Goal: Transaction & Acquisition: Purchase product/service

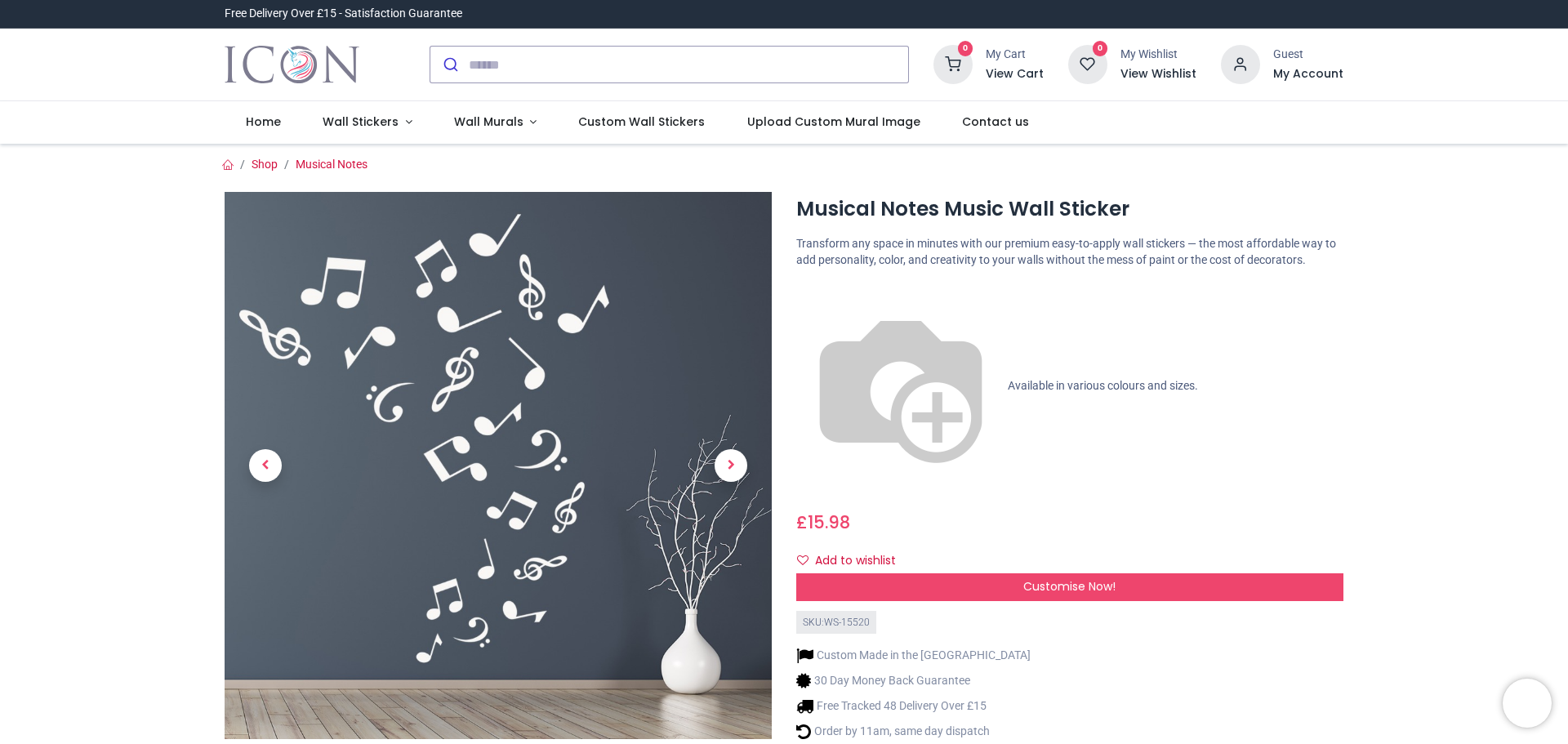
click at [1046, 506] on div "Musical Notes Music Wall Sticker" at bounding box center [784, 500] width 1143 height 655
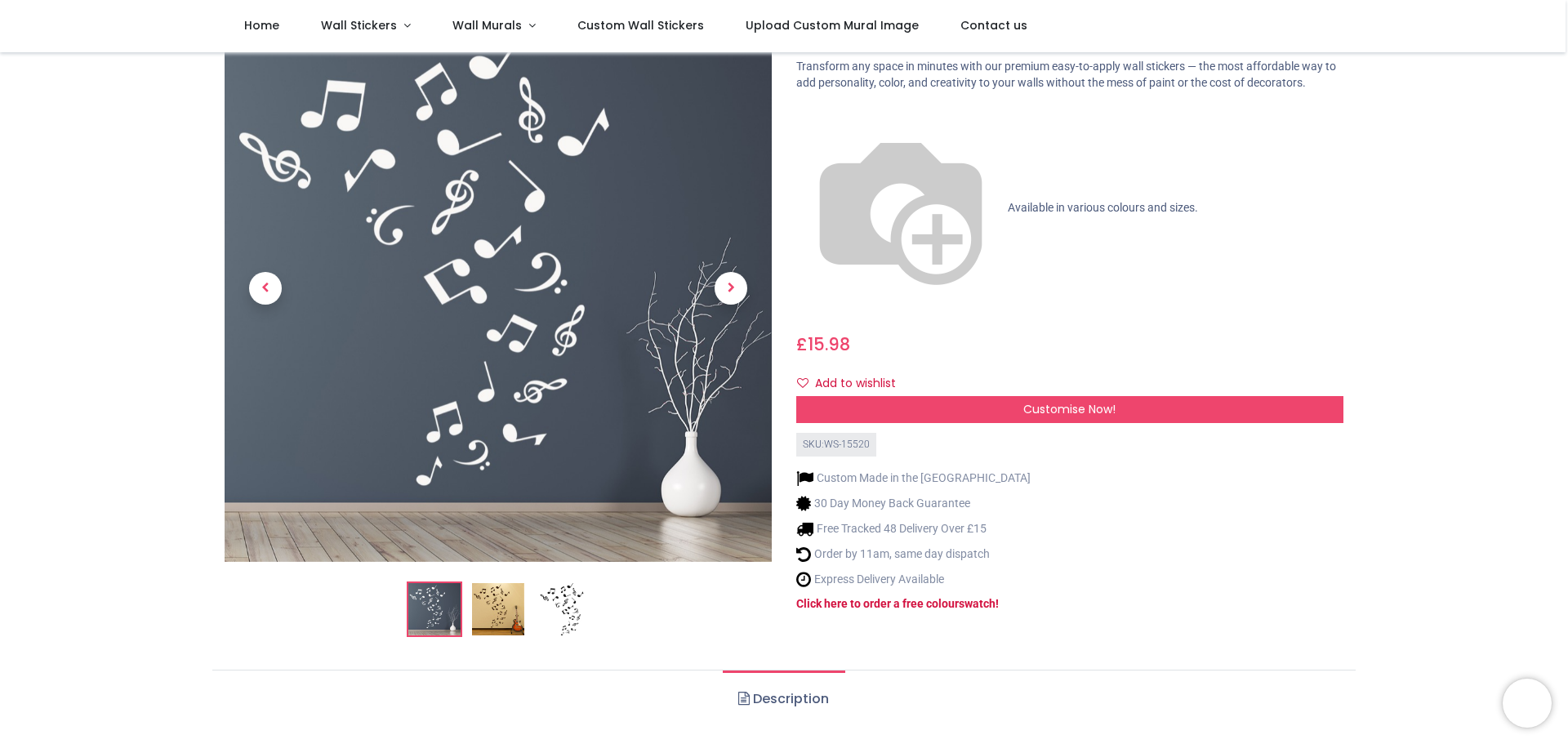
scroll to position [97, 0]
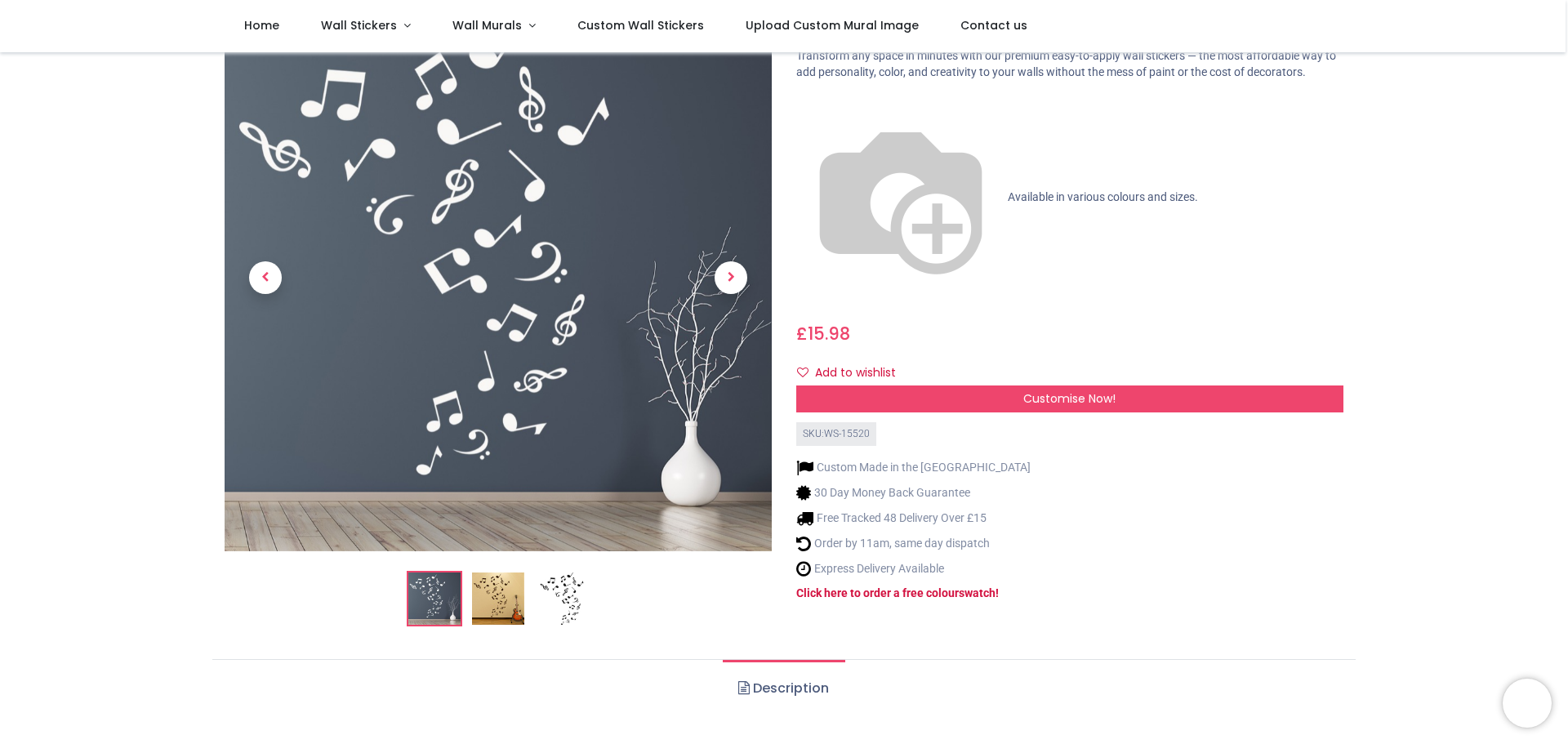
click at [491, 593] on img at bounding box center [498, 598] width 52 height 52
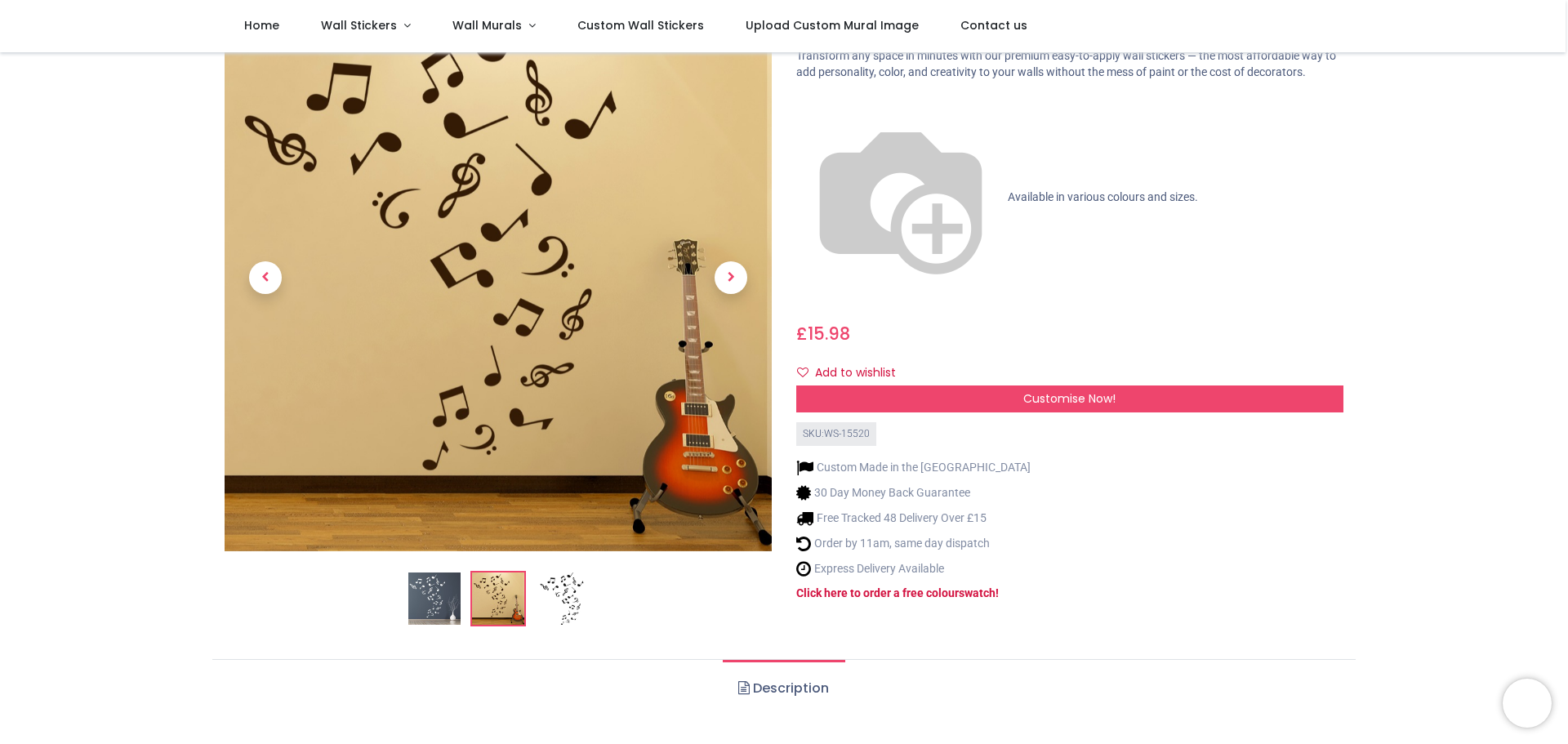
click at [564, 608] on img at bounding box center [562, 598] width 52 height 52
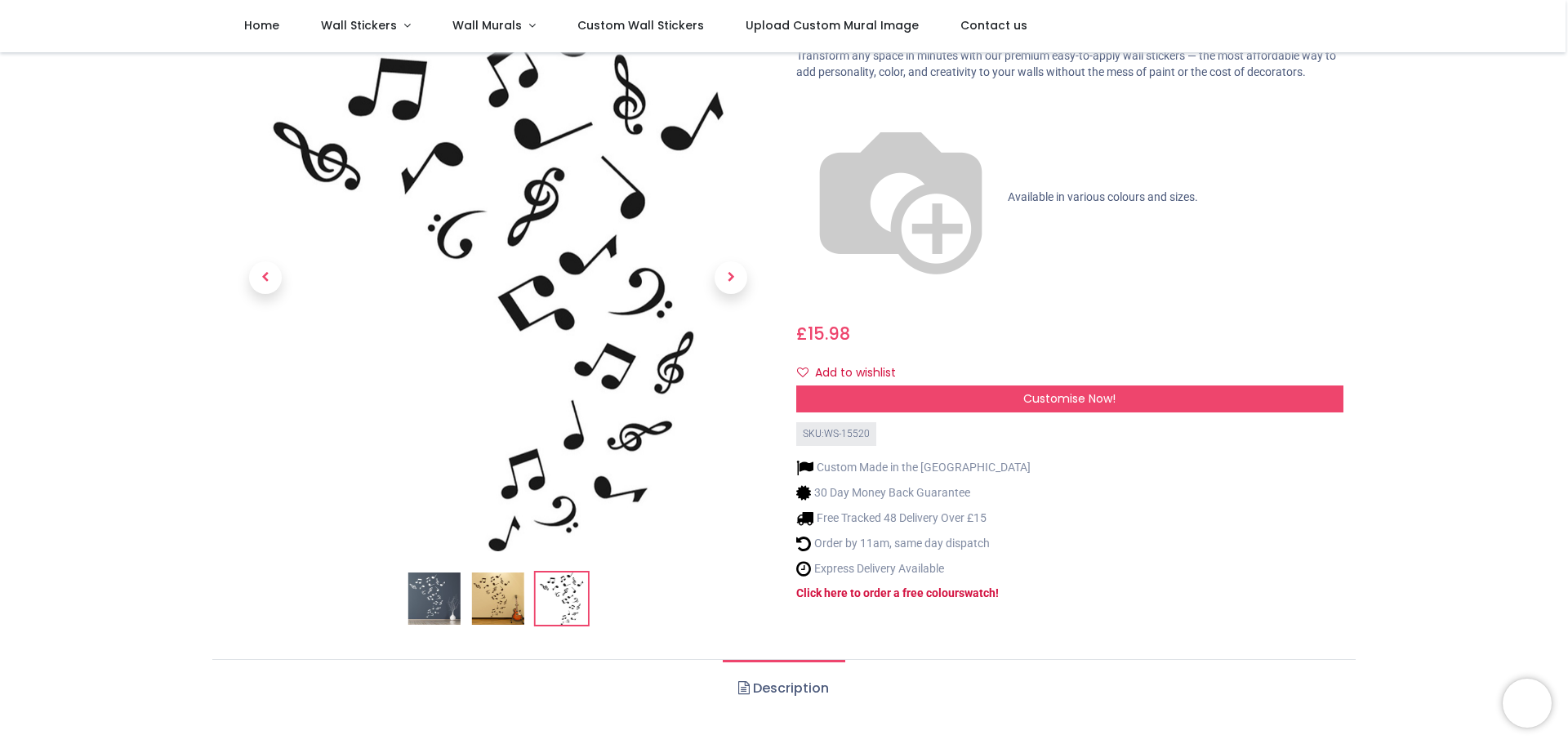
click at [493, 606] on img at bounding box center [498, 598] width 52 height 52
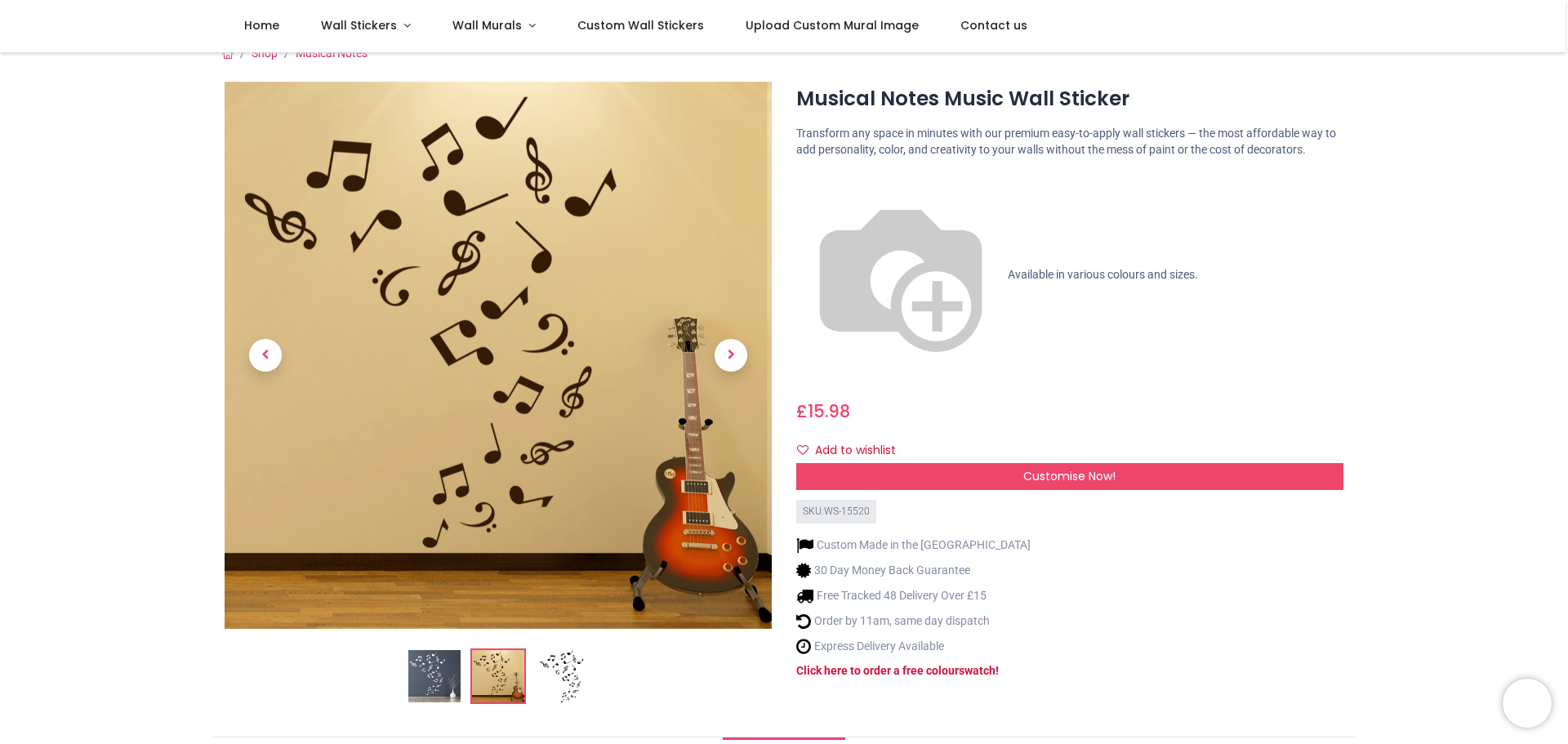
scroll to position [0, 0]
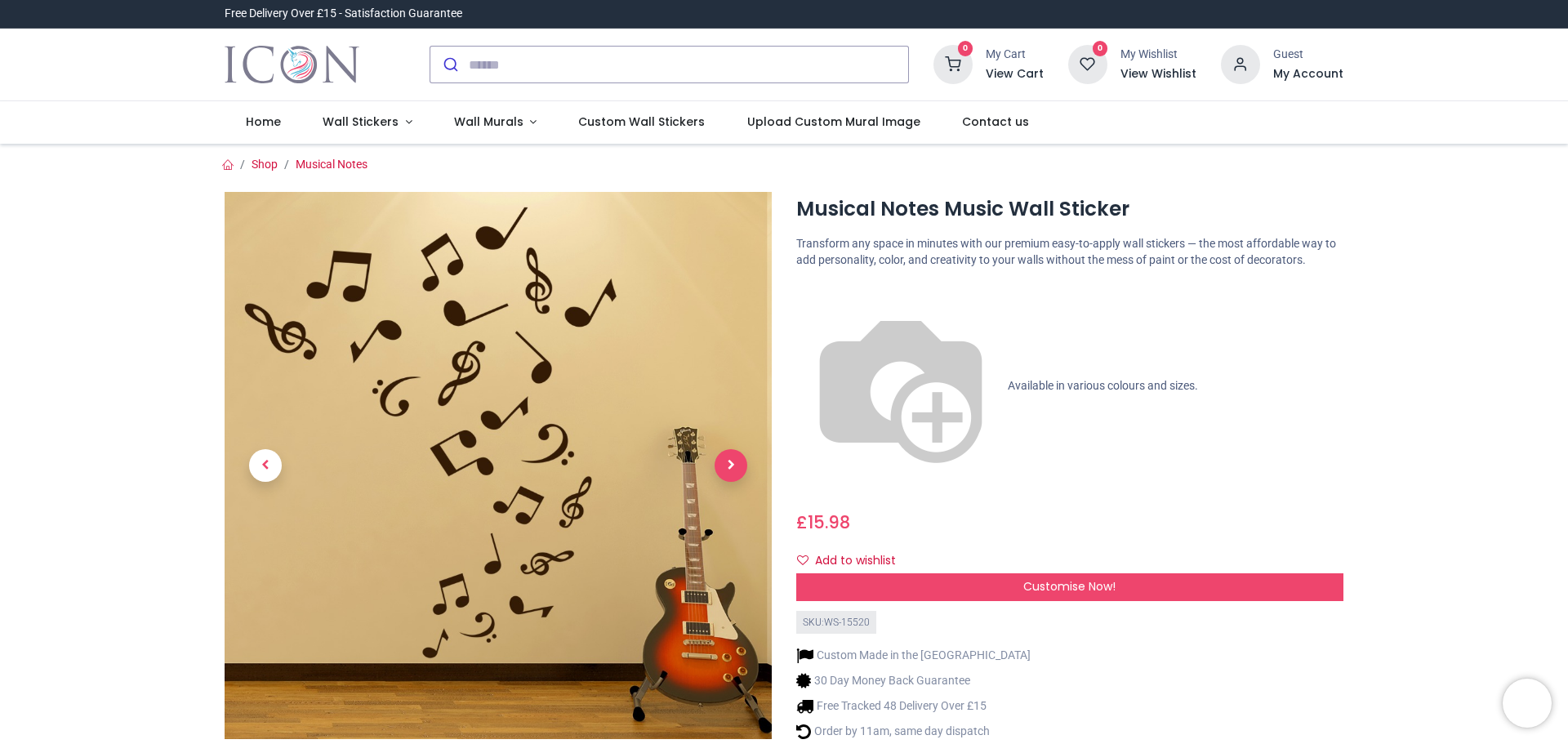
click at [727, 467] on span "Next" at bounding box center [731, 465] width 32 height 32
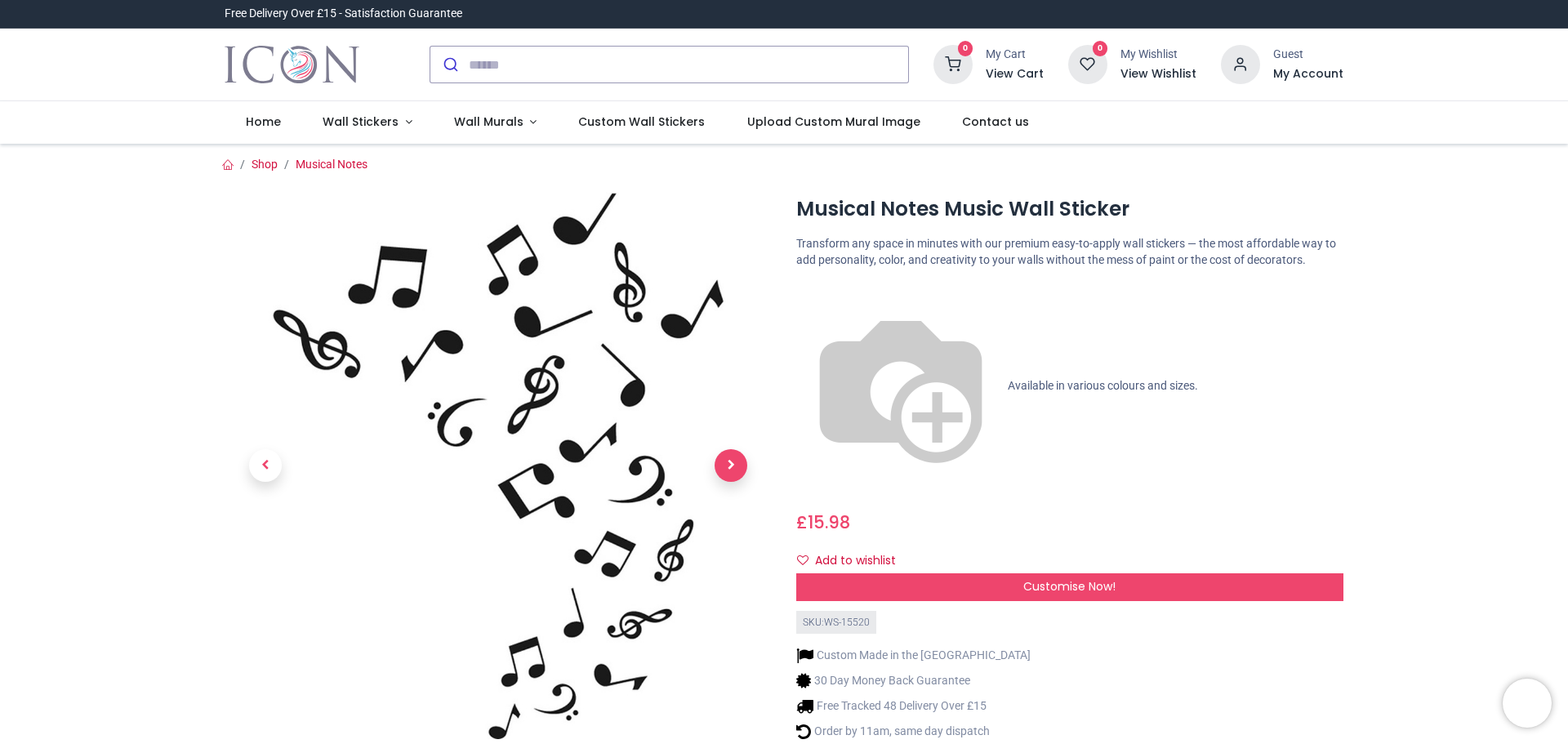
click at [727, 467] on span "Next" at bounding box center [731, 465] width 32 height 32
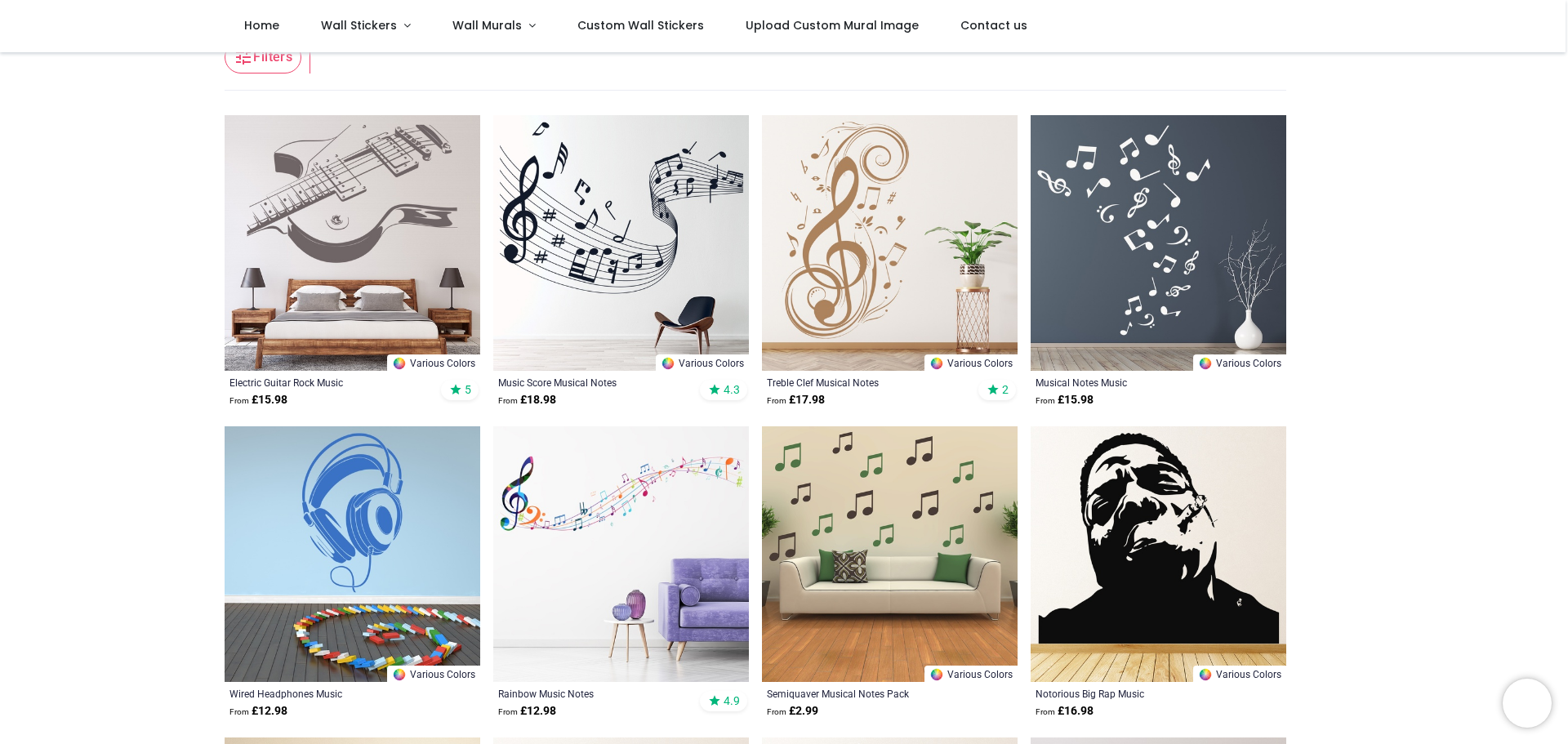
scroll to position [277, 0]
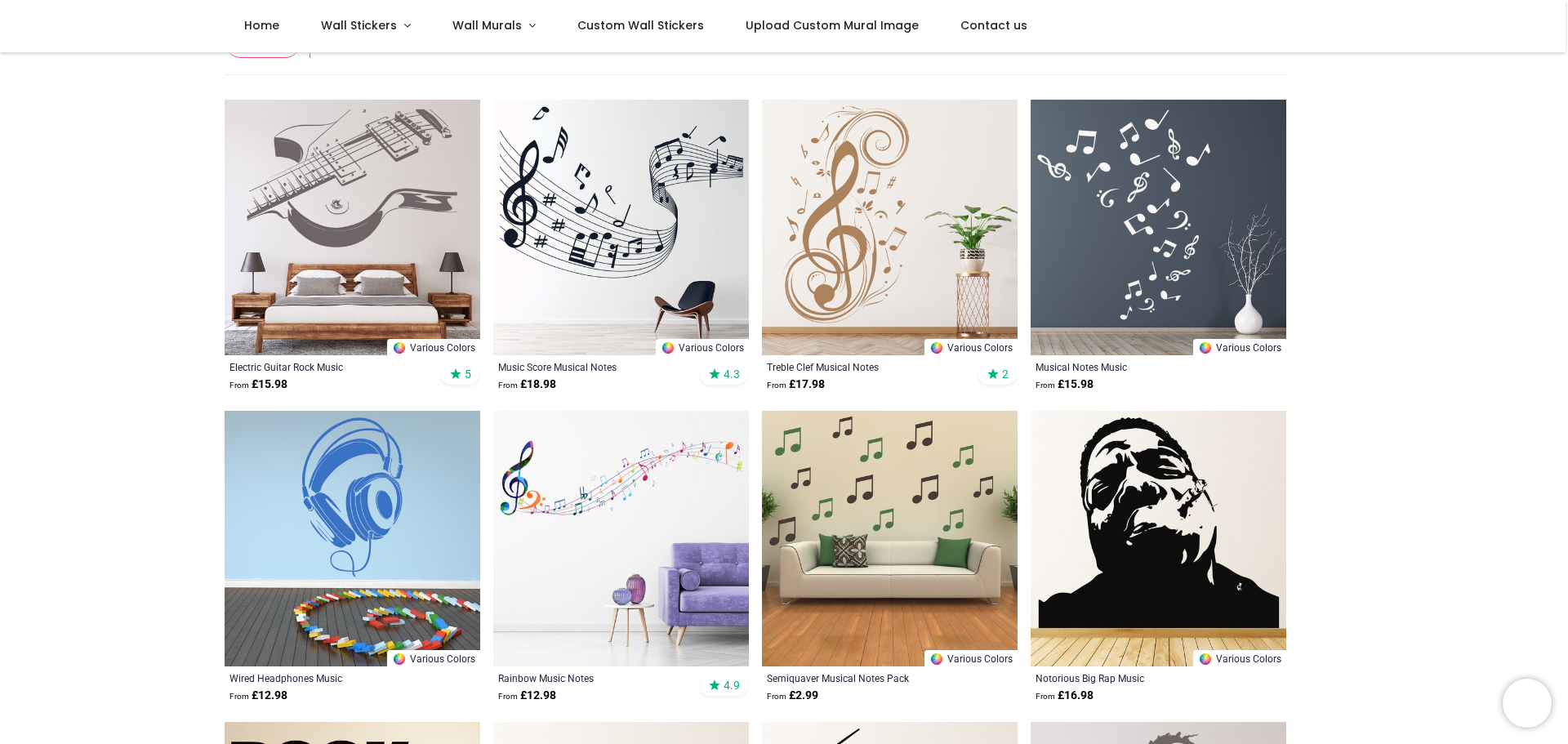
click at [851, 235] on img at bounding box center [890, 227] width 256 height 256
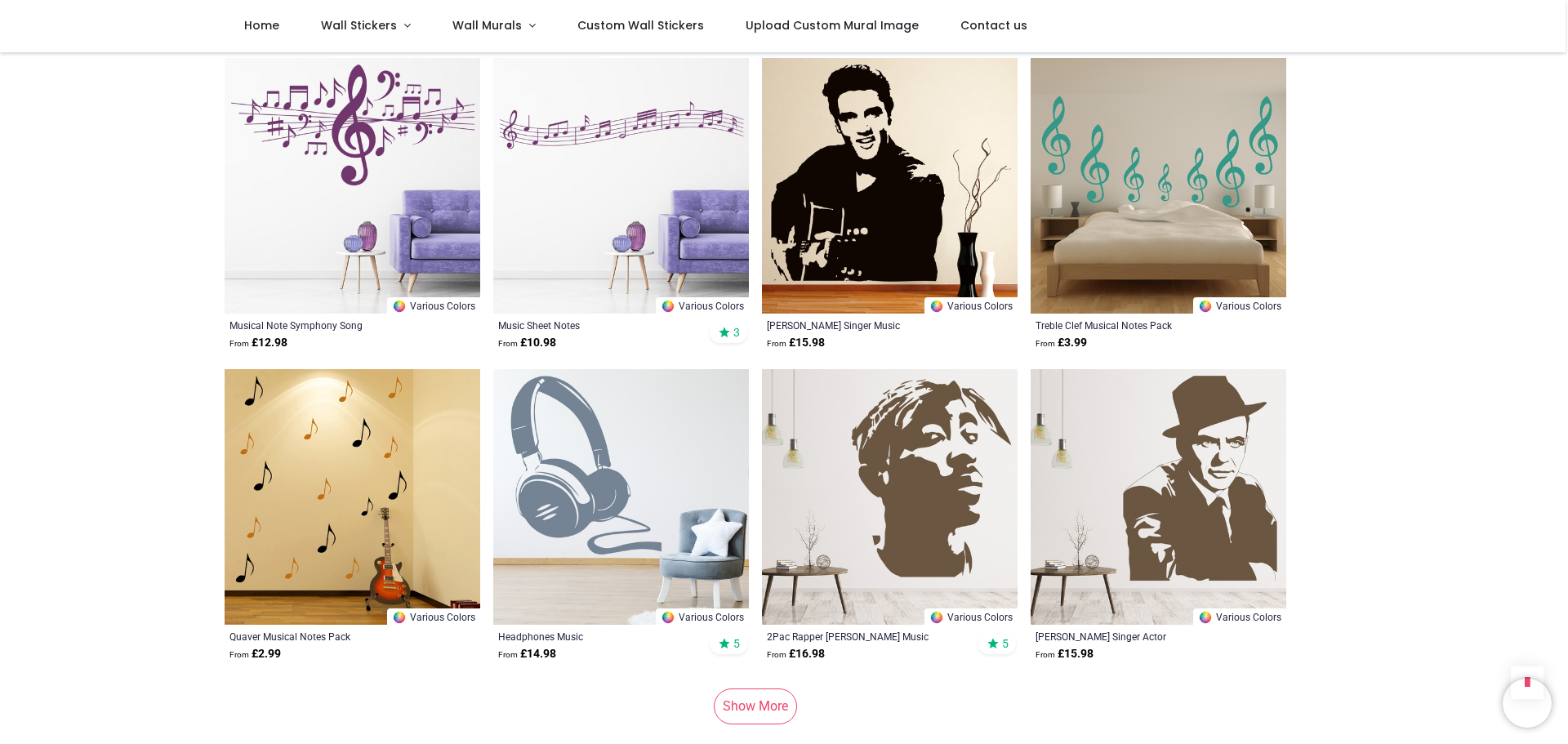
scroll to position [1880, 0]
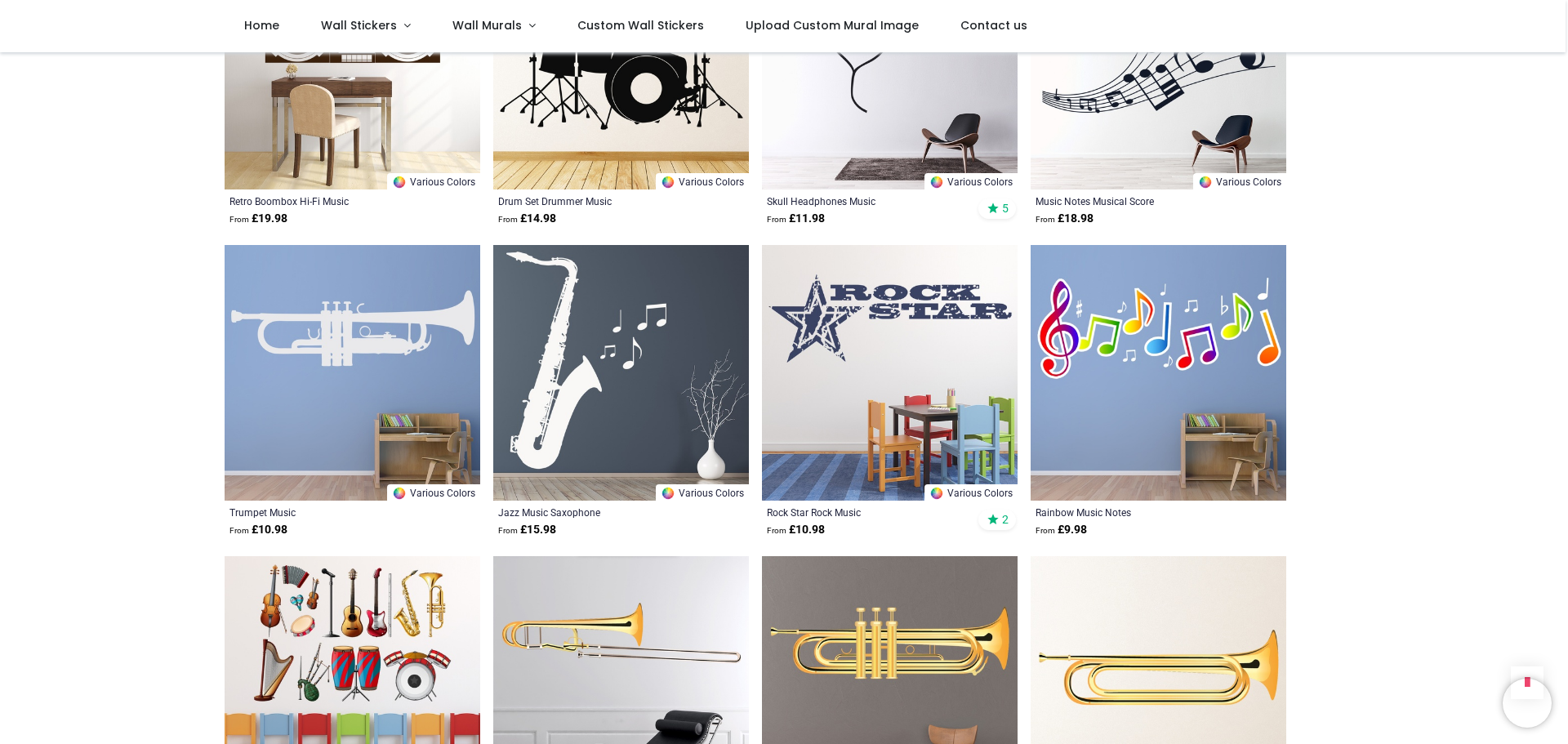
scroll to position [2944, 0]
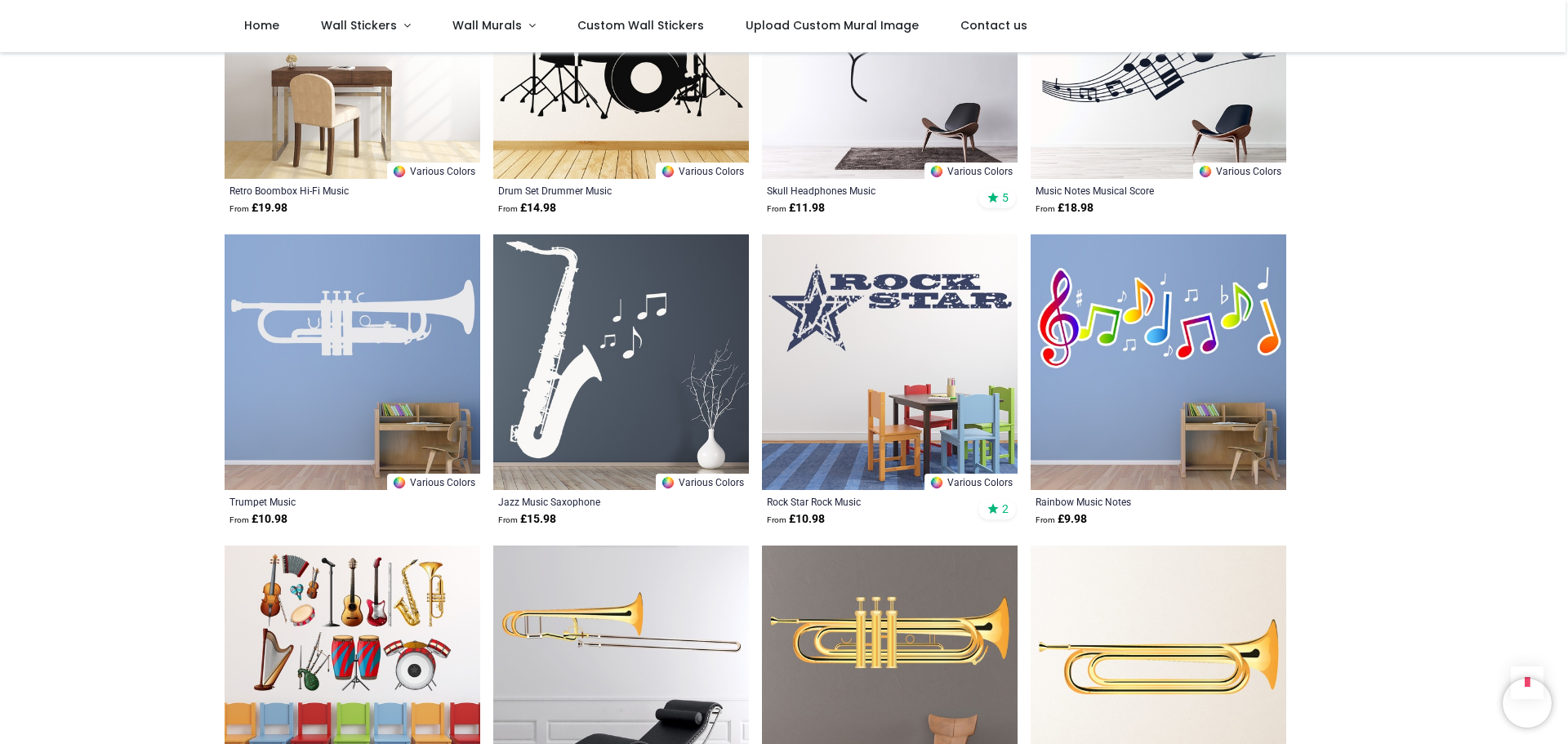
click at [625, 362] on img at bounding box center [621, 363] width 256 height 256
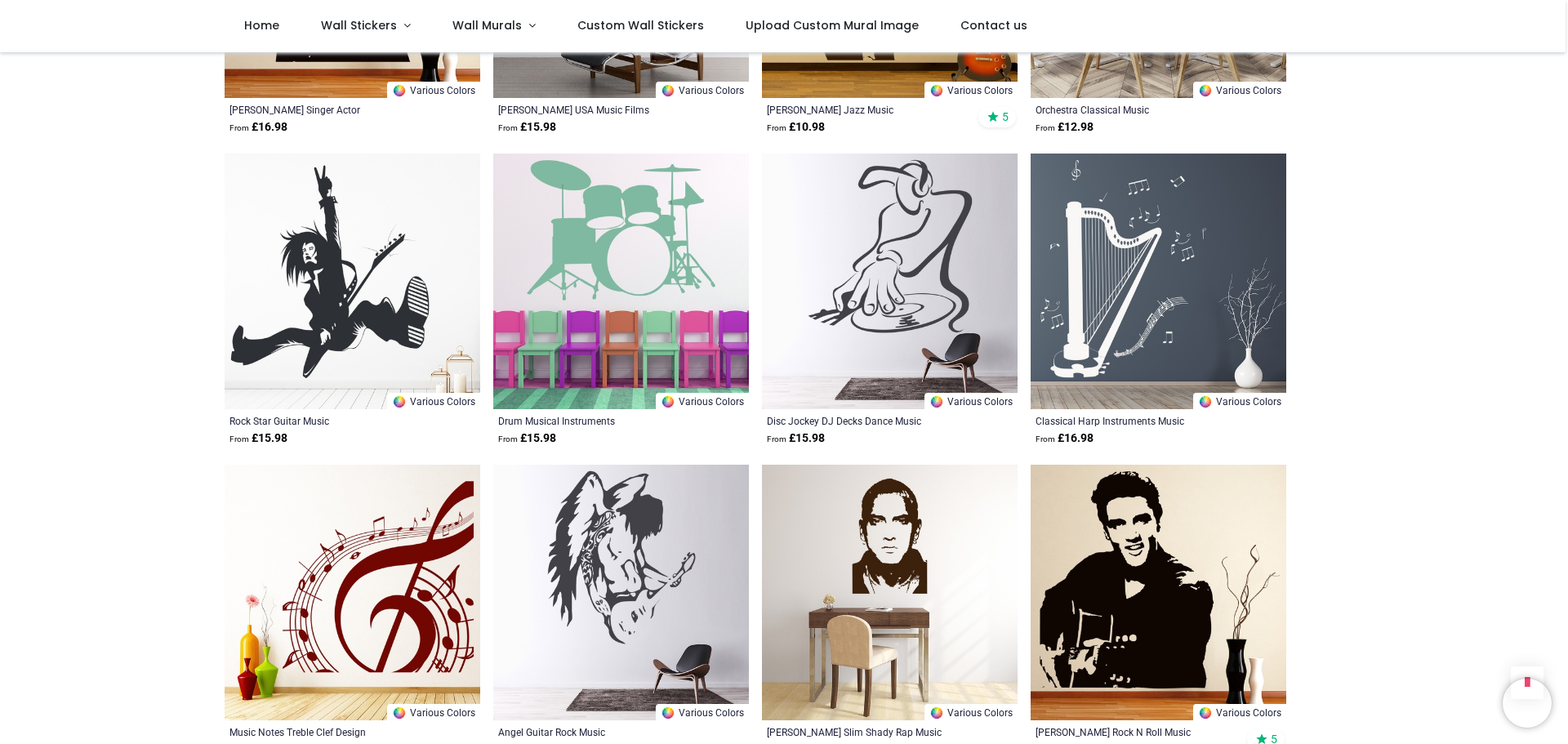
scroll to position [5258, 0]
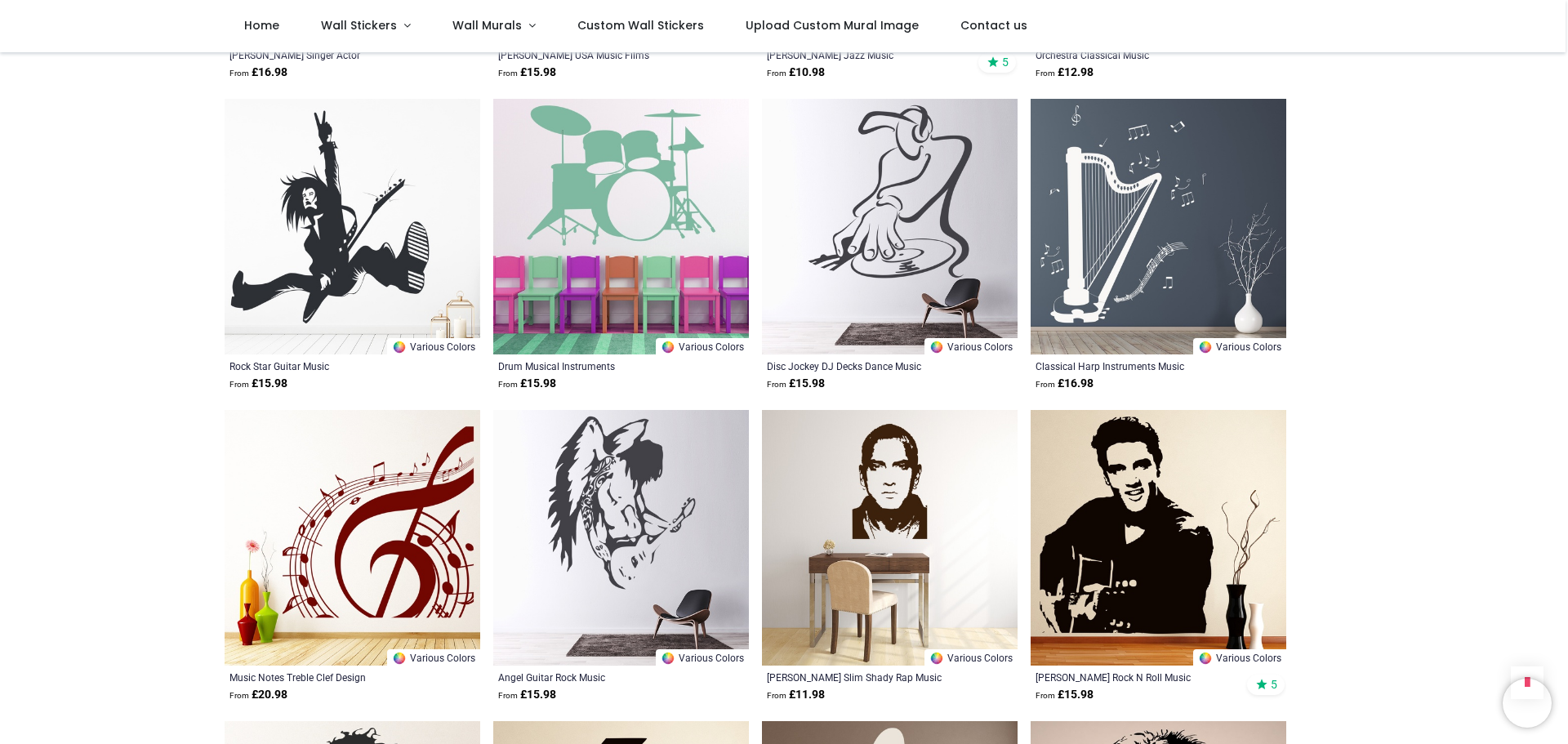
click at [1154, 248] on img at bounding box center [1158, 227] width 256 height 256
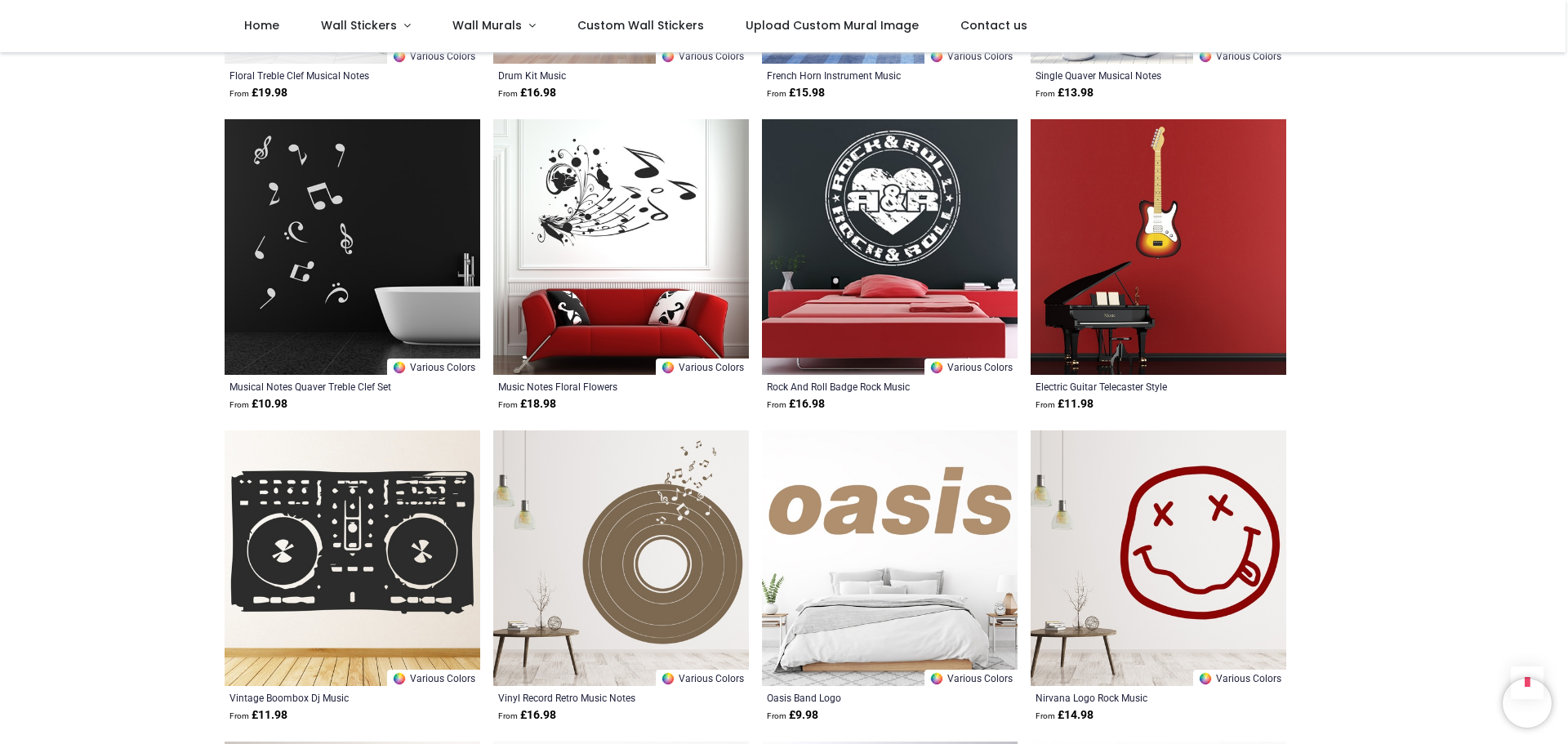
scroll to position [7729, 0]
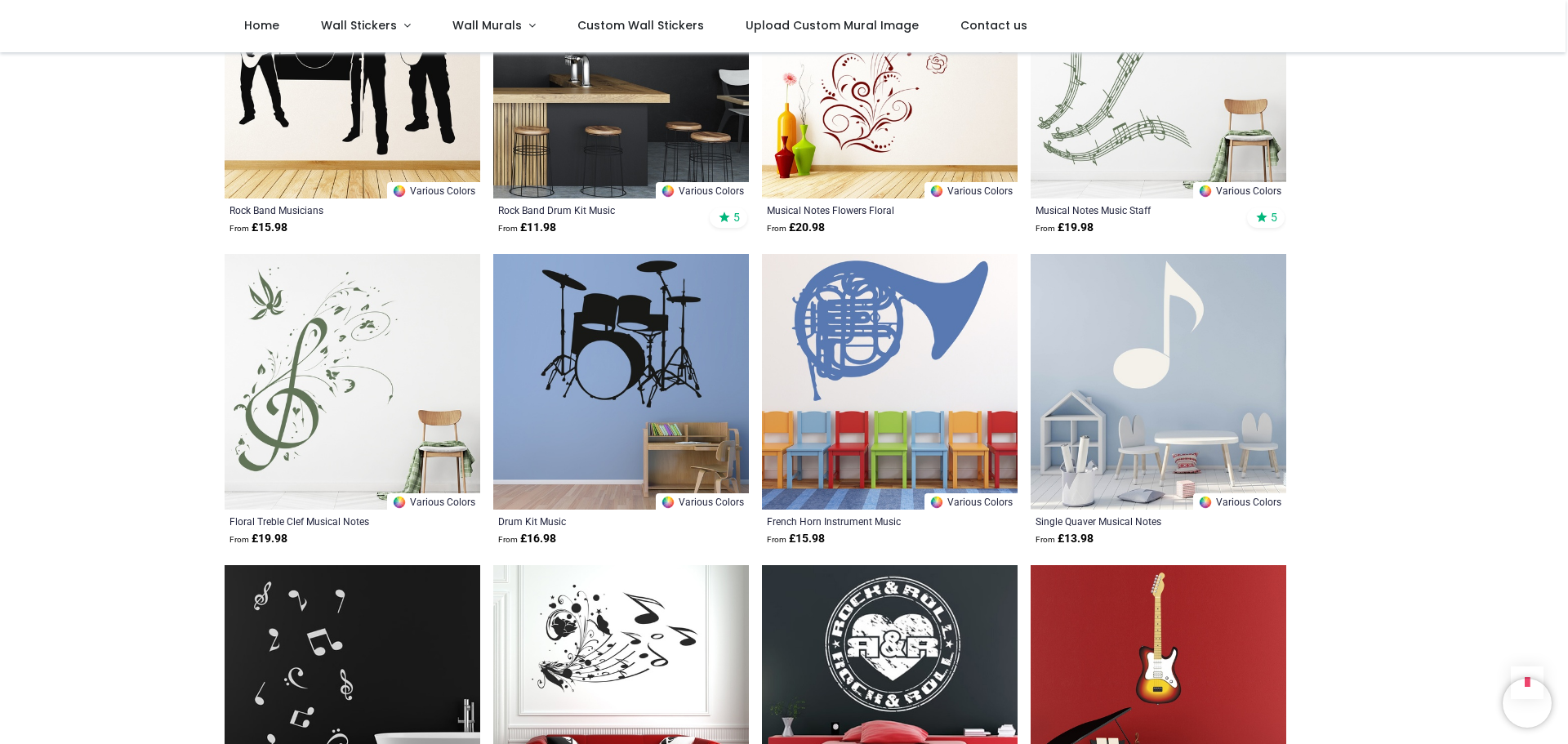
scroll to position [6783, 0]
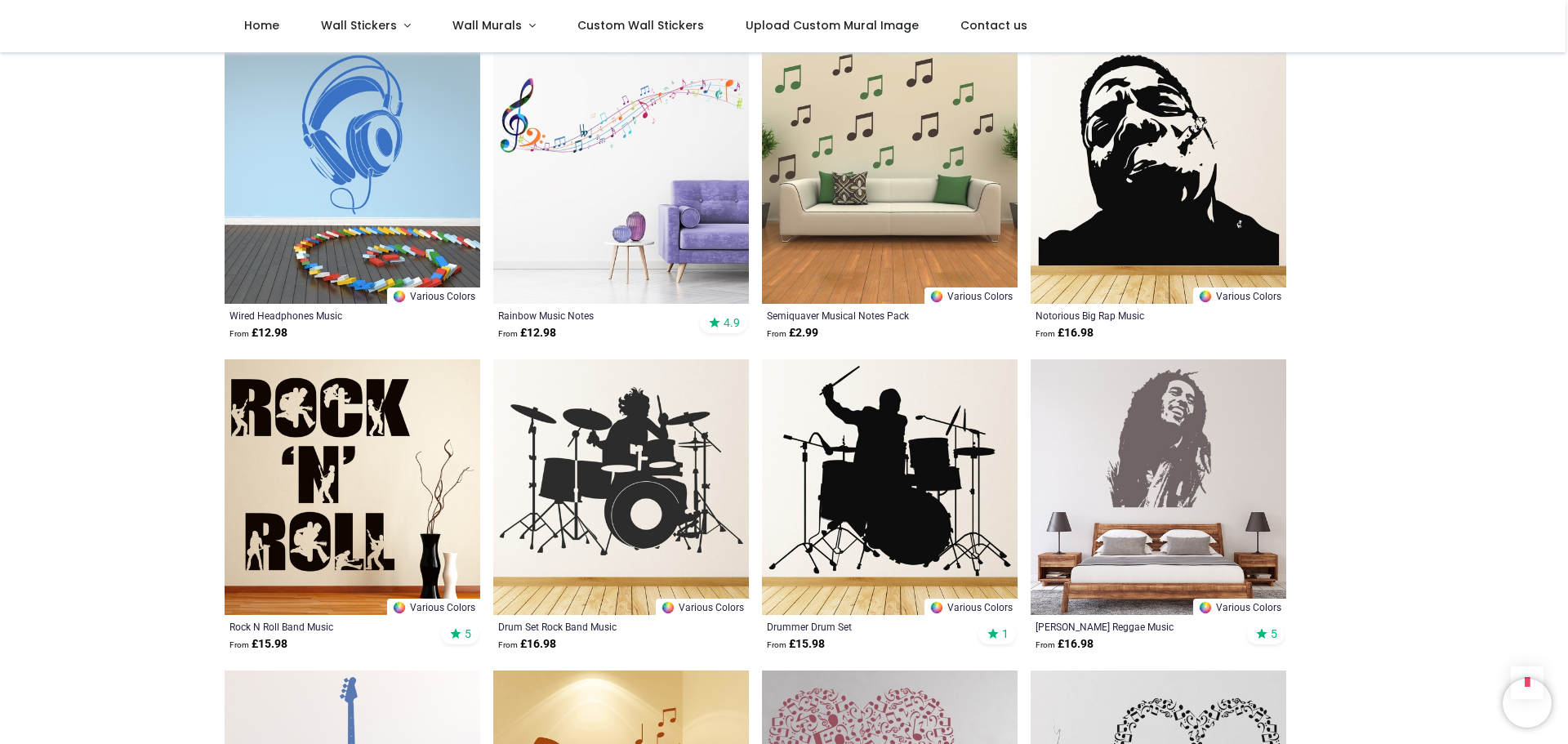
scroll to position [576, 0]
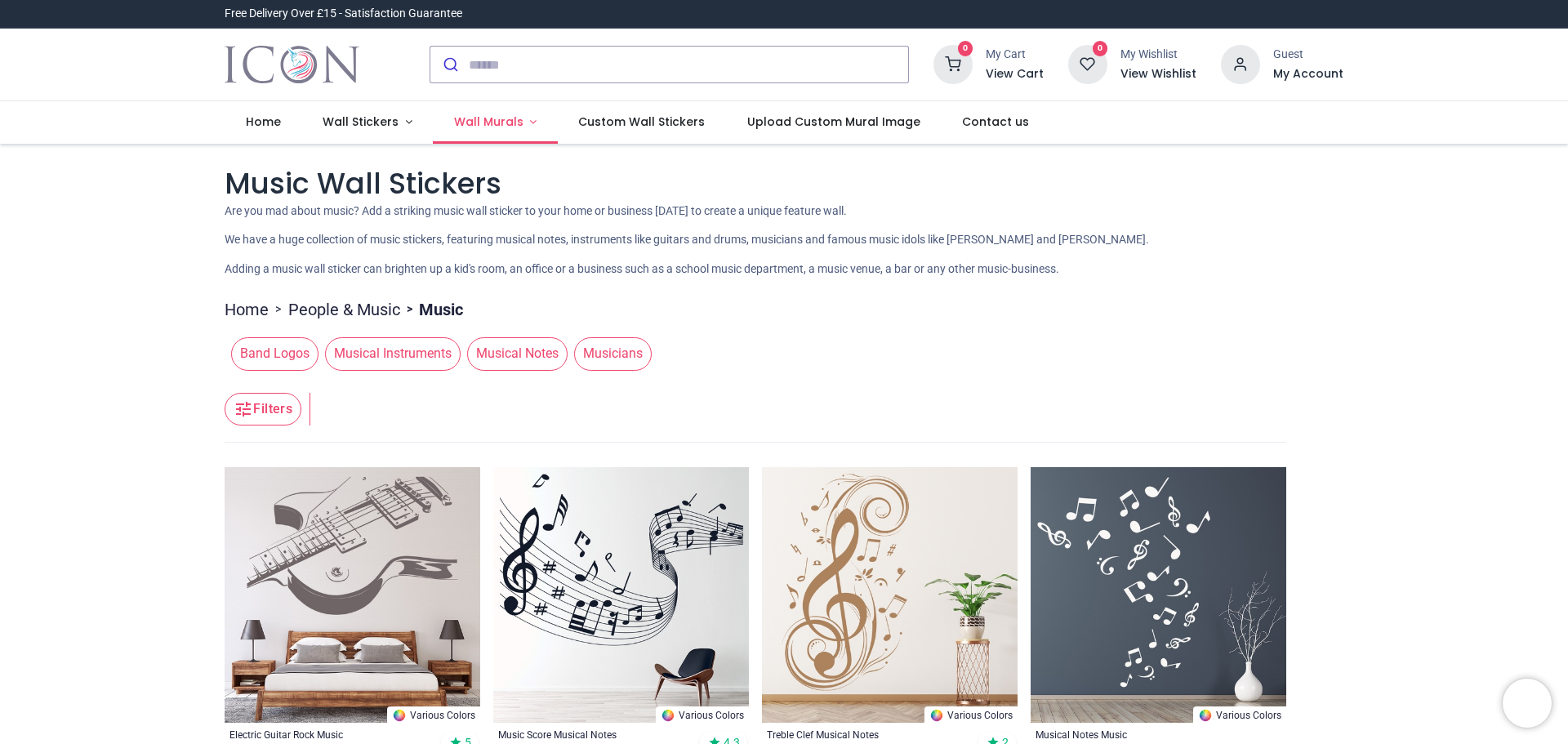
click at [516, 125] on span "Wall Murals" at bounding box center [491, 122] width 72 height 17
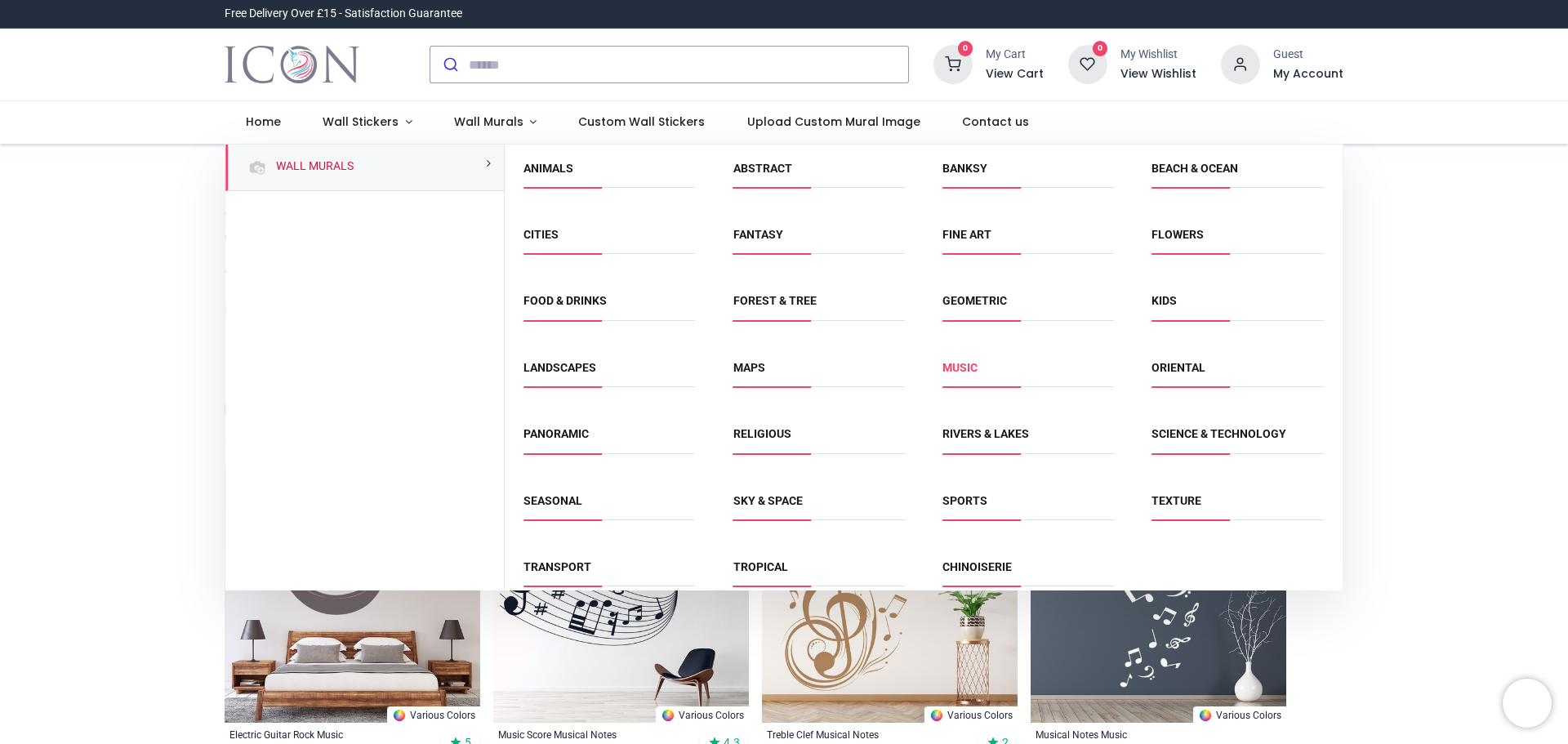
click at [958, 366] on link "Music" at bounding box center [960, 367] width 35 height 13
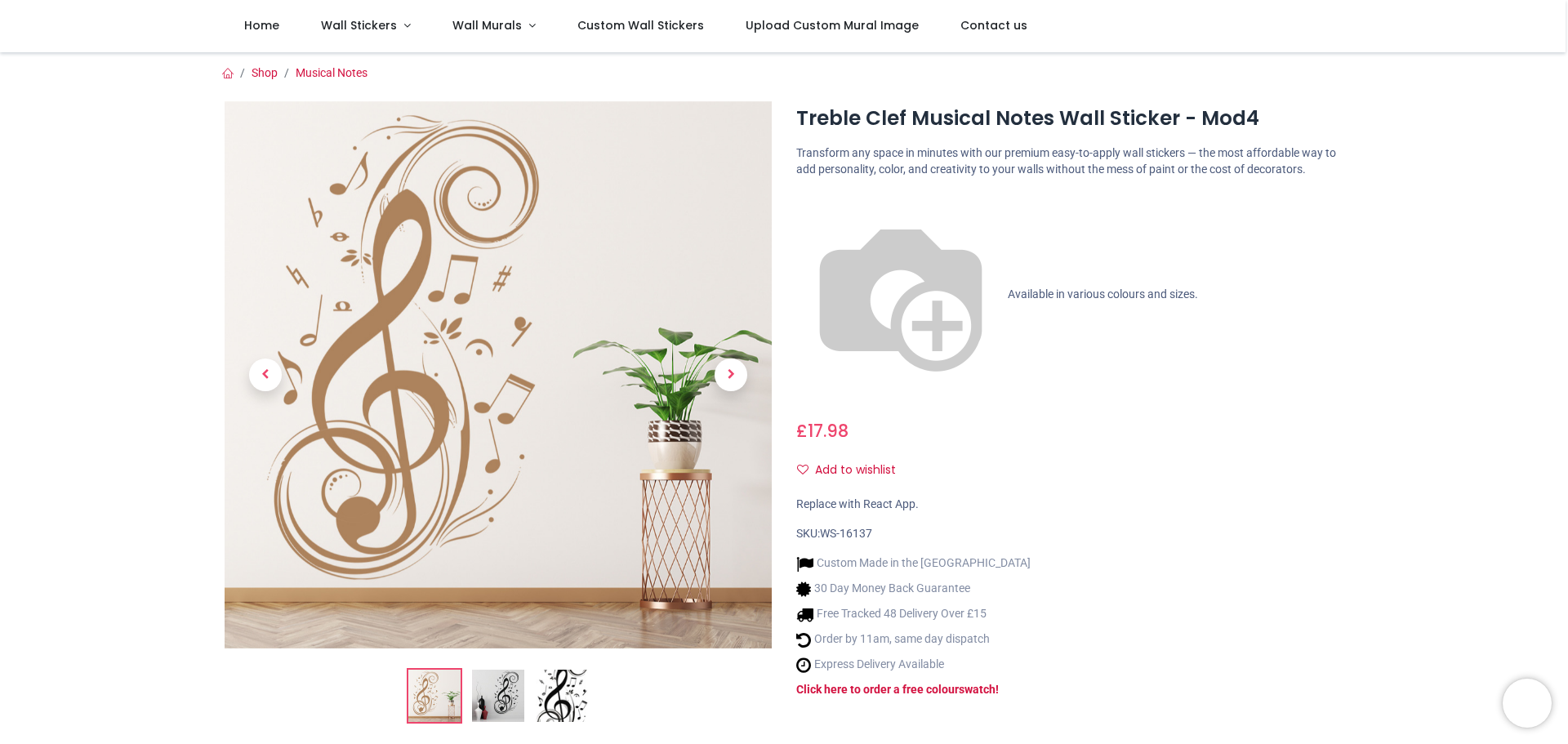
scroll to position [79, 0]
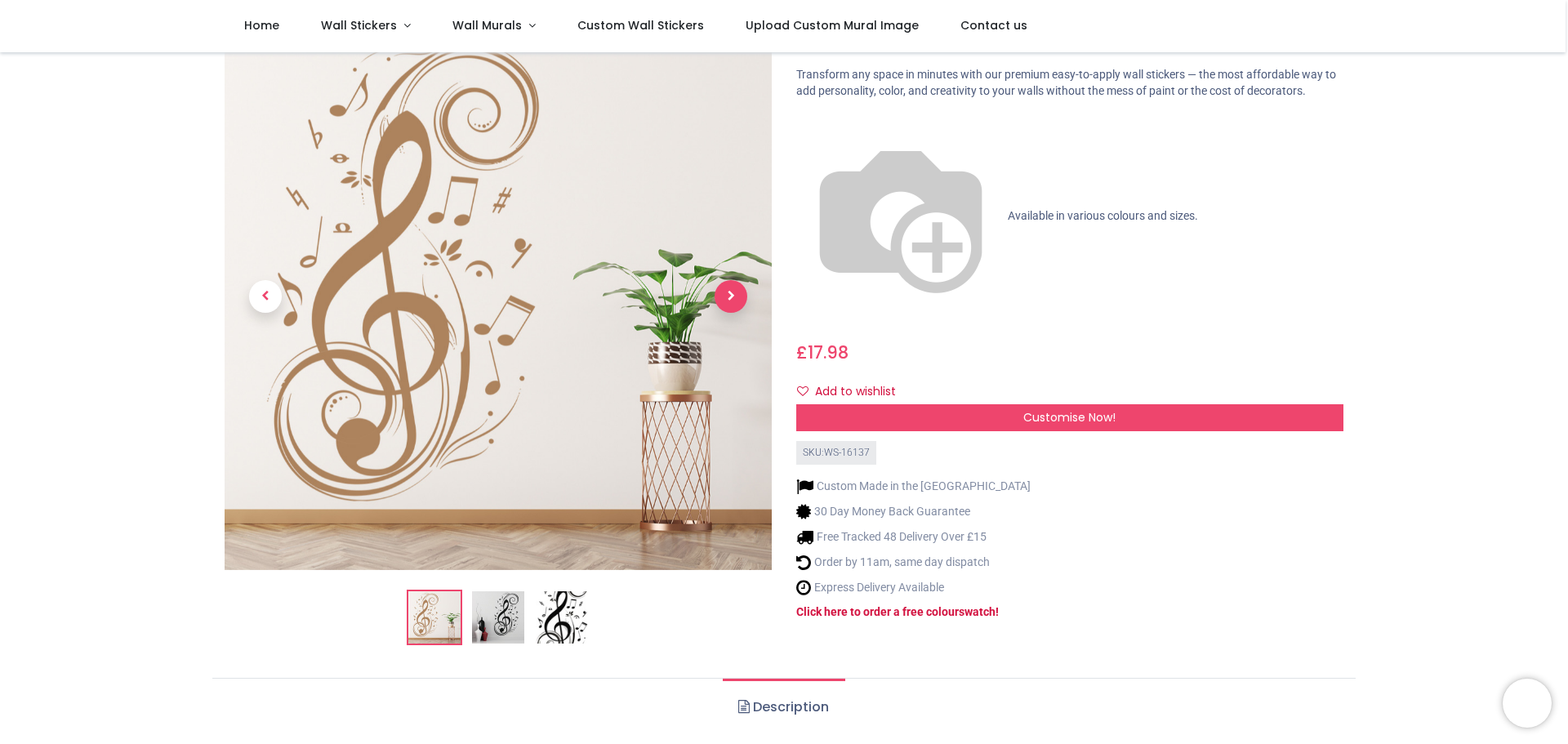
click at [722, 298] on span "Next" at bounding box center [731, 296] width 32 height 32
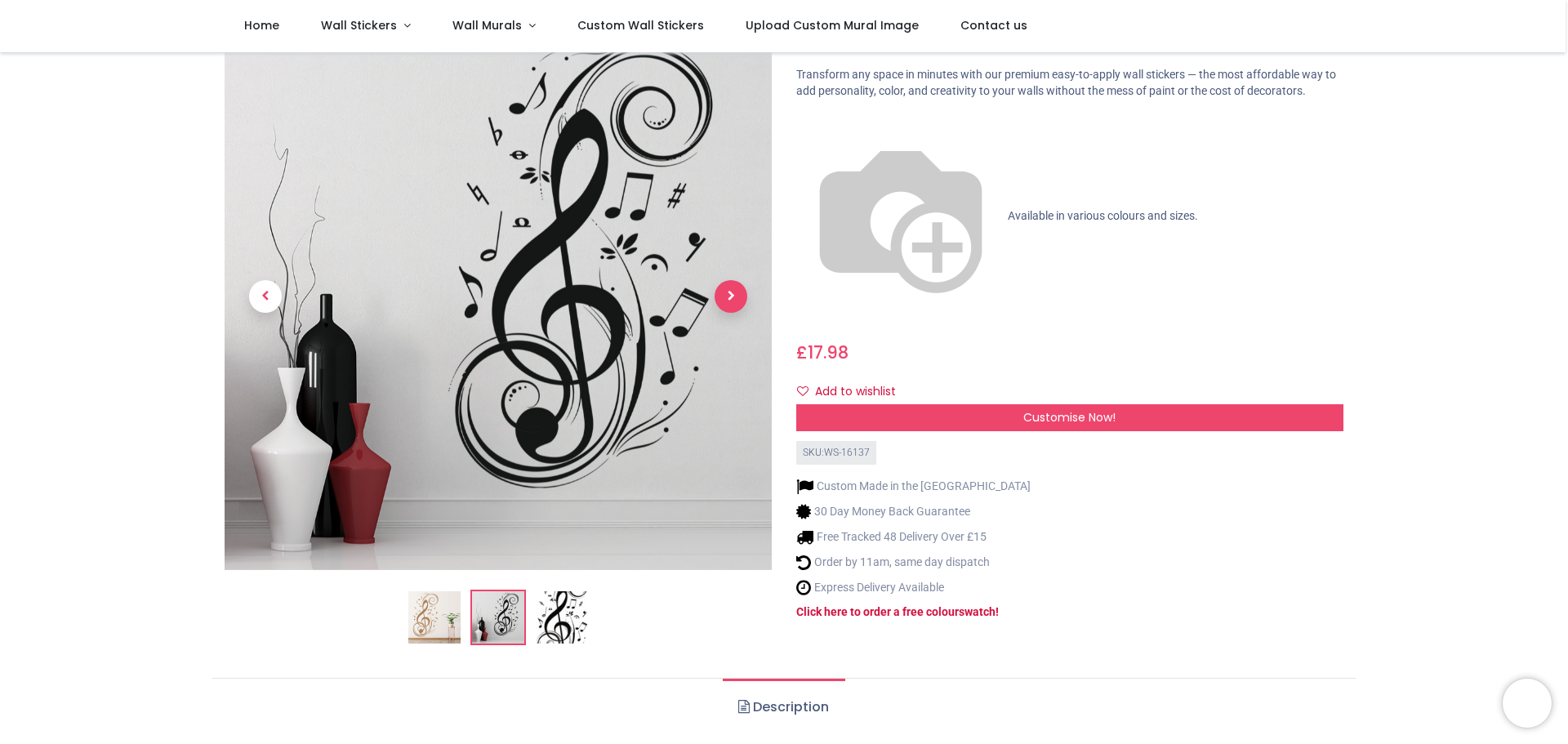
click at [723, 294] on span "Next" at bounding box center [731, 296] width 32 height 32
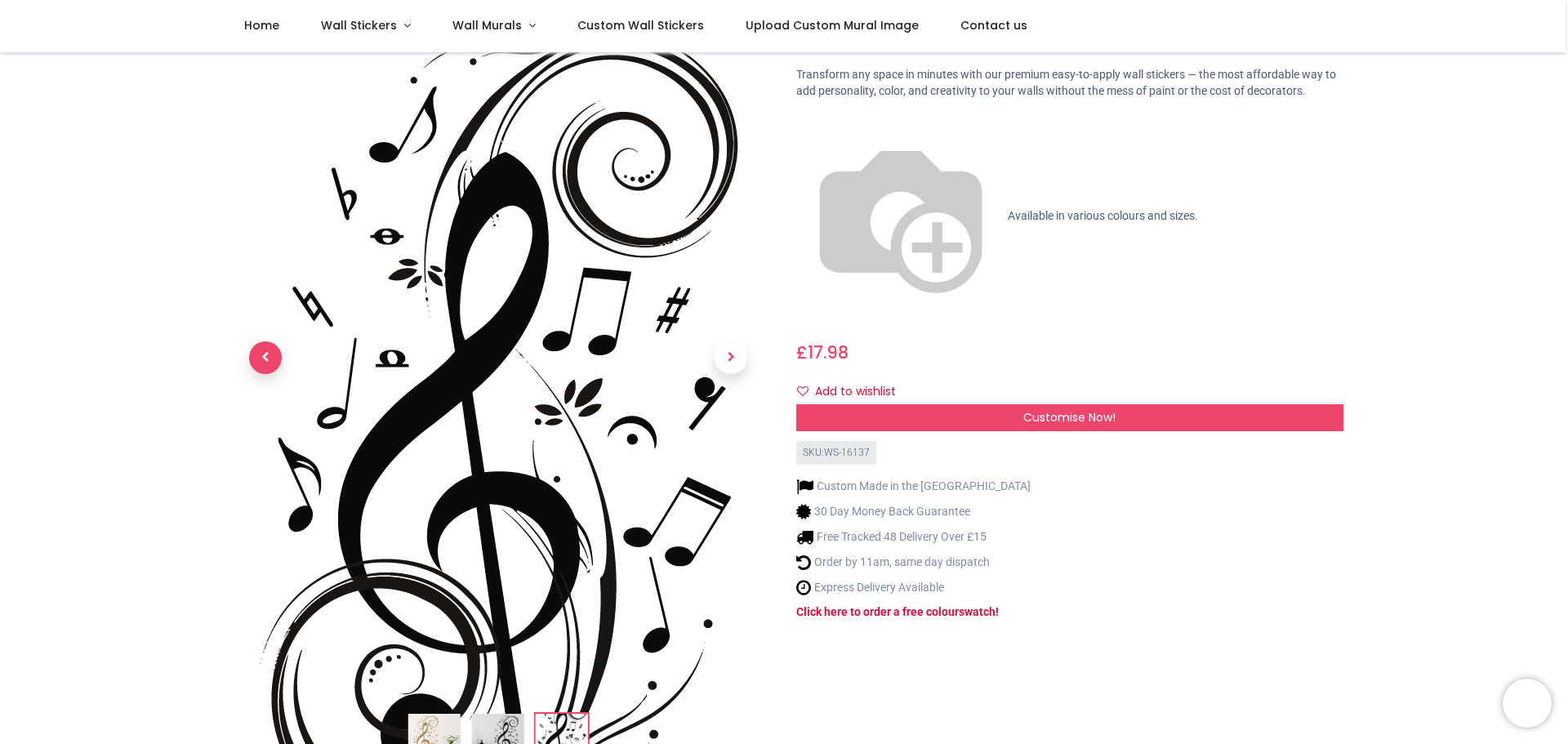
drag, startPoint x: 255, startPoint y: 354, endPoint x: 270, endPoint y: 358, distance: 15.5
click at [255, 353] on span "Previous" at bounding box center [265, 357] width 32 height 32
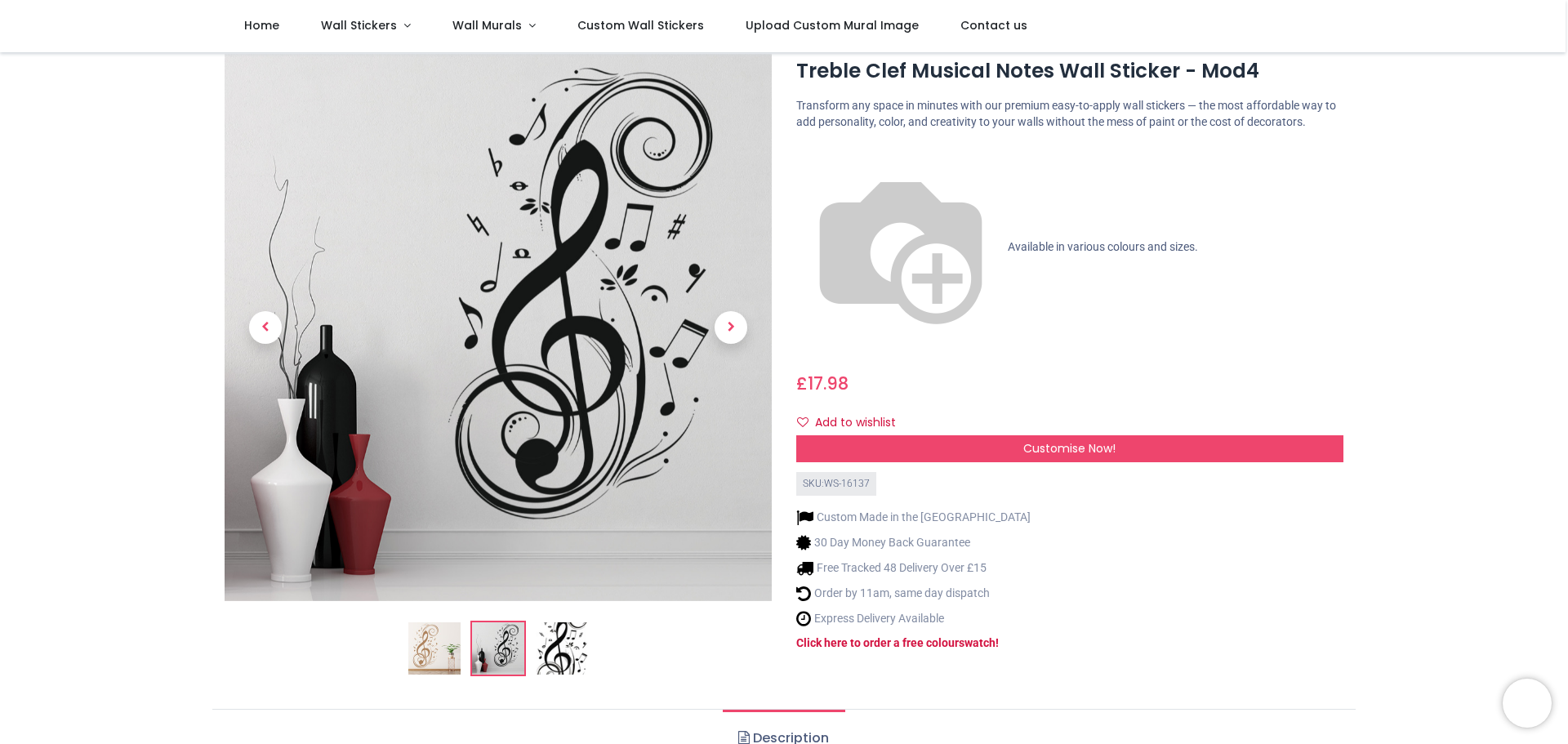
scroll to position [0, 0]
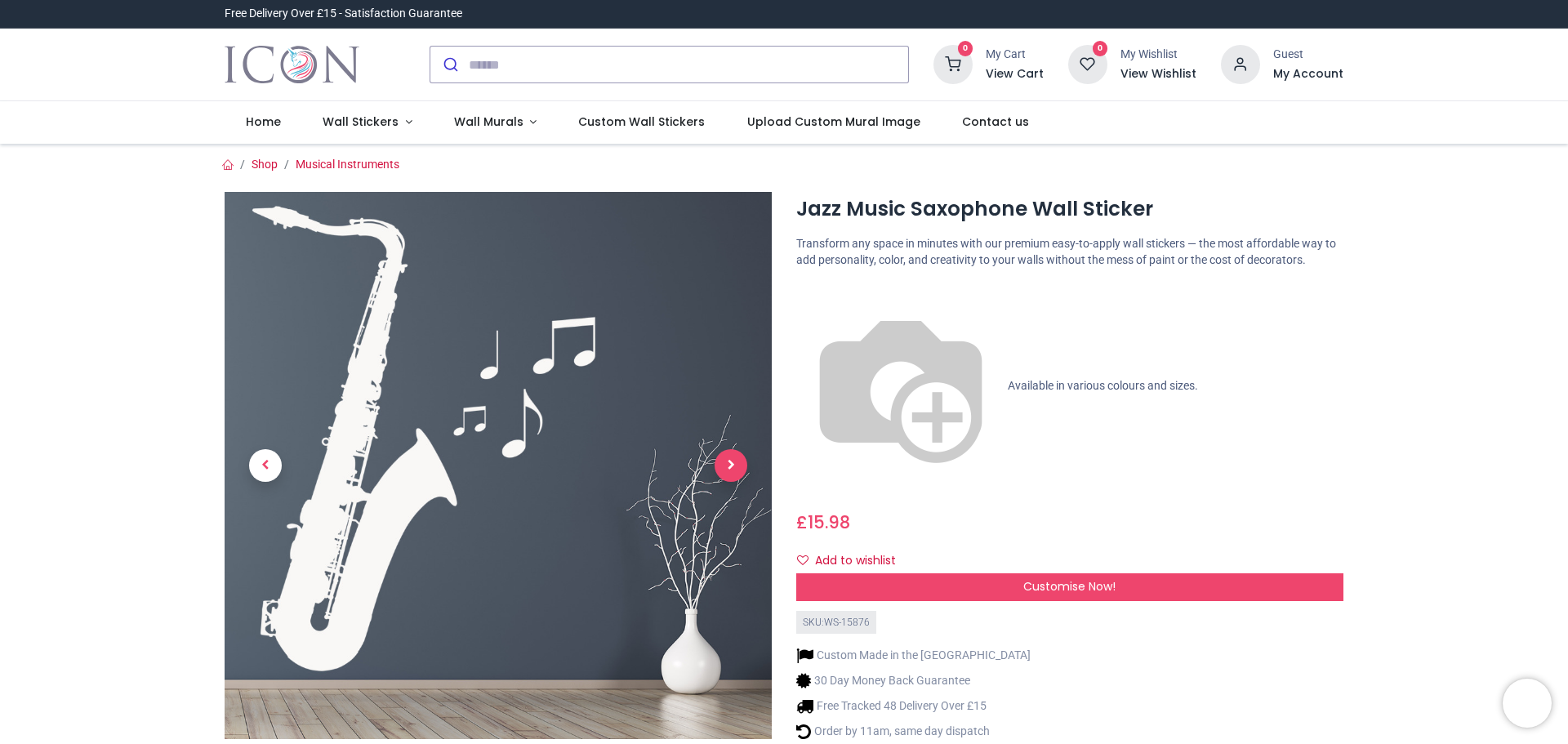
click at [729, 460] on span "Next" at bounding box center [731, 465] width 32 height 32
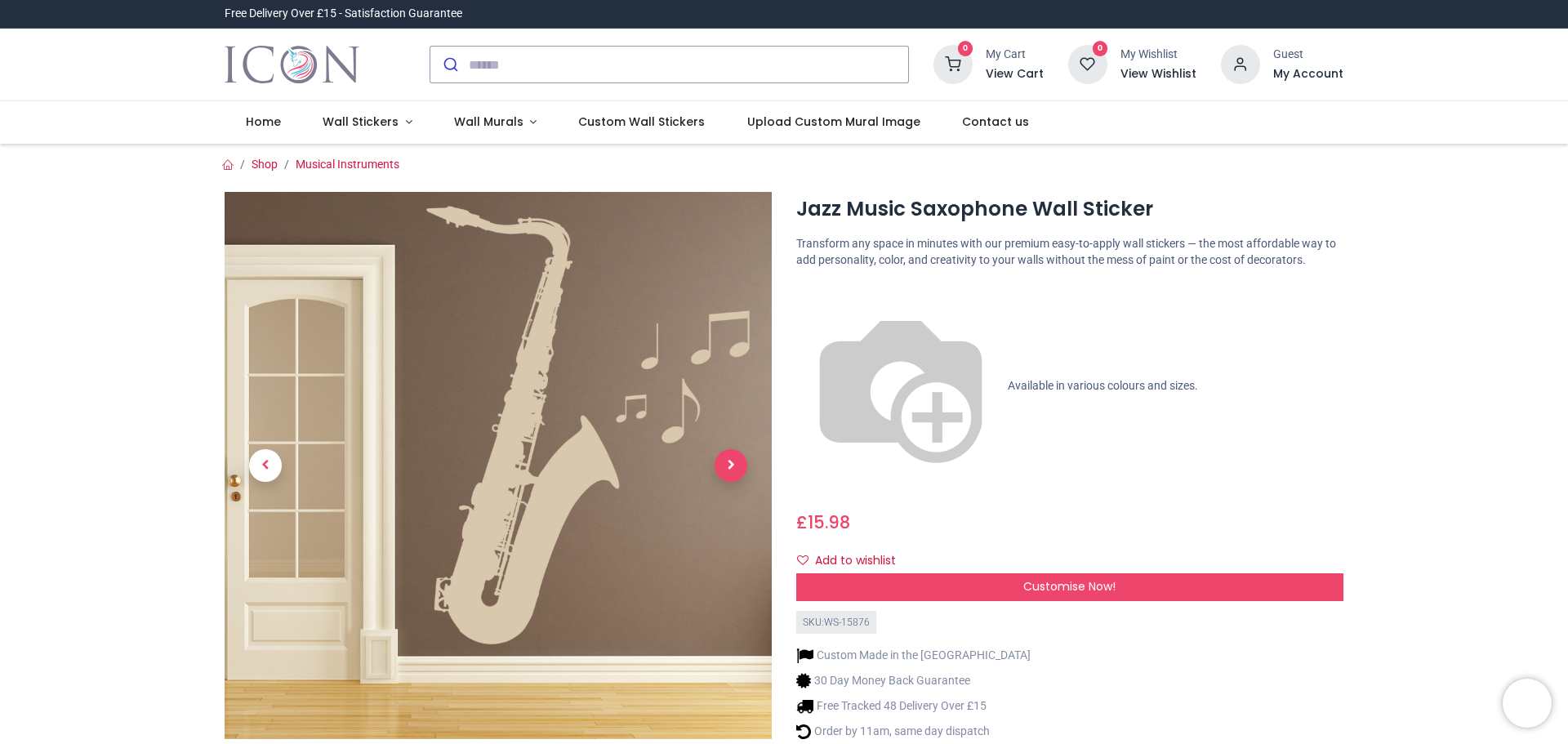
click at [726, 460] on span "Next" at bounding box center [731, 465] width 32 height 32
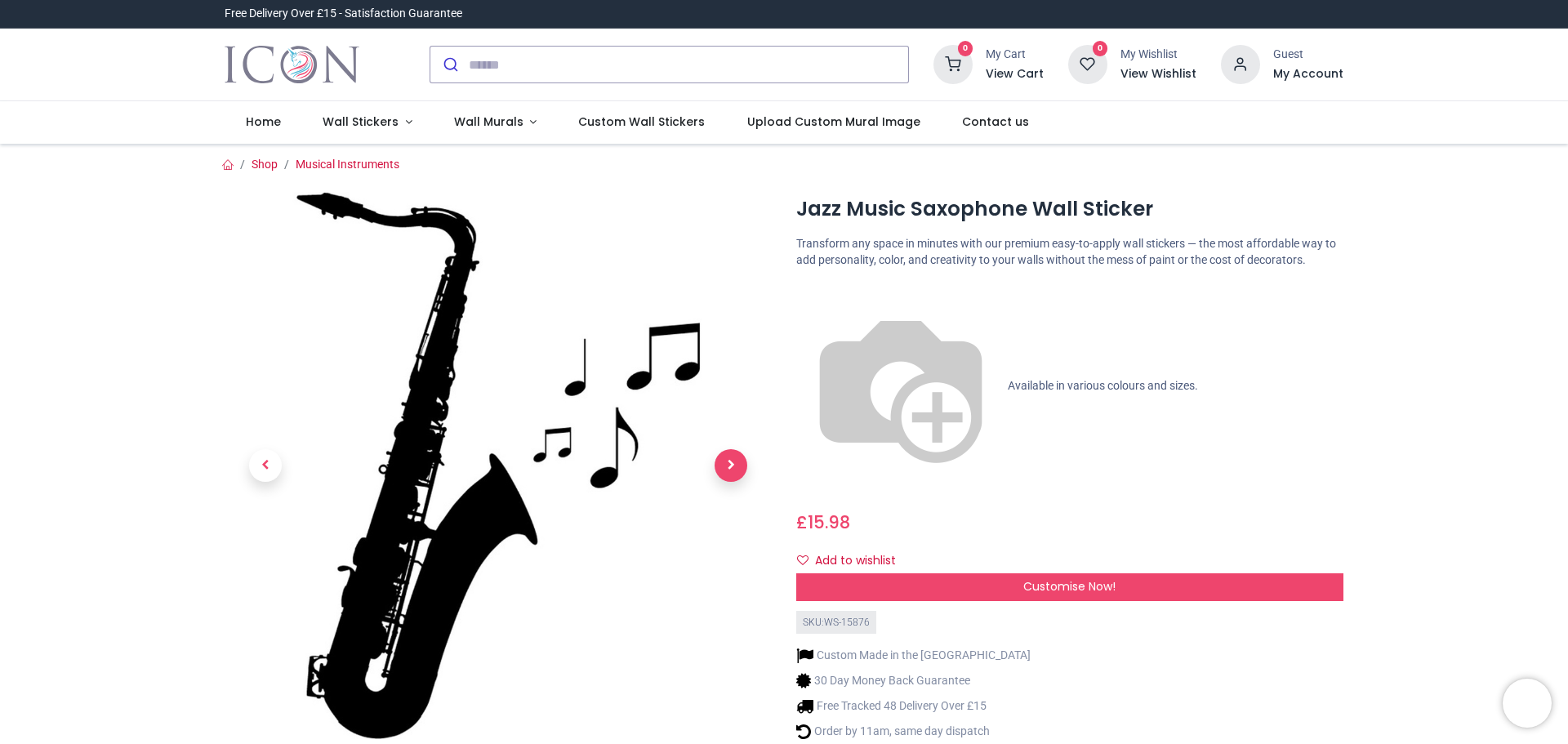
click at [726, 460] on span "Next" at bounding box center [731, 465] width 32 height 32
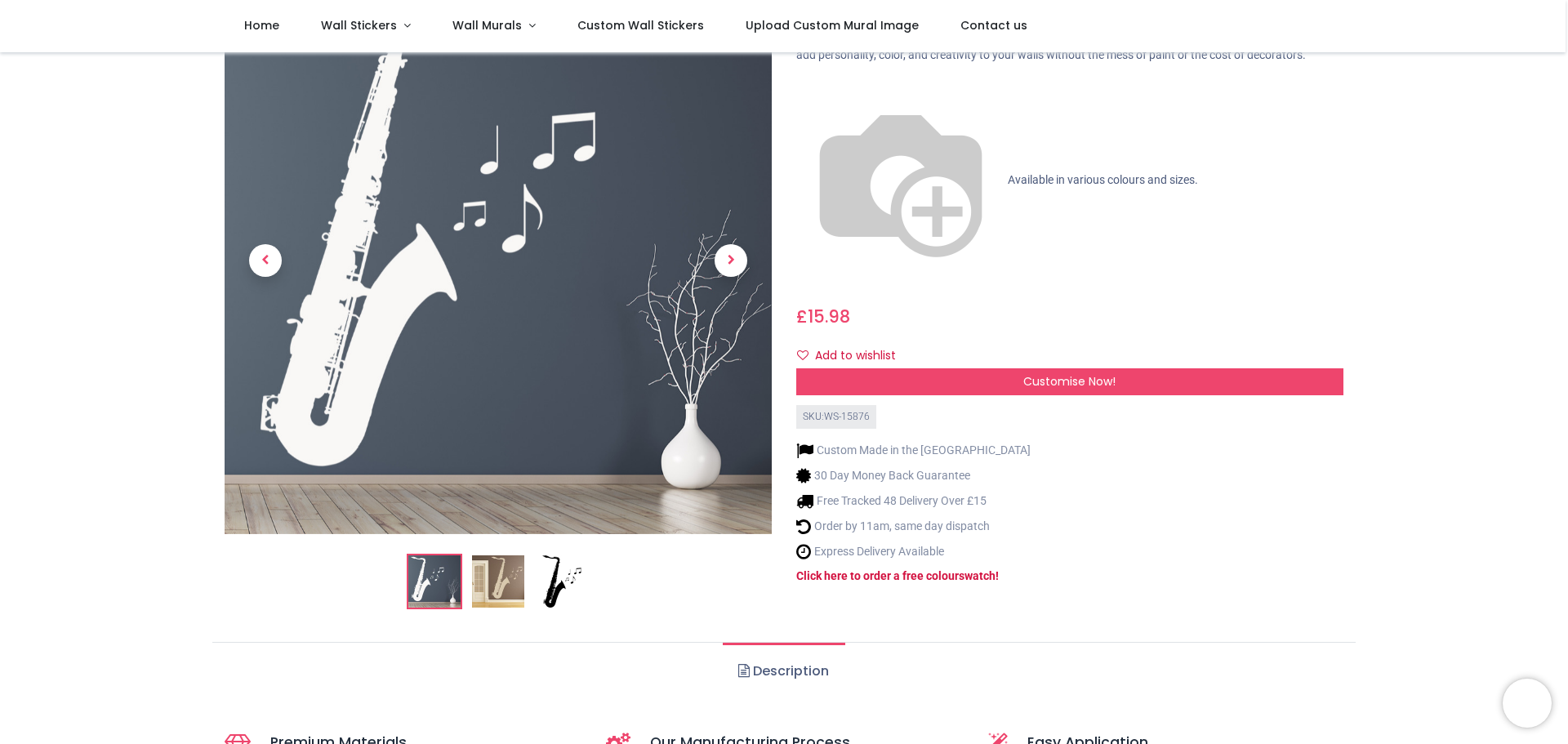
scroll to position [113, 0]
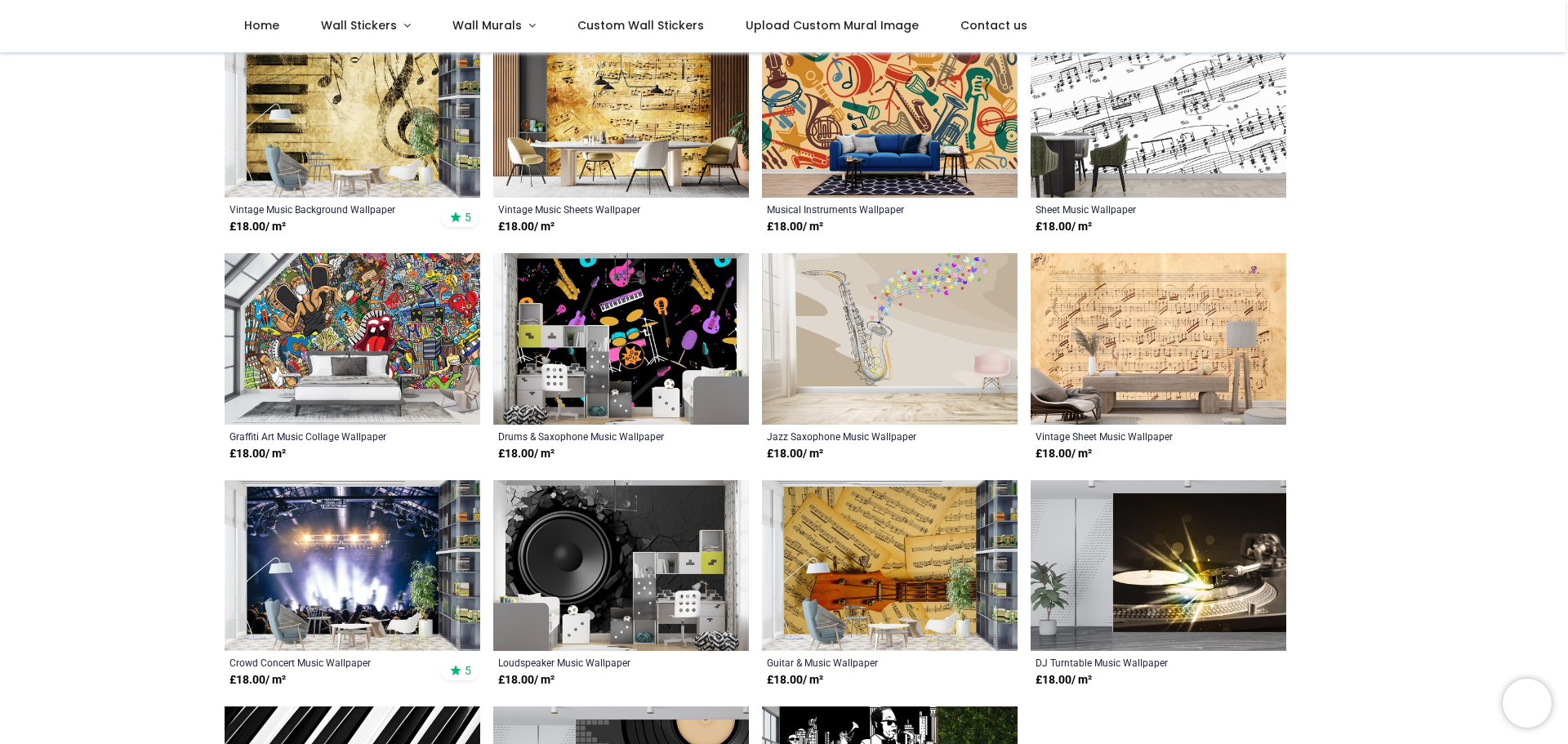
scroll to position [549, 0]
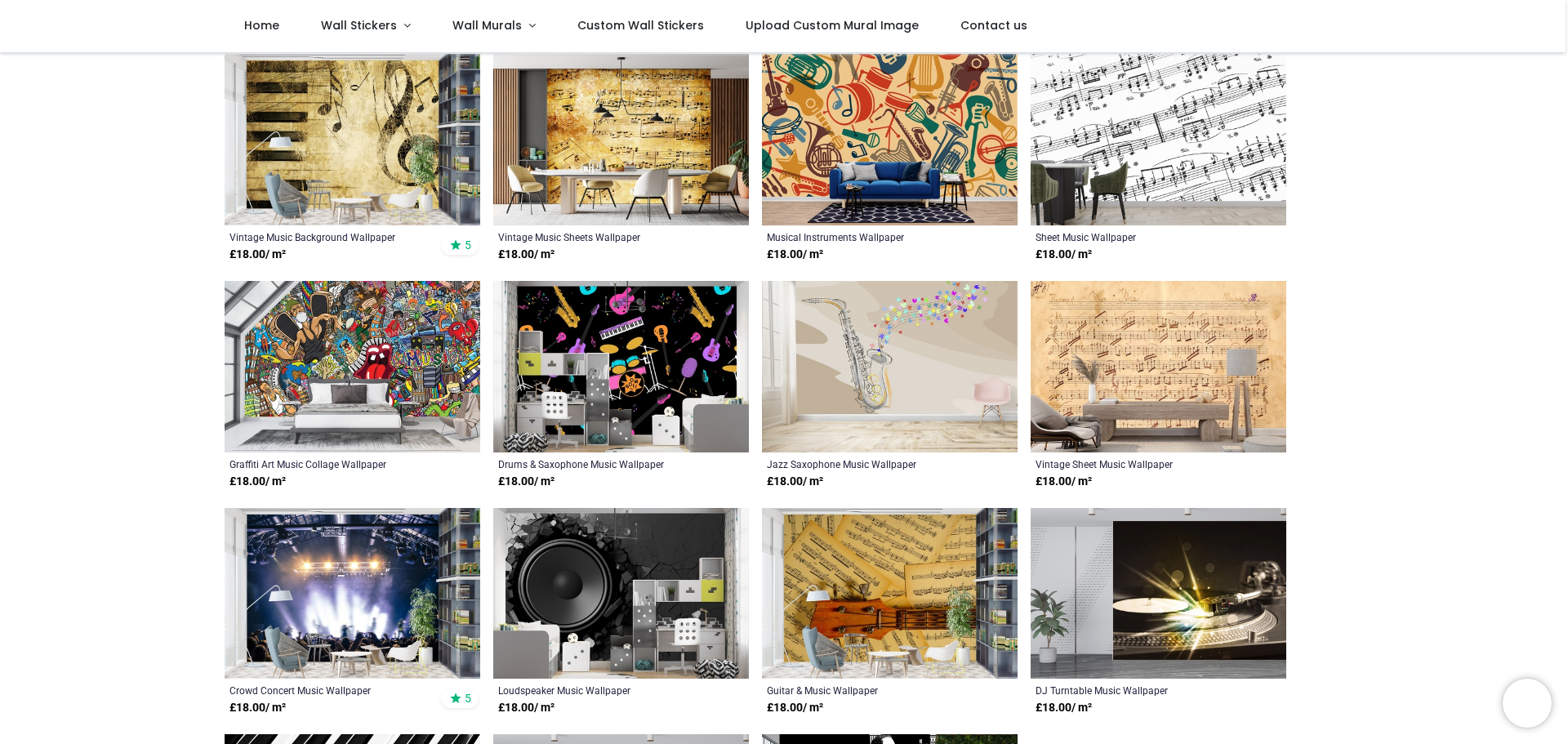
click at [866, 371] on img at bounding box center [890, 366] width 256 height 172
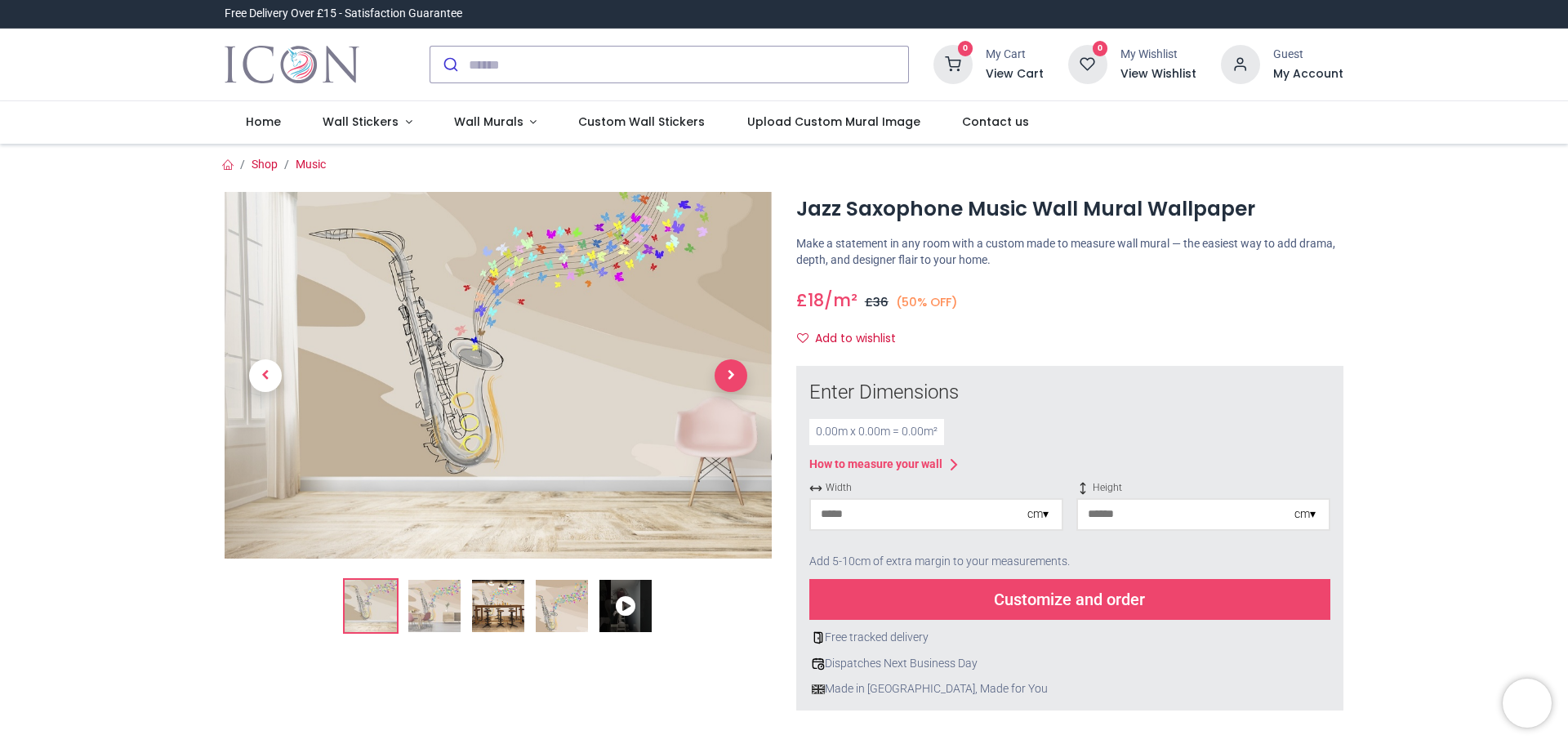
click at [729, 380] on span "Next" at bounding box center [731, 375] width 32 height 32
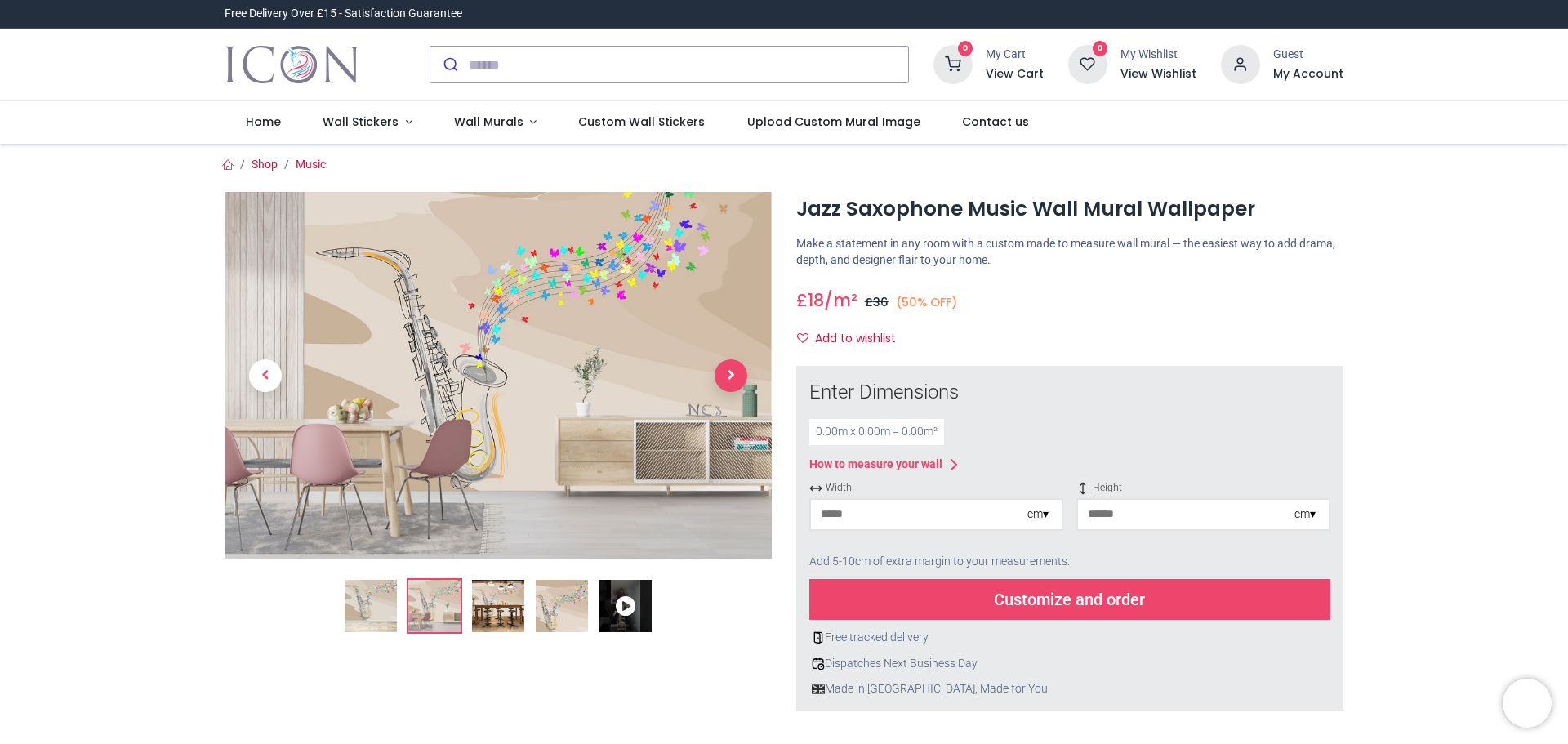
click at [735, 379] on span "Next" at bounding box center [731, 375] width 32 height 32
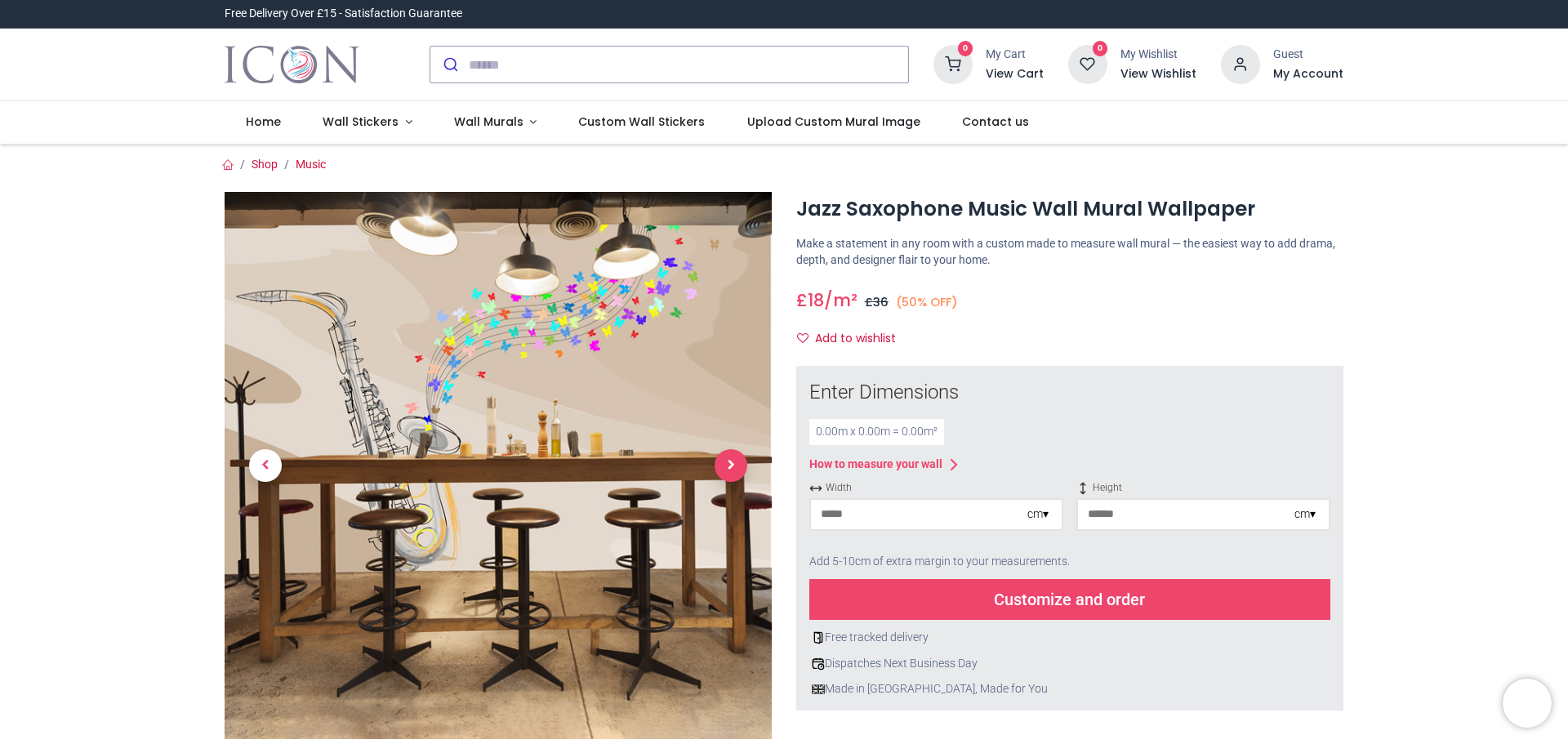
click at [737, 379] on link at bounding box center [731, 466] width 82 height 383
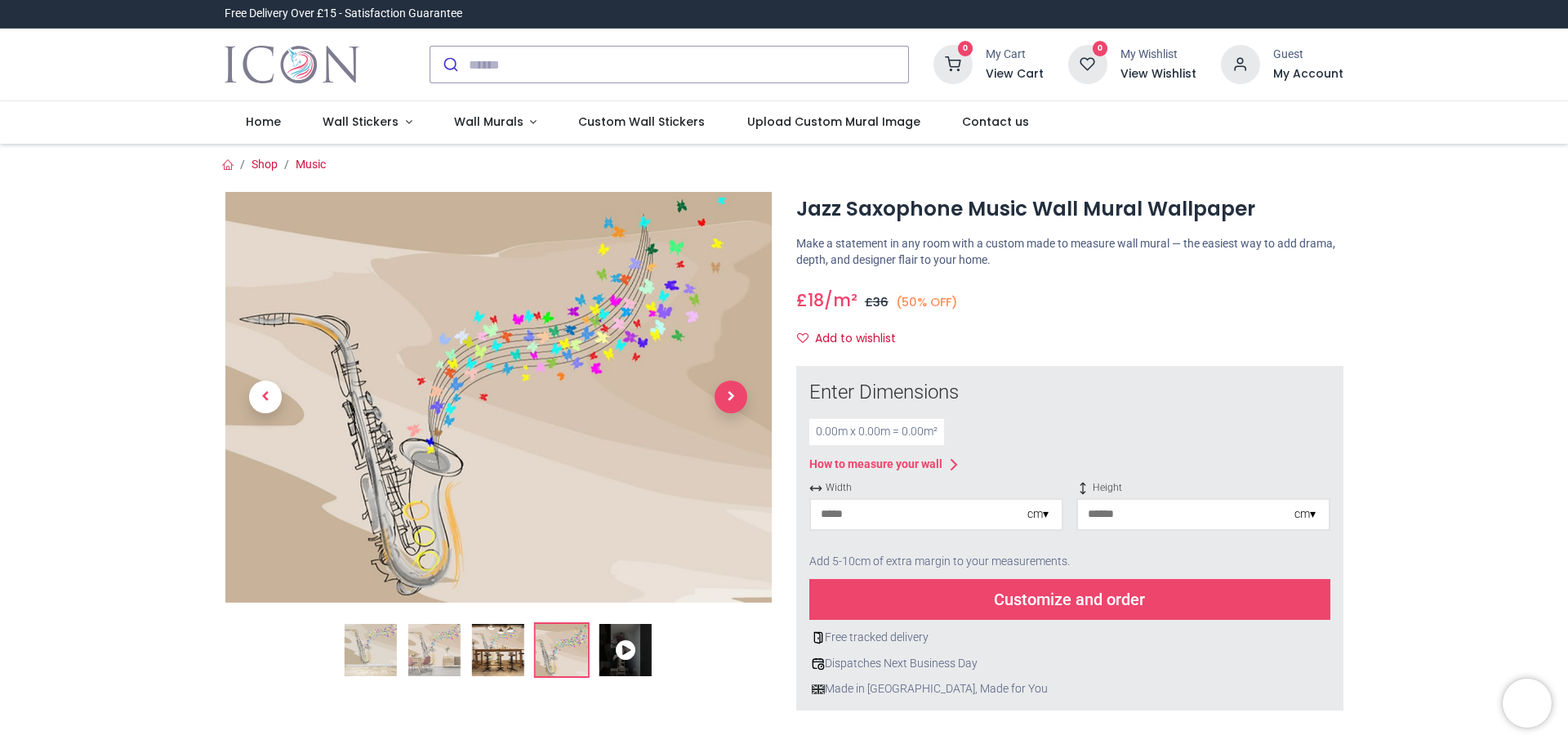
click at [728, 392] on span "Next" at bounding box center [731, 396] width 32 height 32
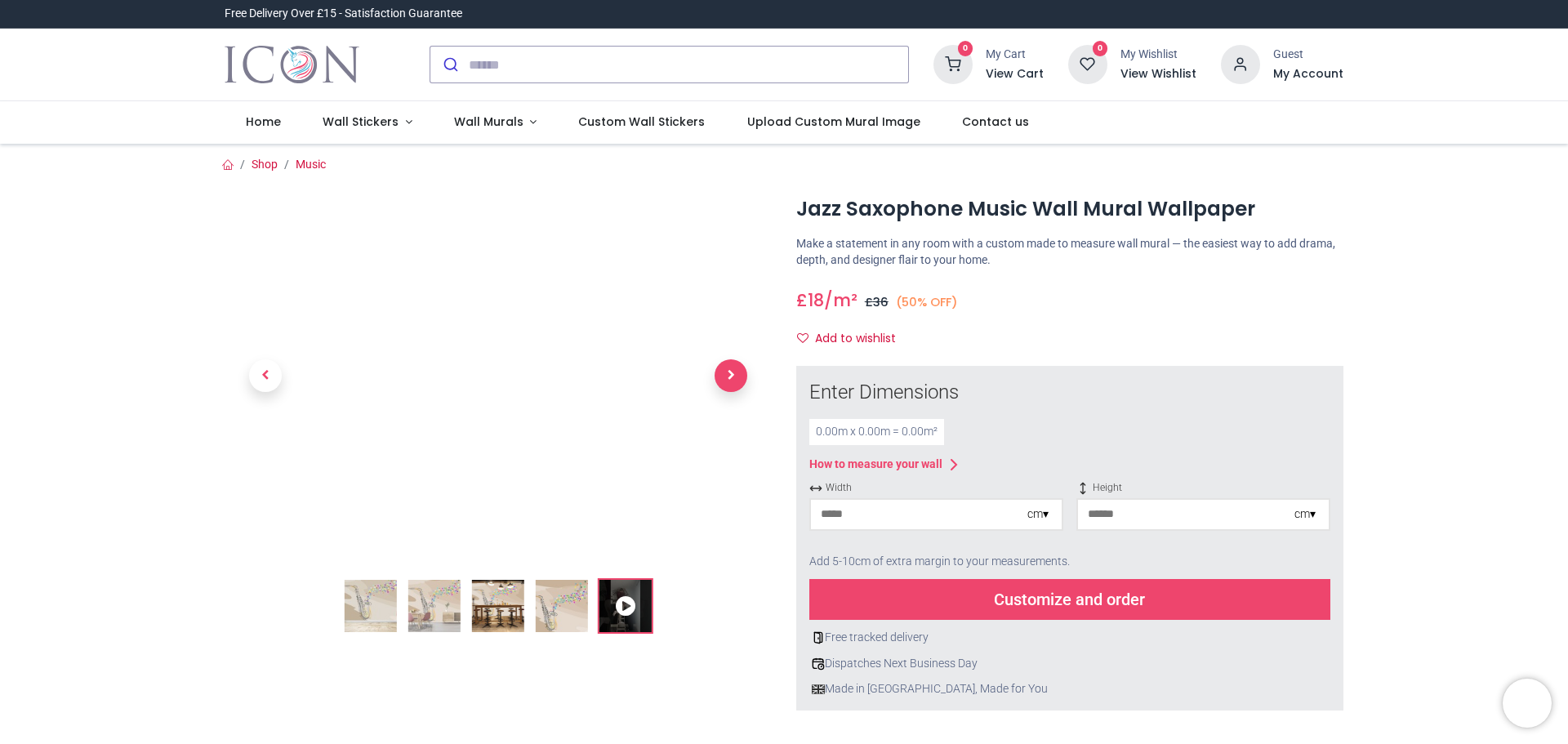
click at [728, 392] on link at bounding box center [731, 375] width 82 height 257
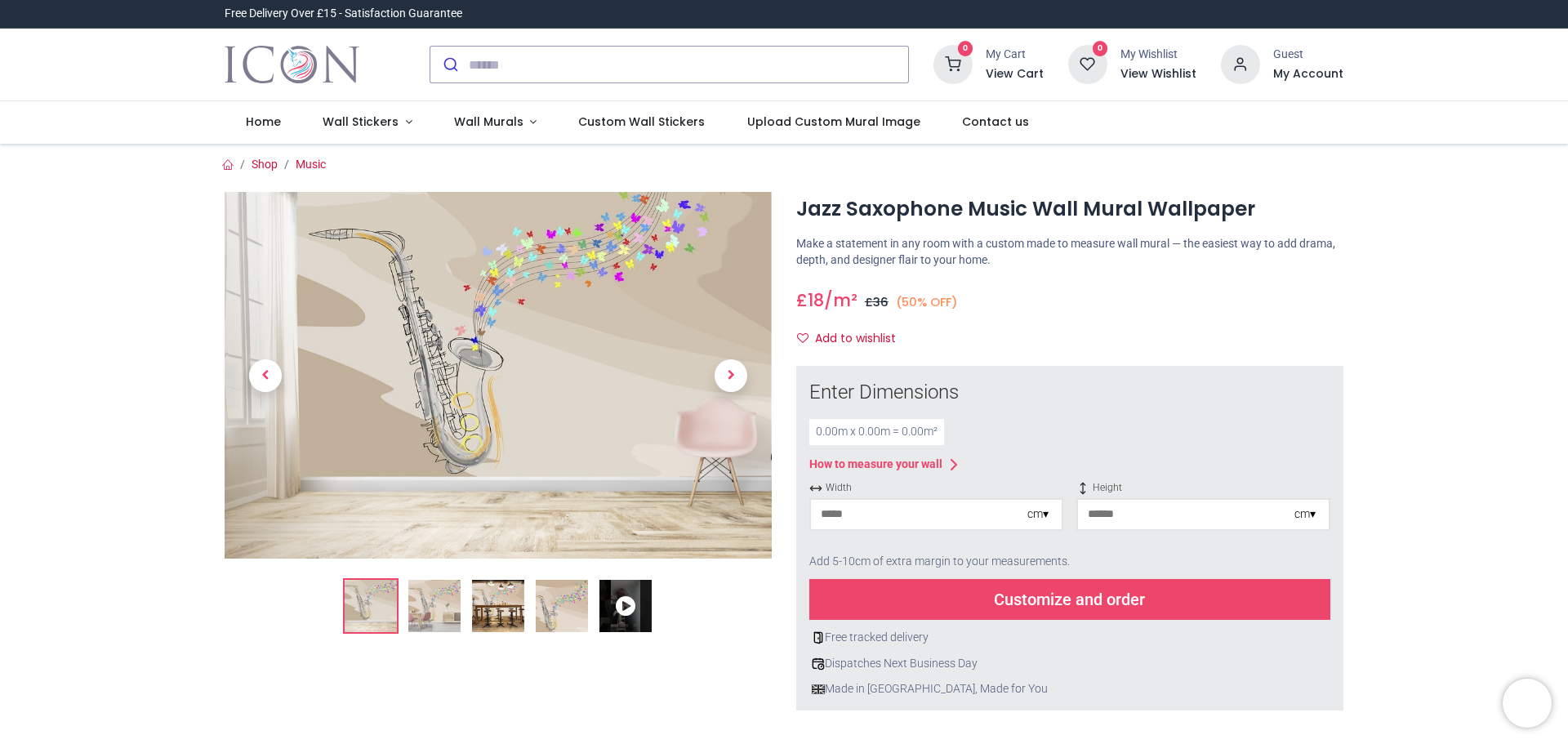
click at [690, 657] on div at bounding box center [498, 635] width 571 height 886
click at [873, 427] on div "0.00 m x 0.00 m = 0.00 m²" at bounding box center [876, 432] width 134 height 26
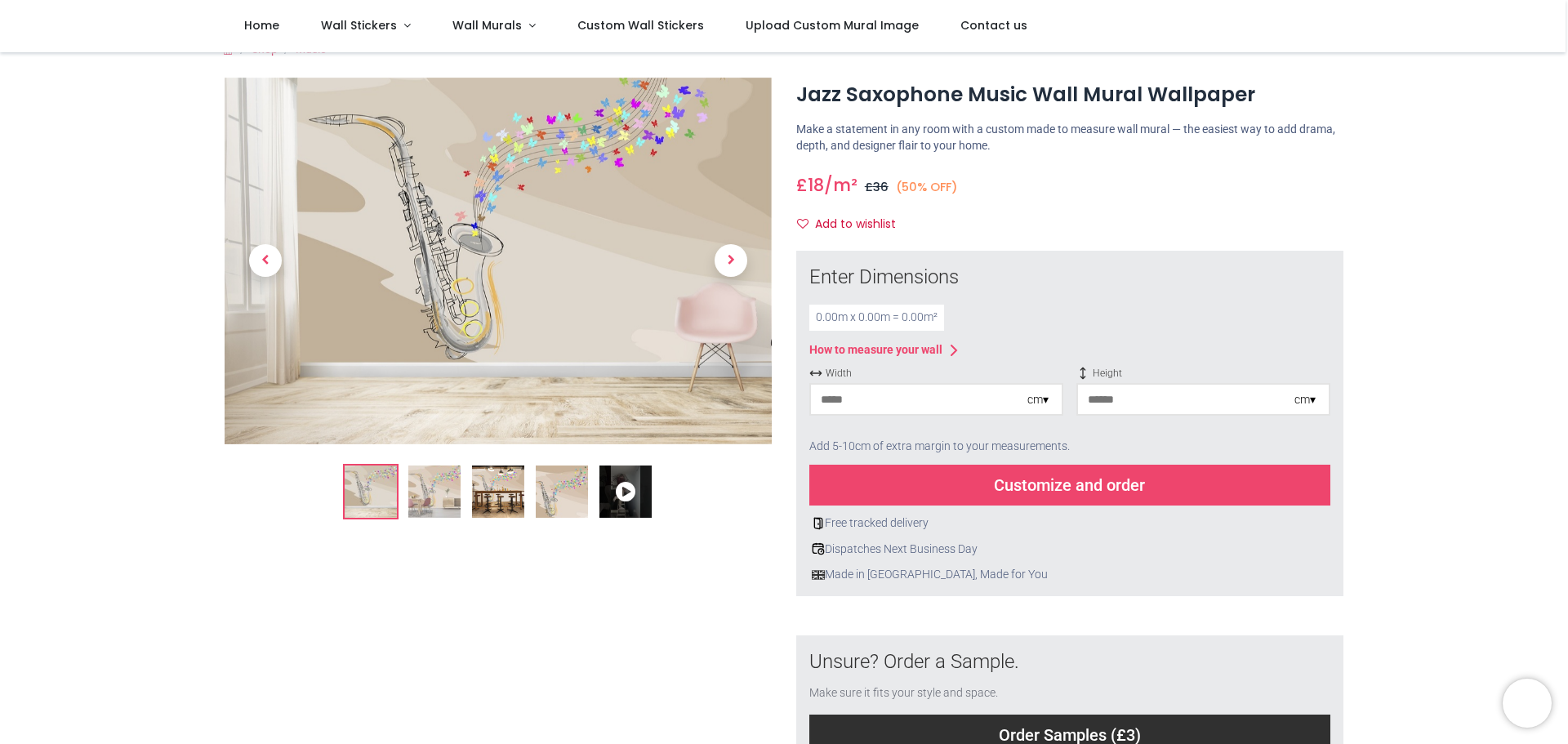
scroll to position [25, 0]
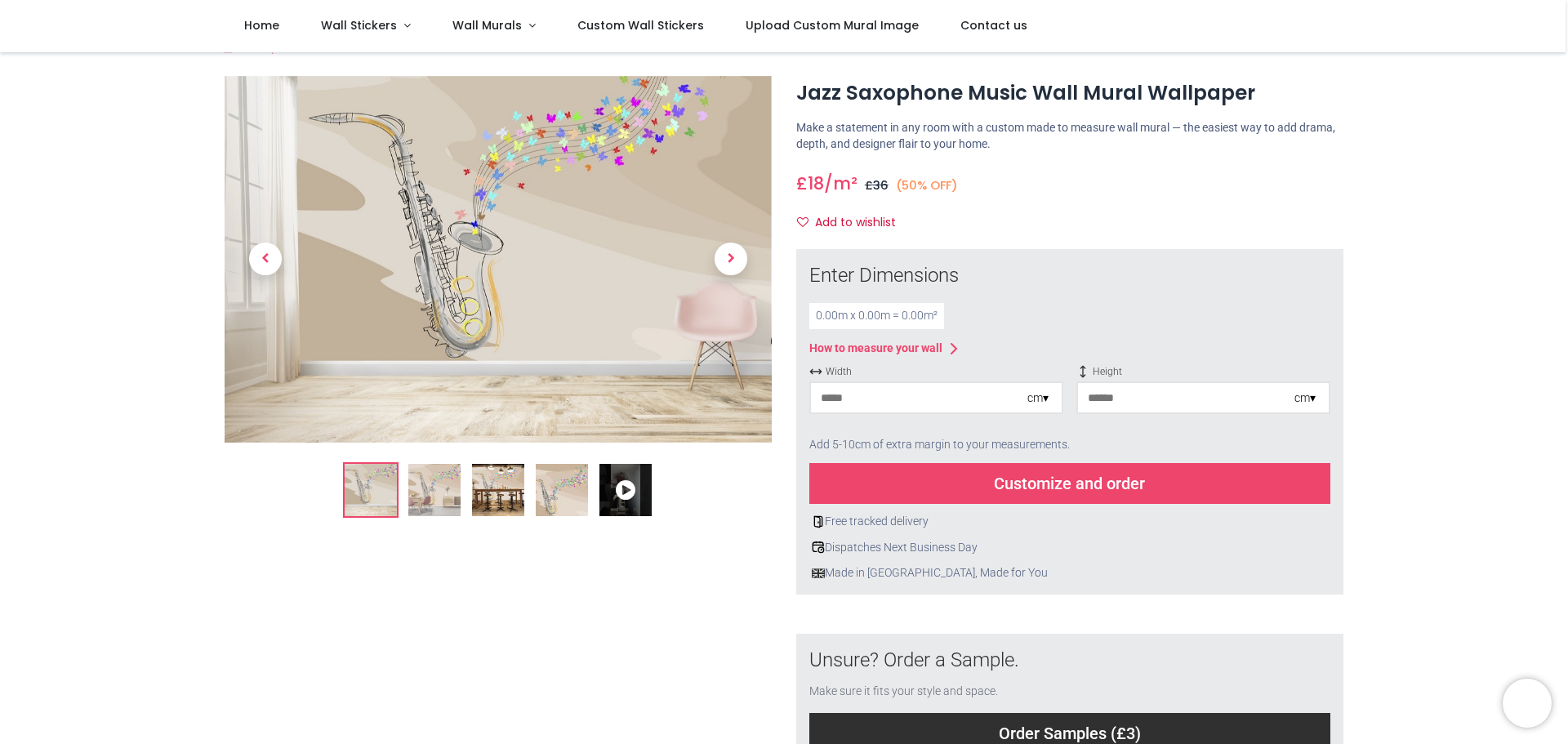
drag, startPoint x: 862, startPoint y: 306, endPoint x: 880, endPoint y: 314, distance: 19.7
click at [863, 307] on div "0.00 m x 0.00 m = 0.00 m²" at bounding box center [876, 316] width 134 height 26
click at [910, 393] on input "number" at bounding box center [918, 398] width 216 height 30
type input "***"
click at [1147, 398] on input "number" at bounding box center [1185, 398] width 216 height 30
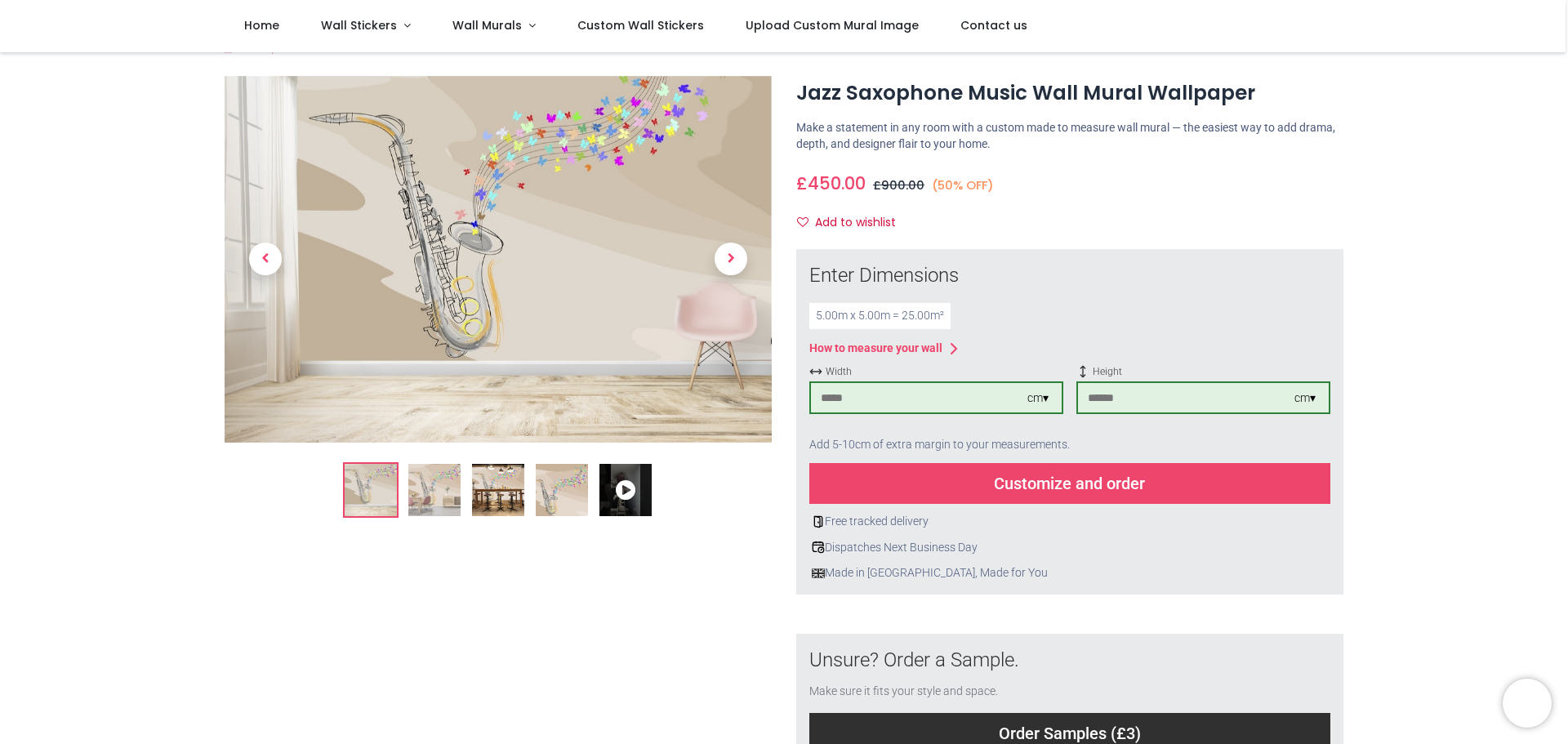
type input "***"
click at [1076, 478] on div "Customize and order" at bounding box center [1070, 483] width 521 height 41
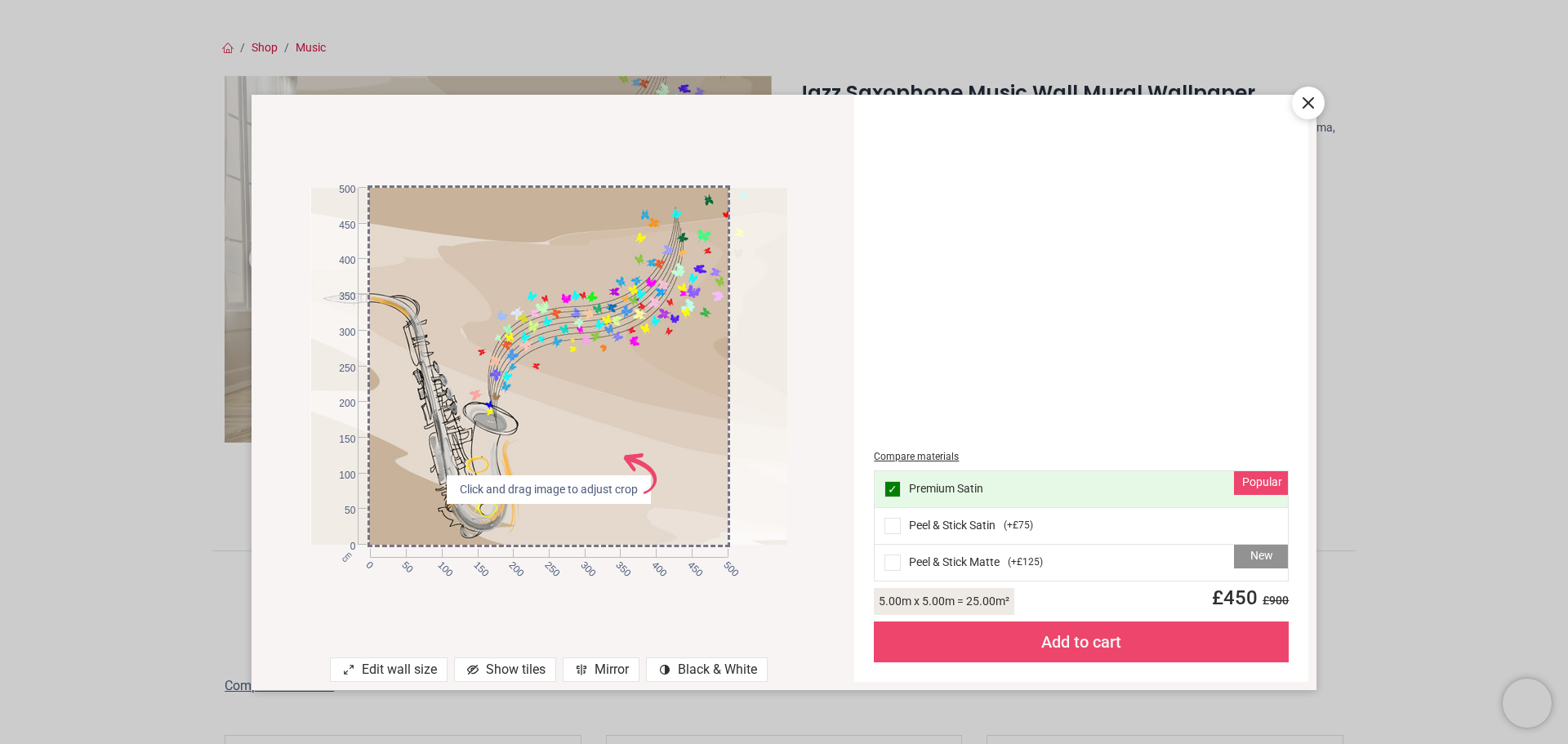
click at [1305, 109] on icon at bounding box center [1307, 102] width 19 height 19
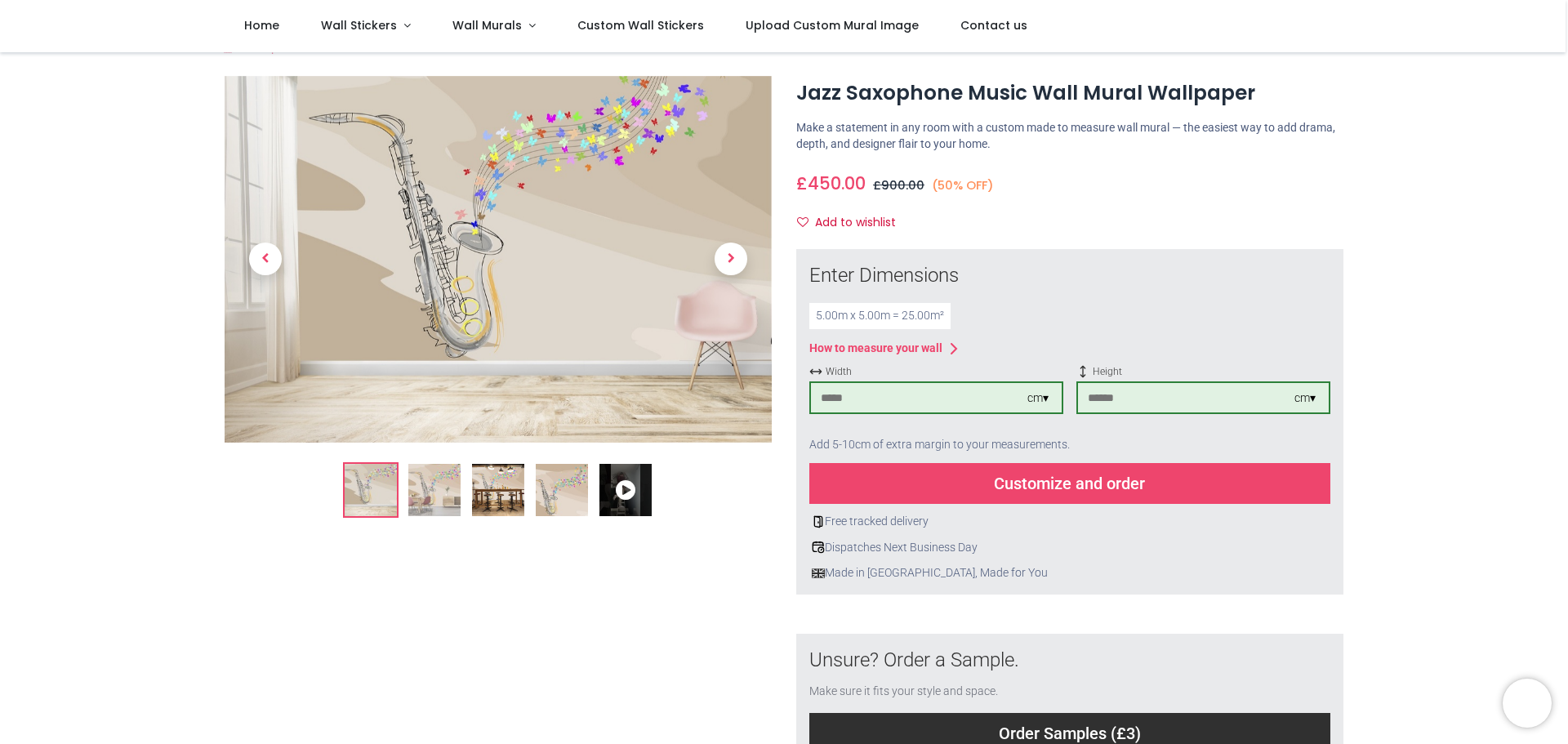
click at [859, 397] on input "***" at bounding box center [918, 398] width 216 height 30
type input "*"
type input "***"
click at [1157, 395] on input "***" at bounding box center [1185, 398] width 216 height 30
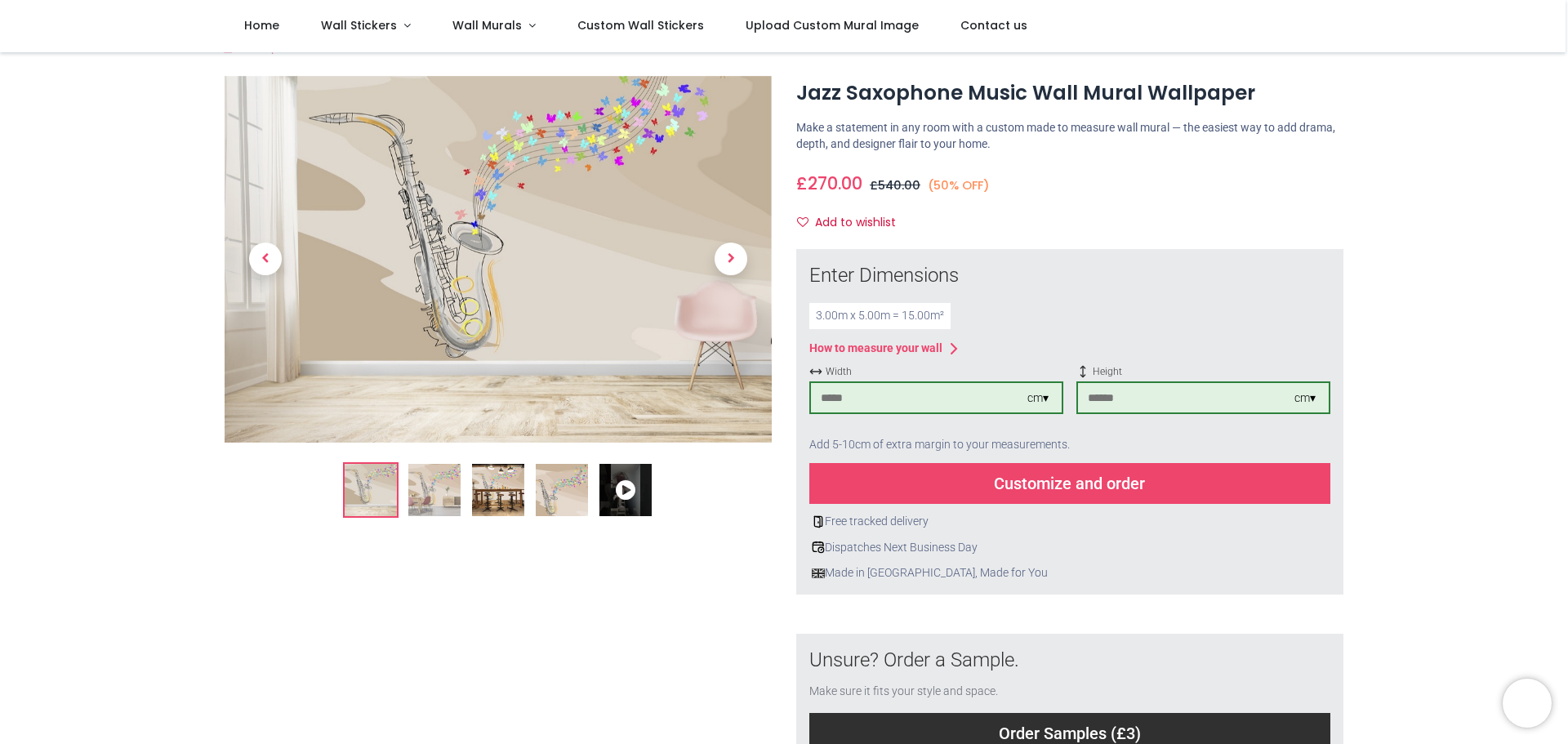
type input "*"
type input "***"
click at [1154, 492] on div "Customize and order" at bounding box center [1070, 483] width 521 height 41
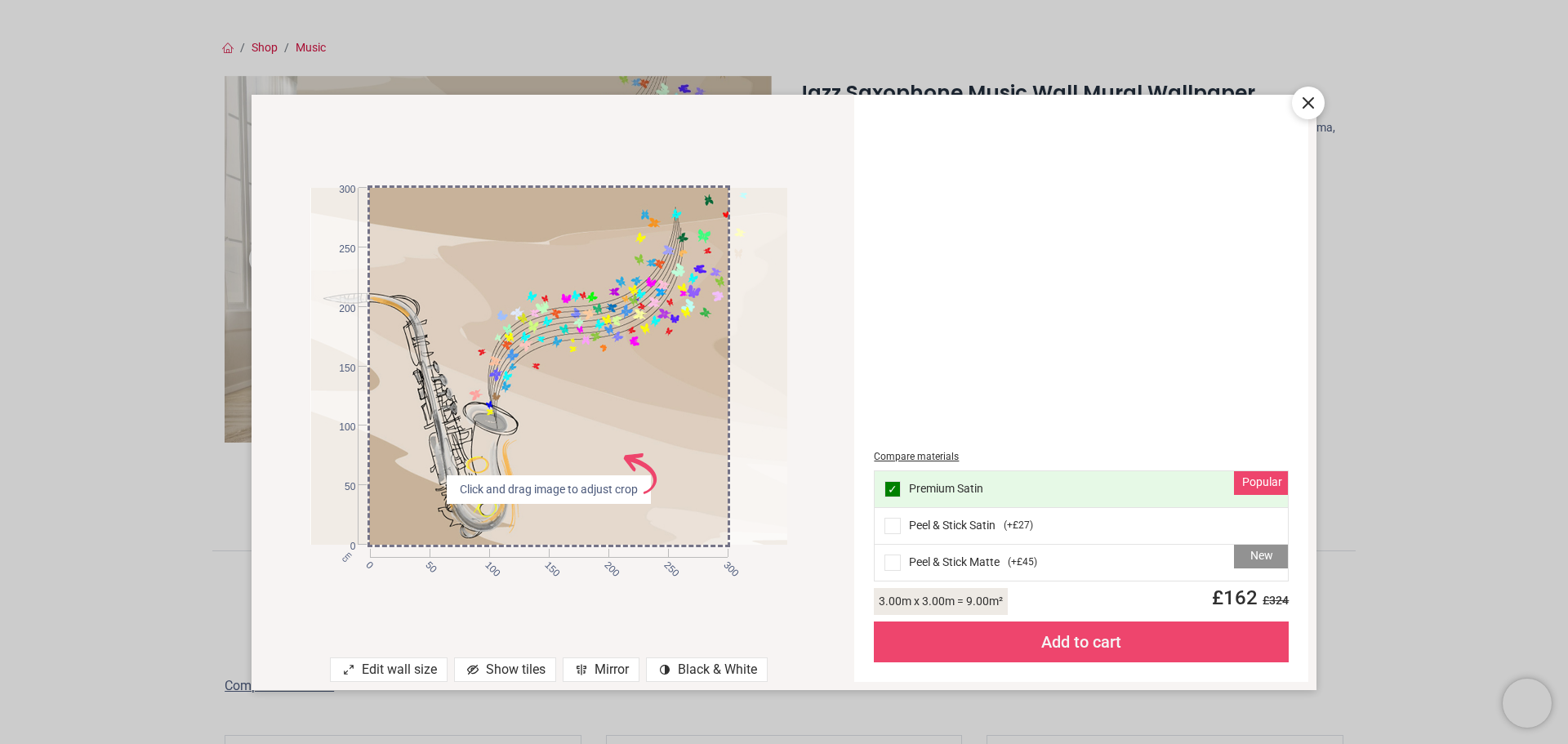
click at [900, 531] on div "Peel & Stick Satin ( +£27 )" at bounding box center [1081, 527] width 414 height 37
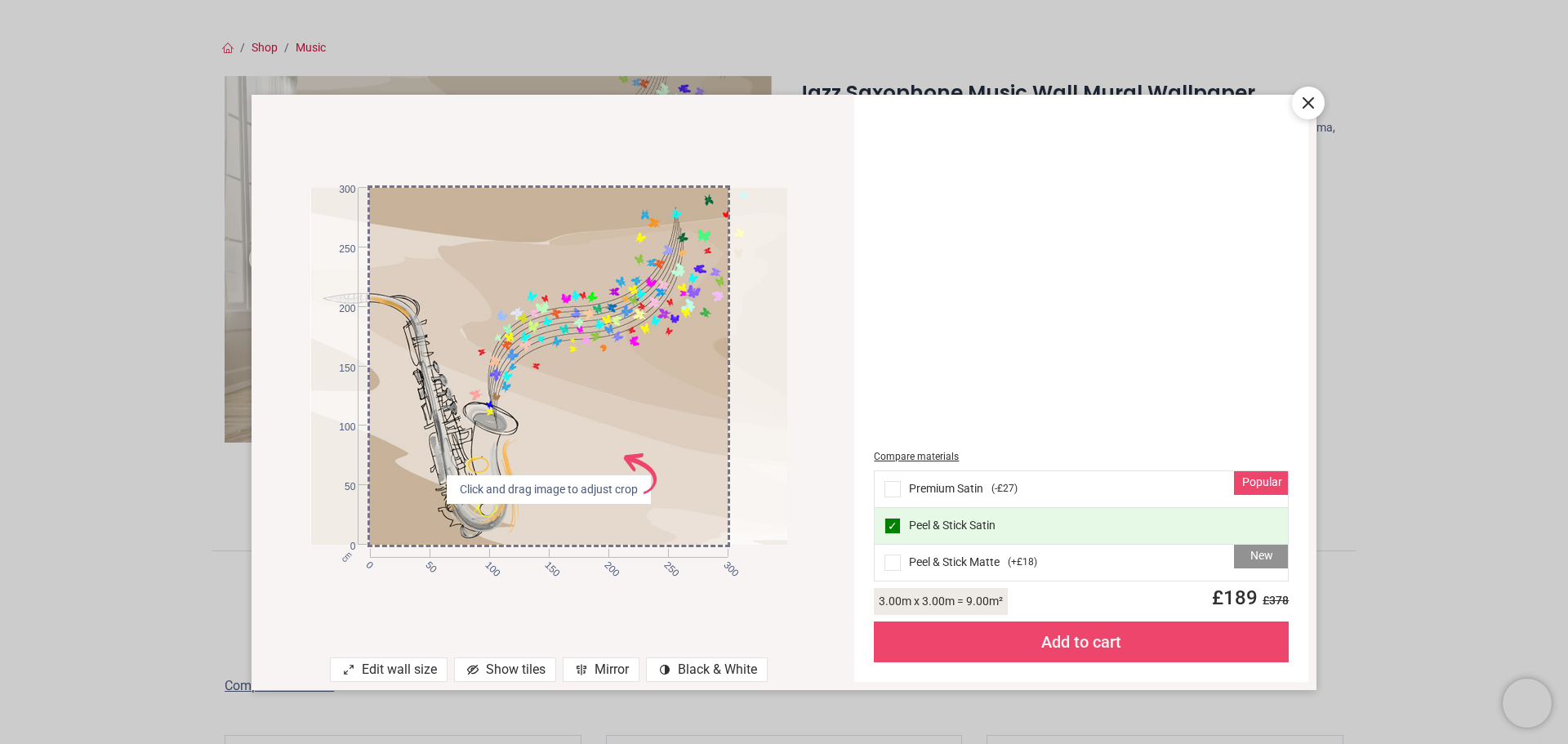
click at [895, 489] on span at bounding box center [893, 490] width 17 height 17
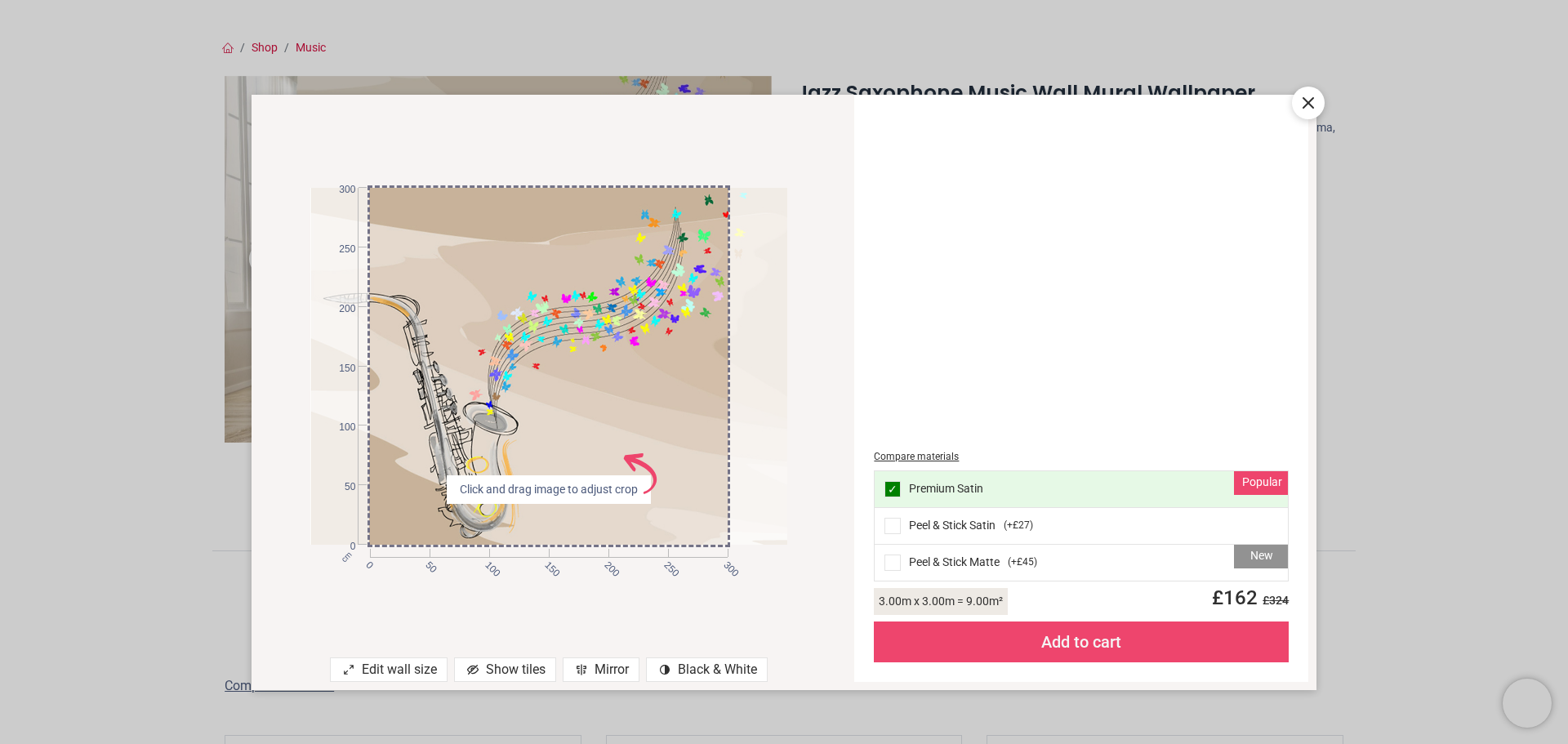
click at [1308, 100] on icon at bounding box center [1307, 102] width 19 height 19
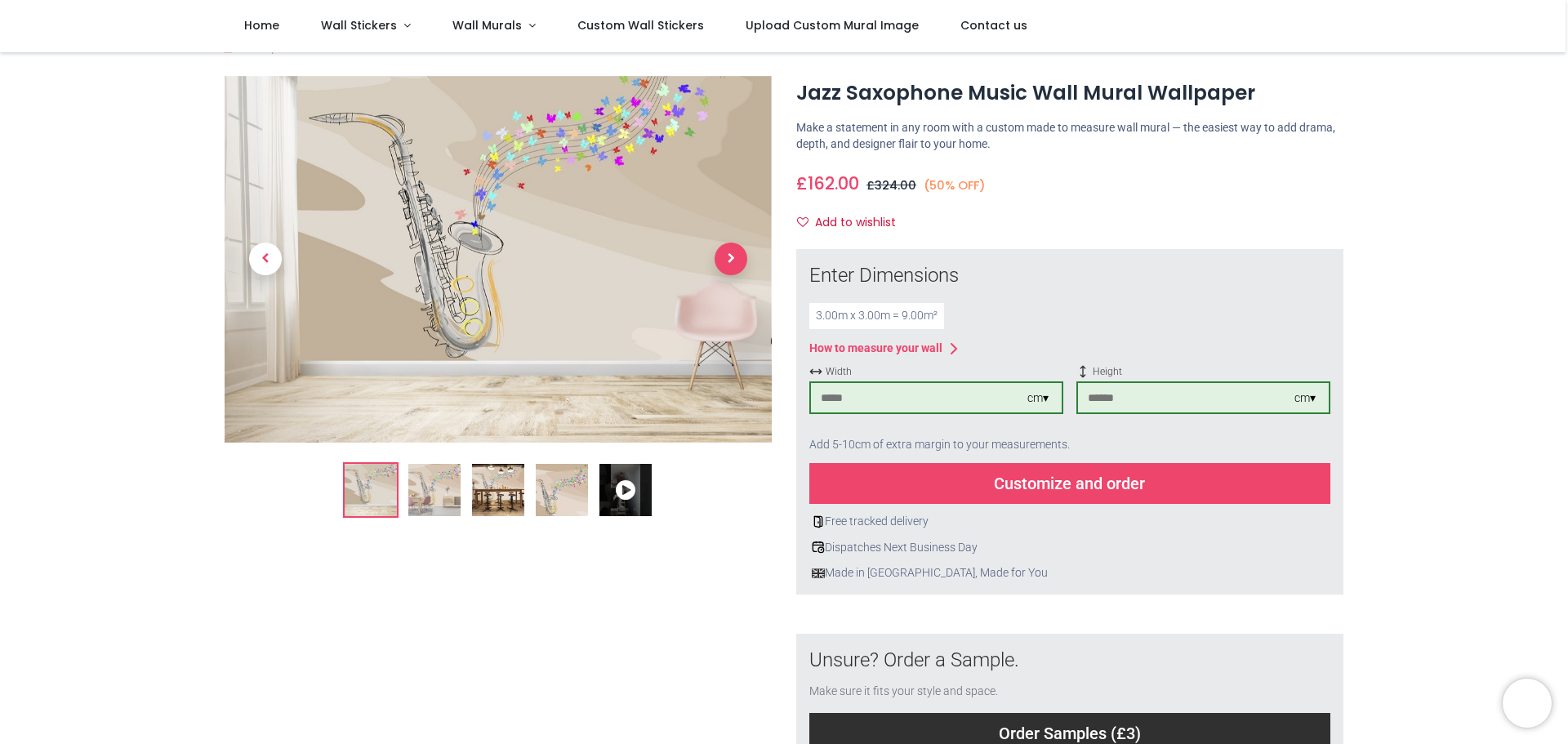
click at [738, 256] on span "Next" at bounding box center [731, 259] width 32 height 32
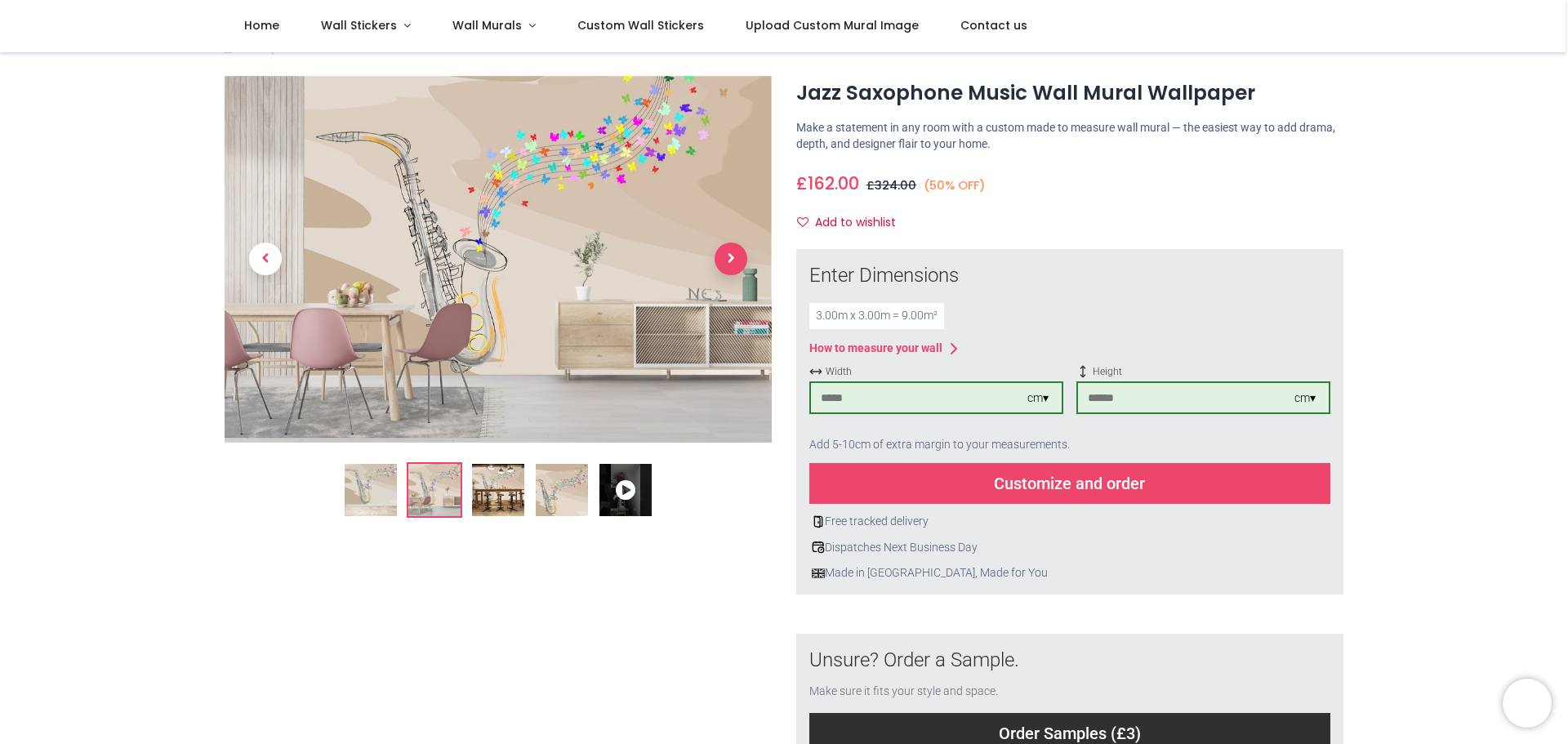
click at [734, 257] on span "Next" at bounding box center [731, 259] width 32 height 32
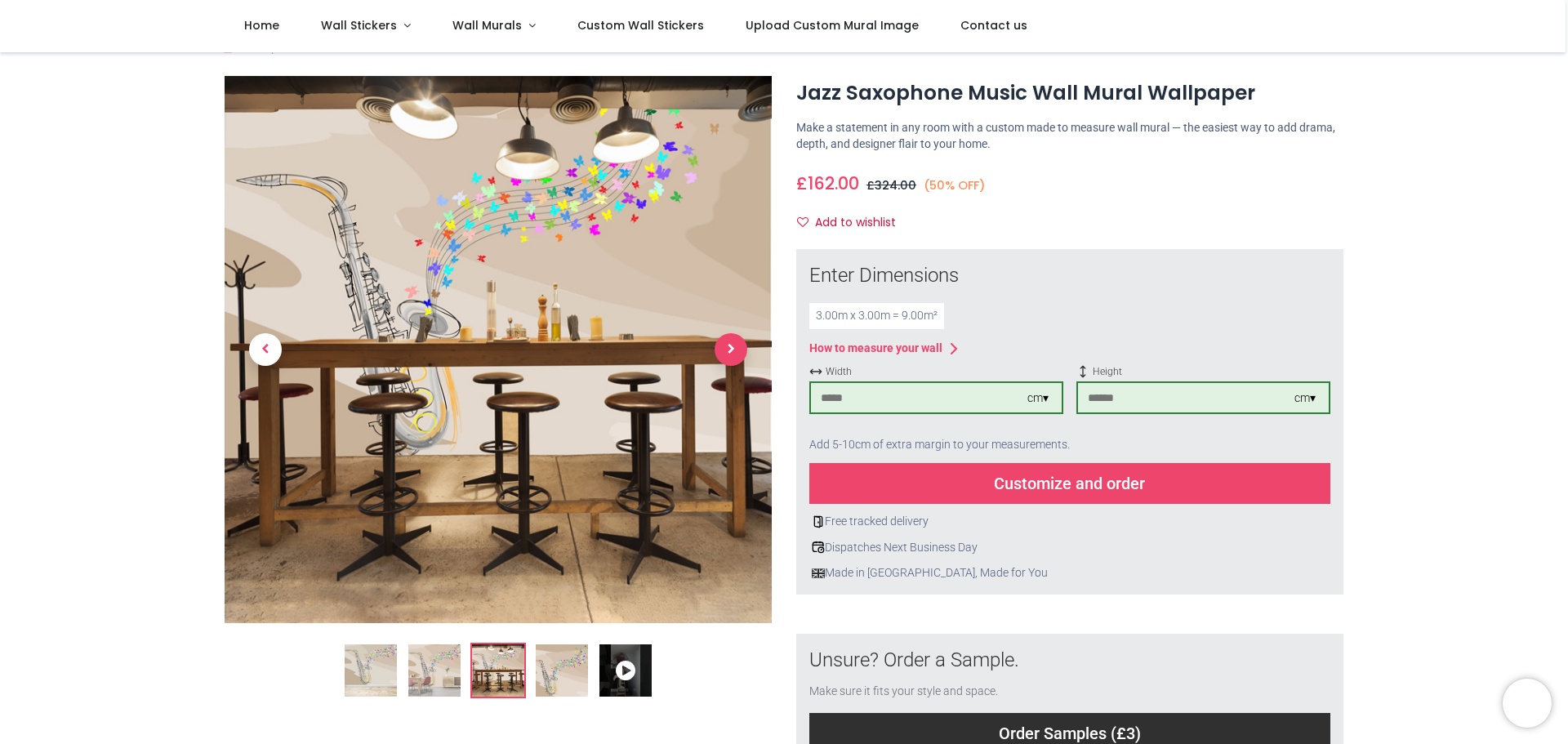
click at [730, 344] on span "Next" at bounding box center [731, 349] width 32 height 32
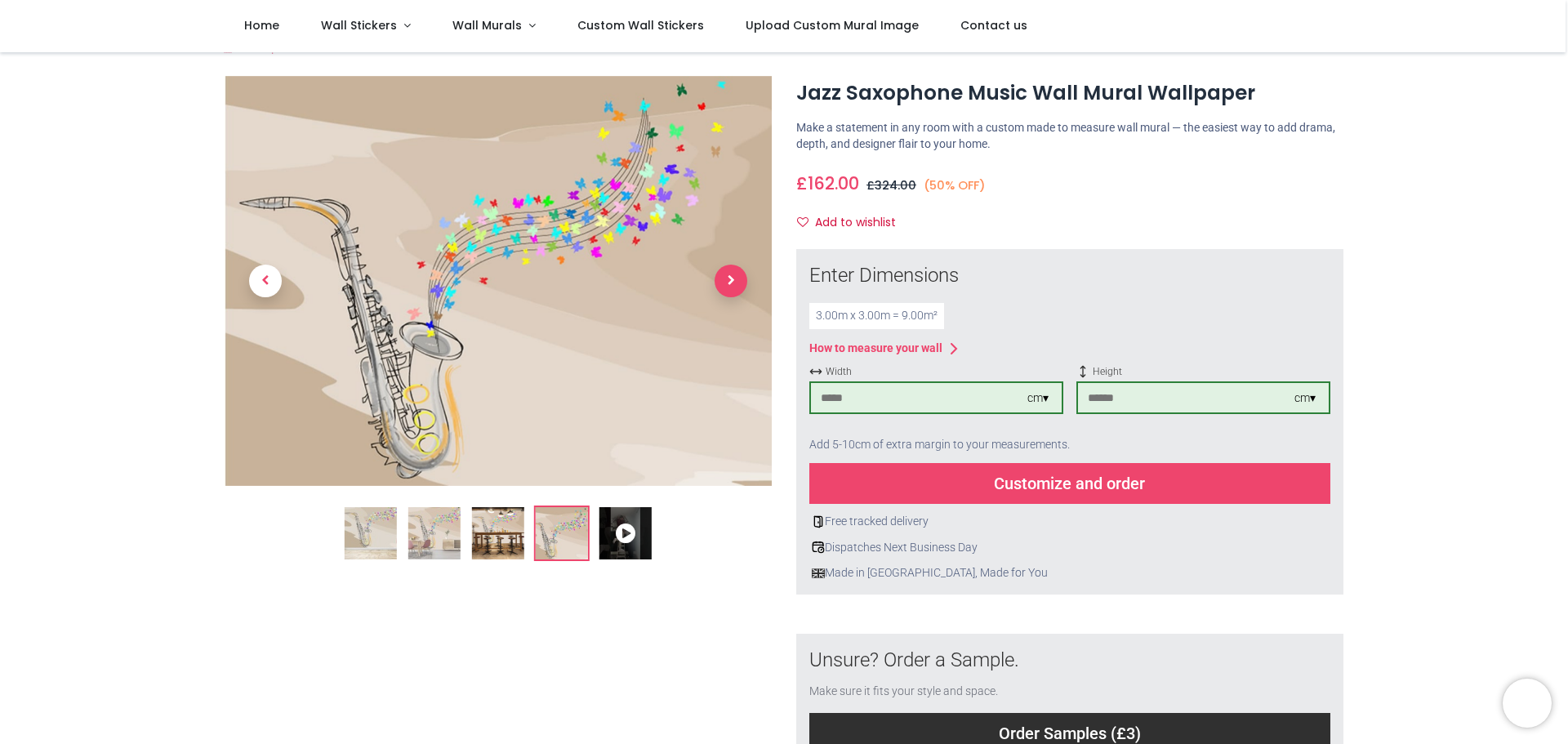
click at [726, 270] on span "Next" at bounding box center [731, 280] width 32 height 32
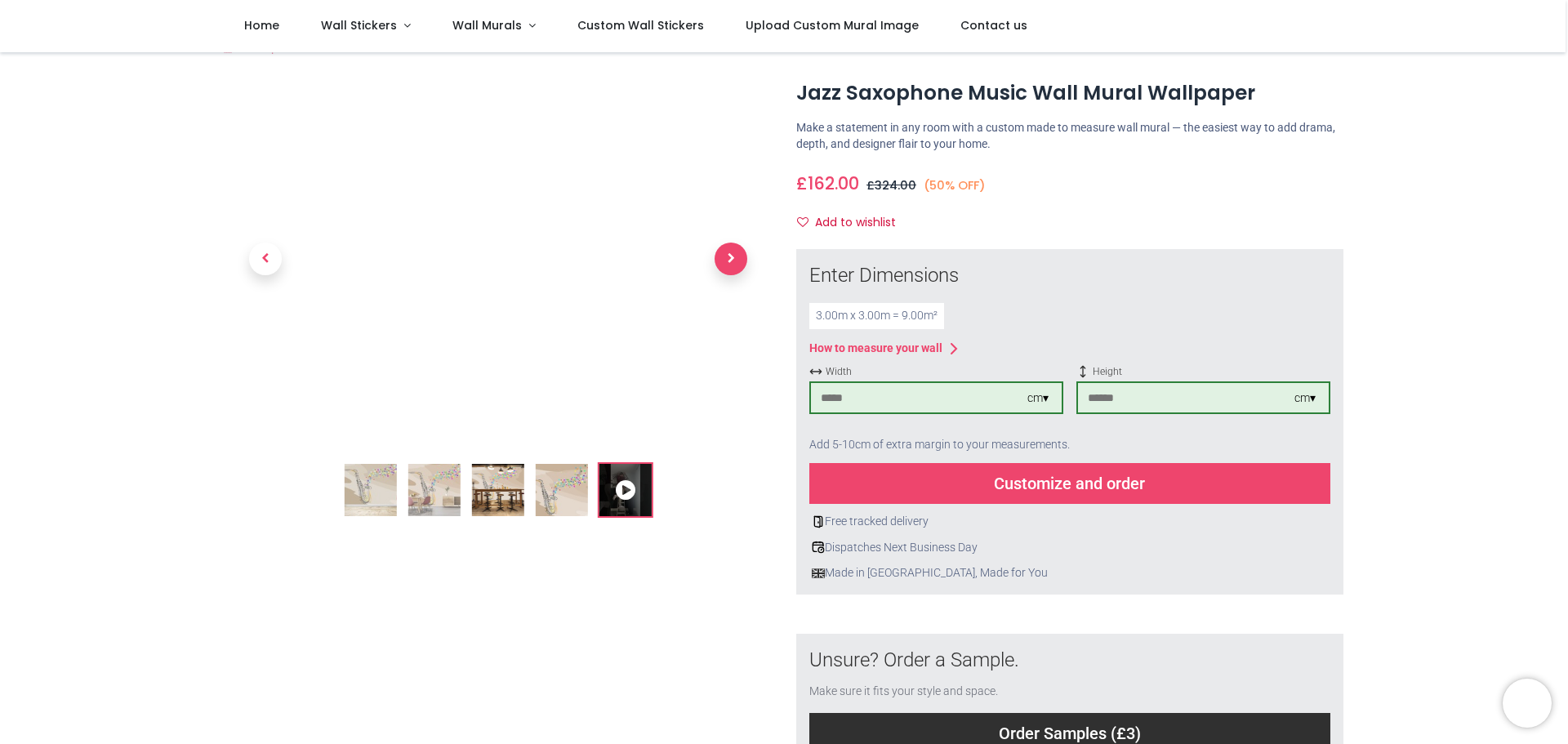
click at [737, 250] on span "Next" at bounding box center [731, 259] width 32 height 32
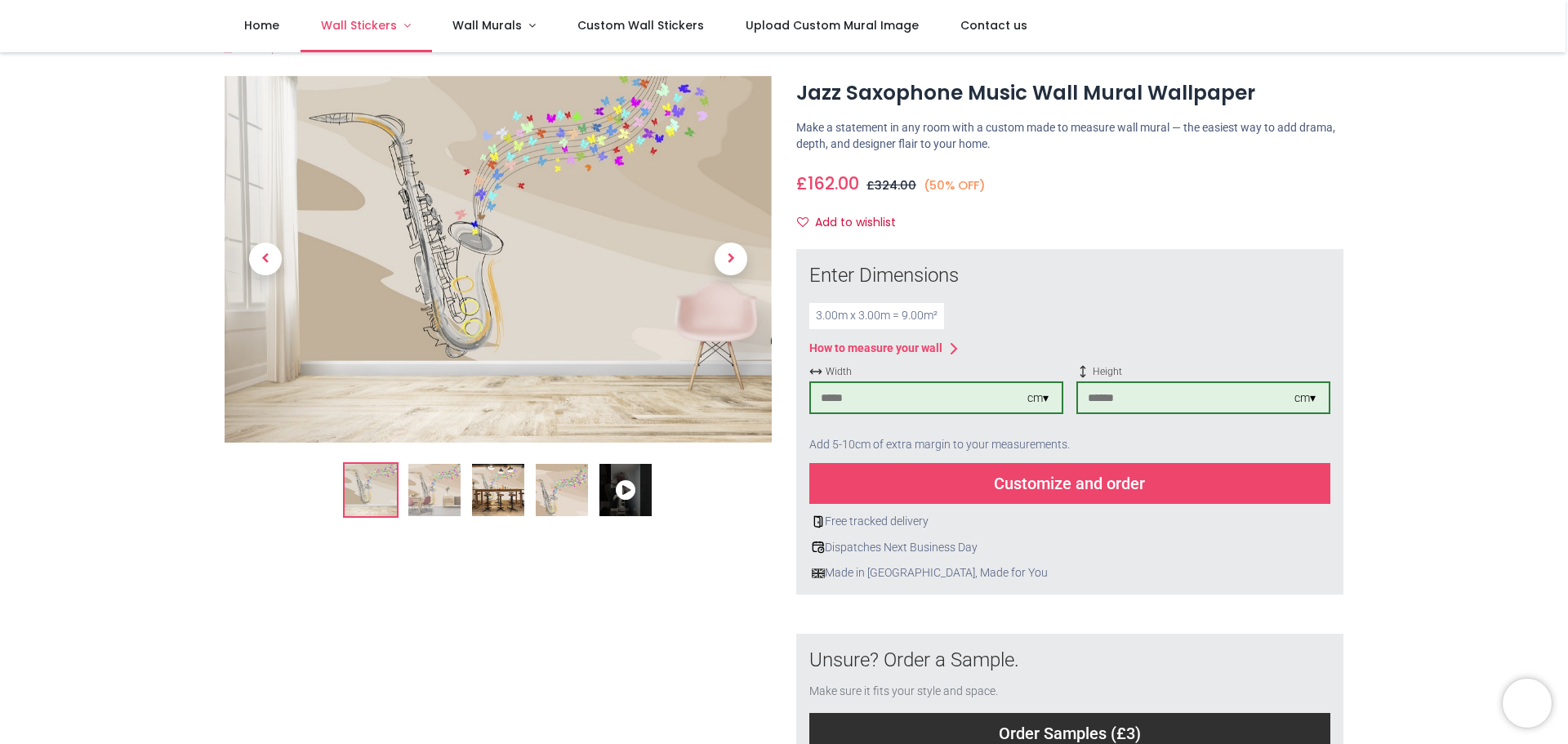
click at [367, 30] on span "Wall Stickers" at bounding box center [359, 25] width 76 height 17
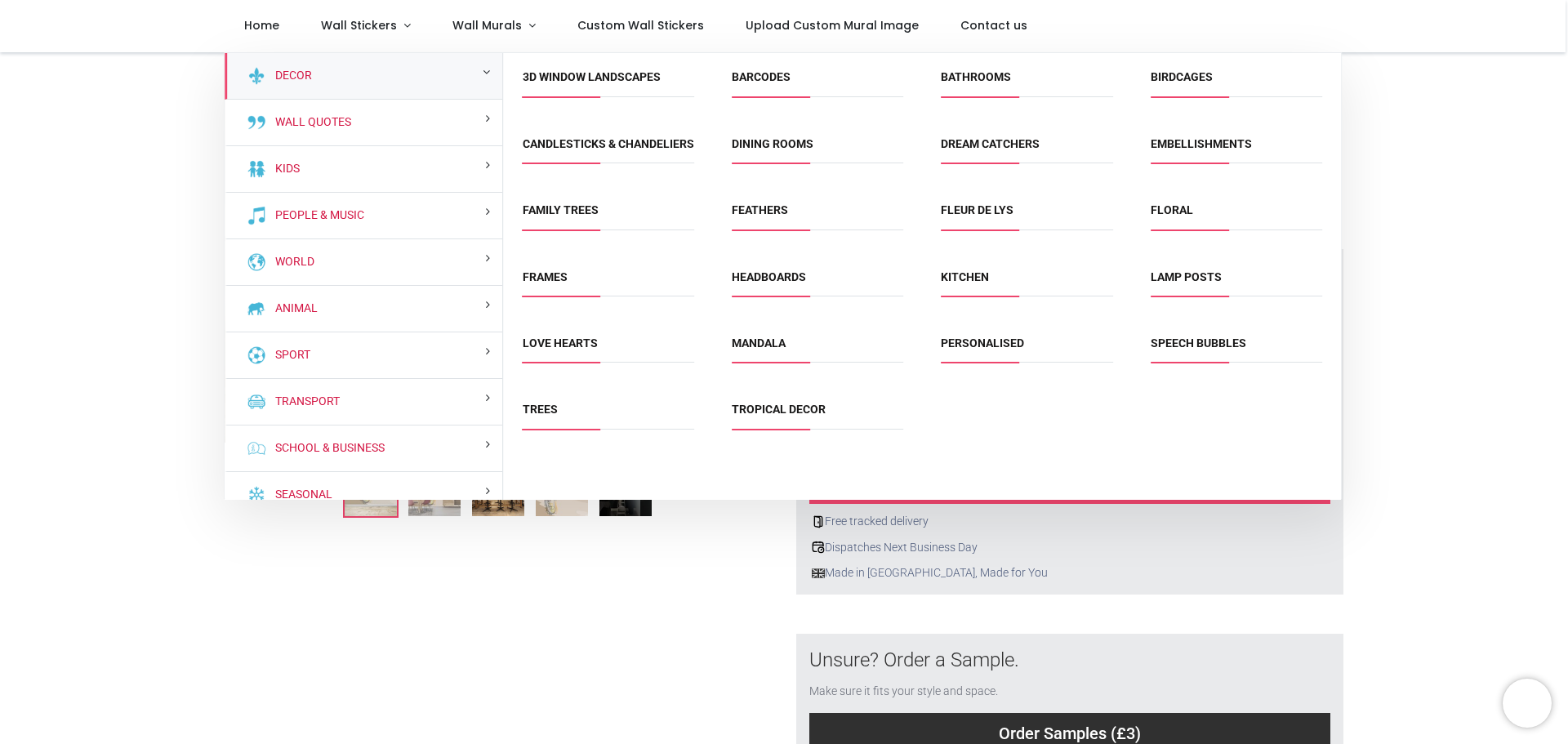
click at [711, 641] on div at bounding box center [498, 519] width 571 height 886
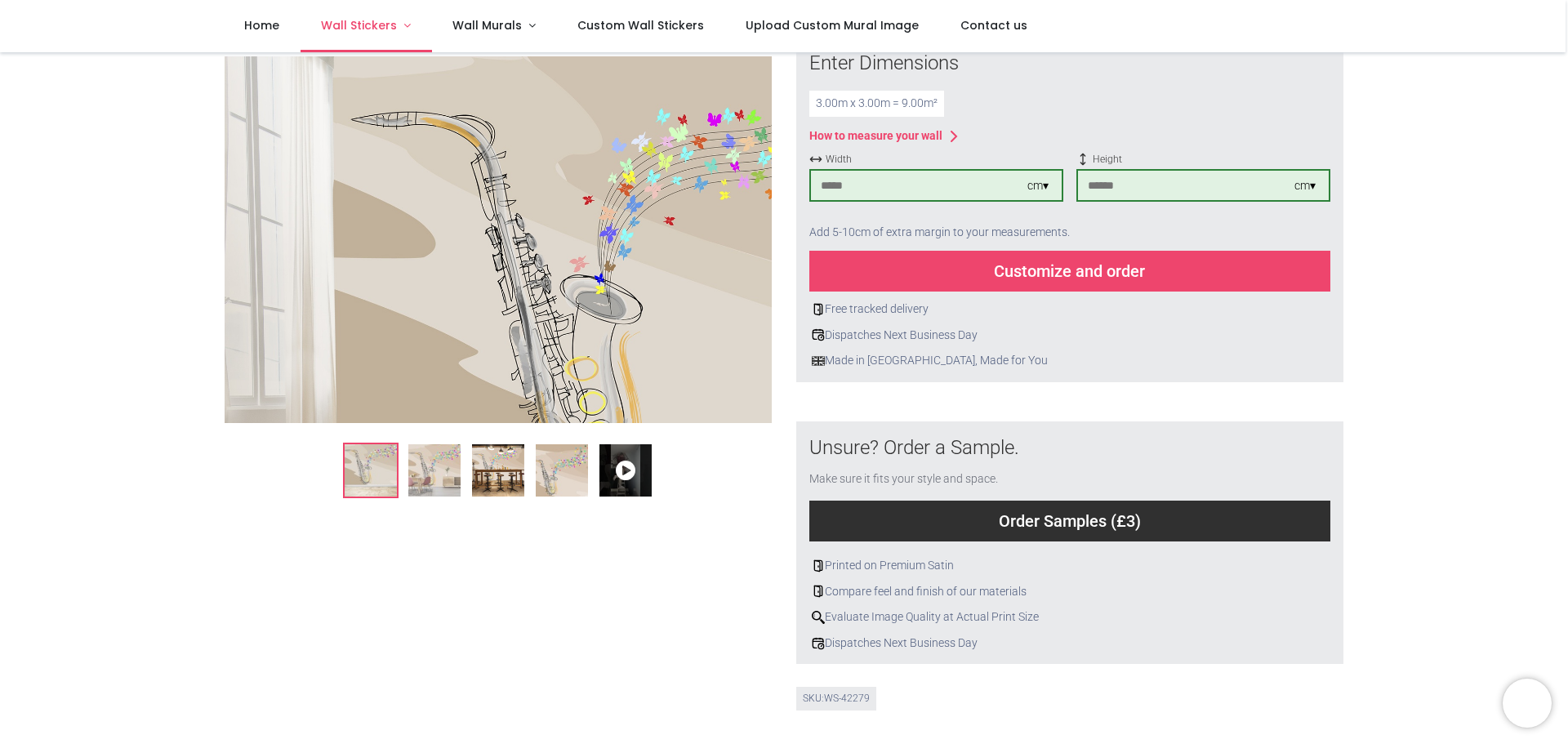
scroll to position [228, 0]
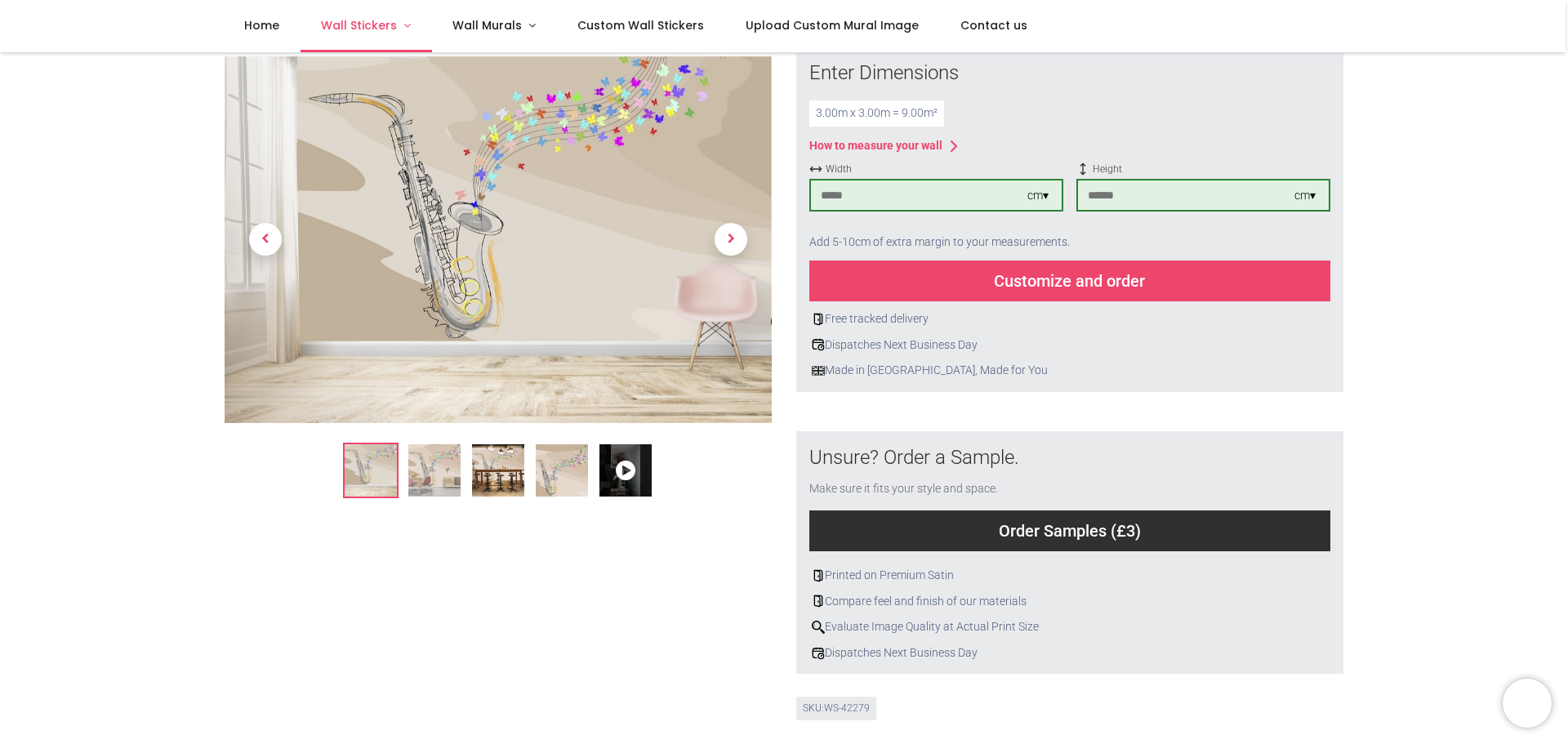
click at [354, 20] on span "Wall Stickers" at bounding box center [359, 25] width 76 height 17
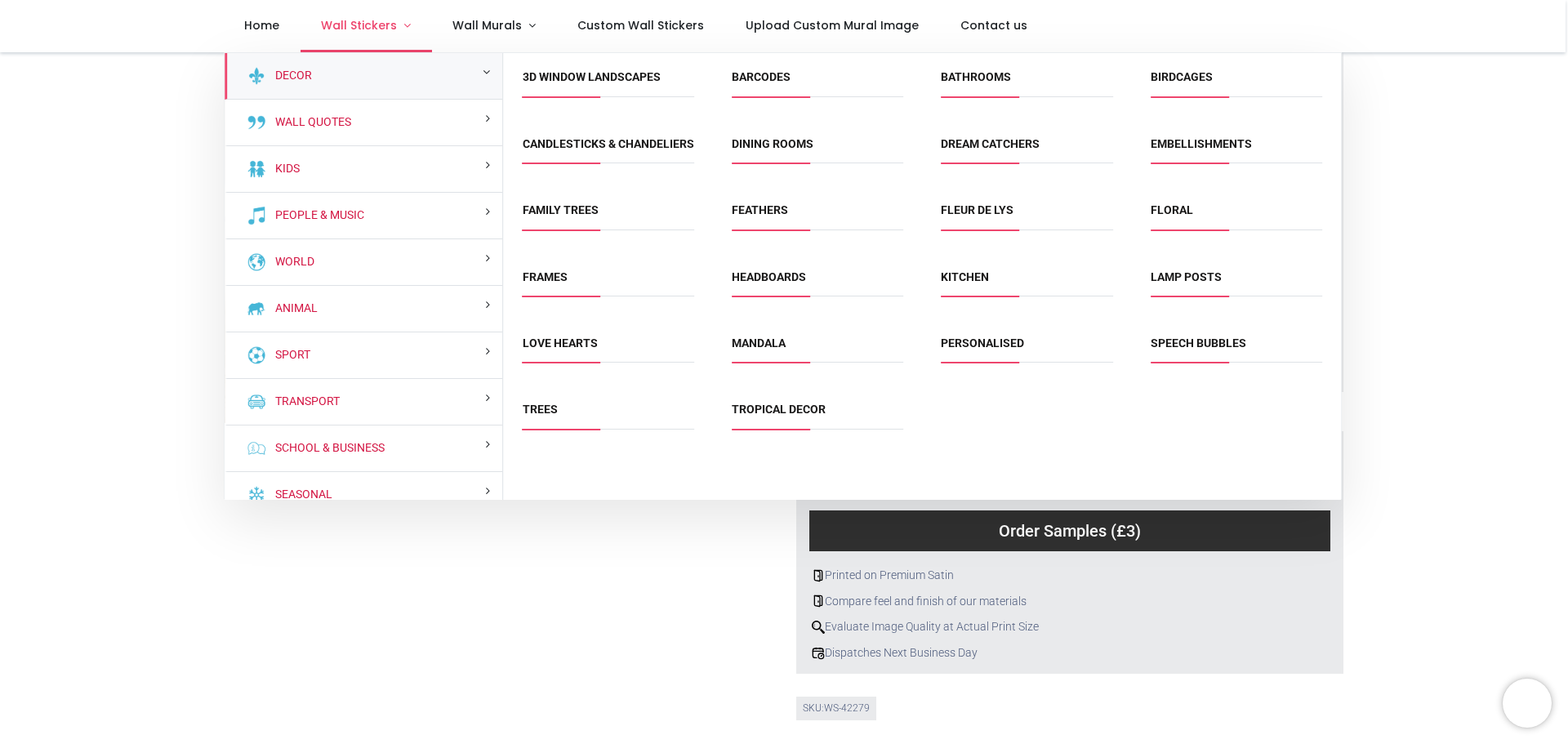
click at [363, 27] on span "Wall Stickers" at bounding box center [359, 25] width 76 height 17
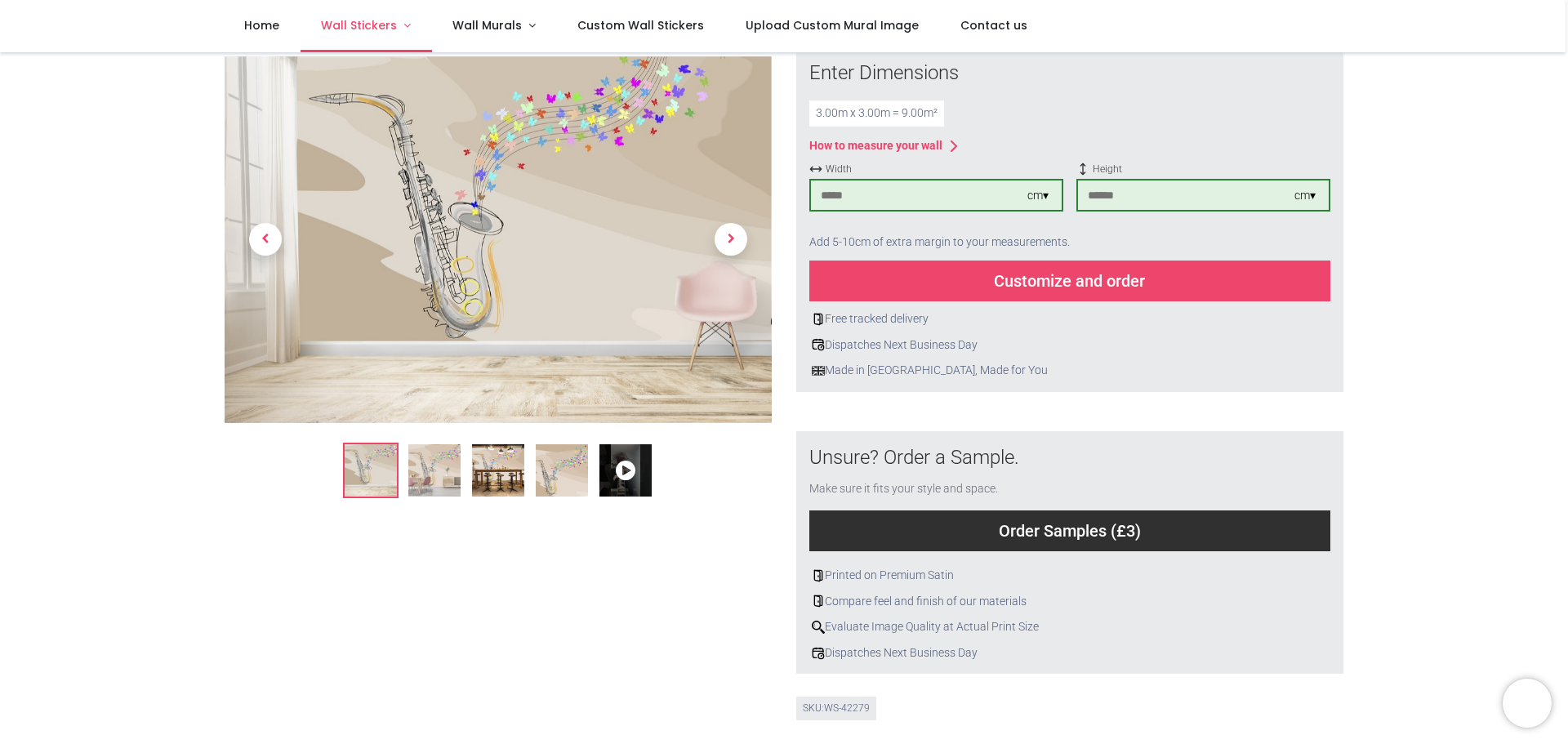
click at [300, 0] on link "Wall Stickers" at bounding box center [366, 26] width 132 height 52
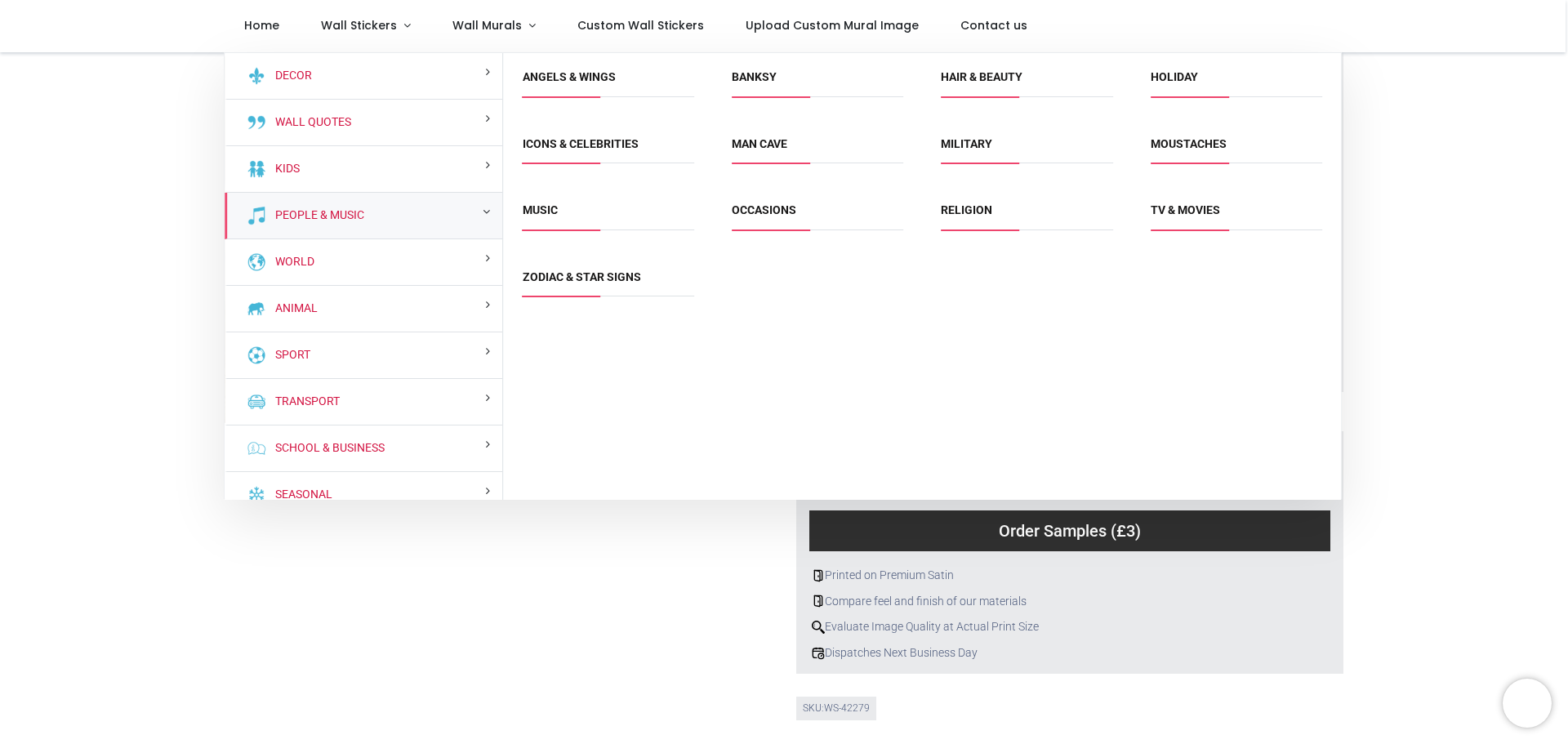
drag, startPoint x: 376, startPoint y: 221, endPoint x: 379, endPoint y: 230, distance: 9.5
click at [377, 223] on div "People & Music" at bounding box center [363, 216] width 278 height 46
click at [324, 218] on link "People & Music" at bounding box center [316, 216] width 96 height 17
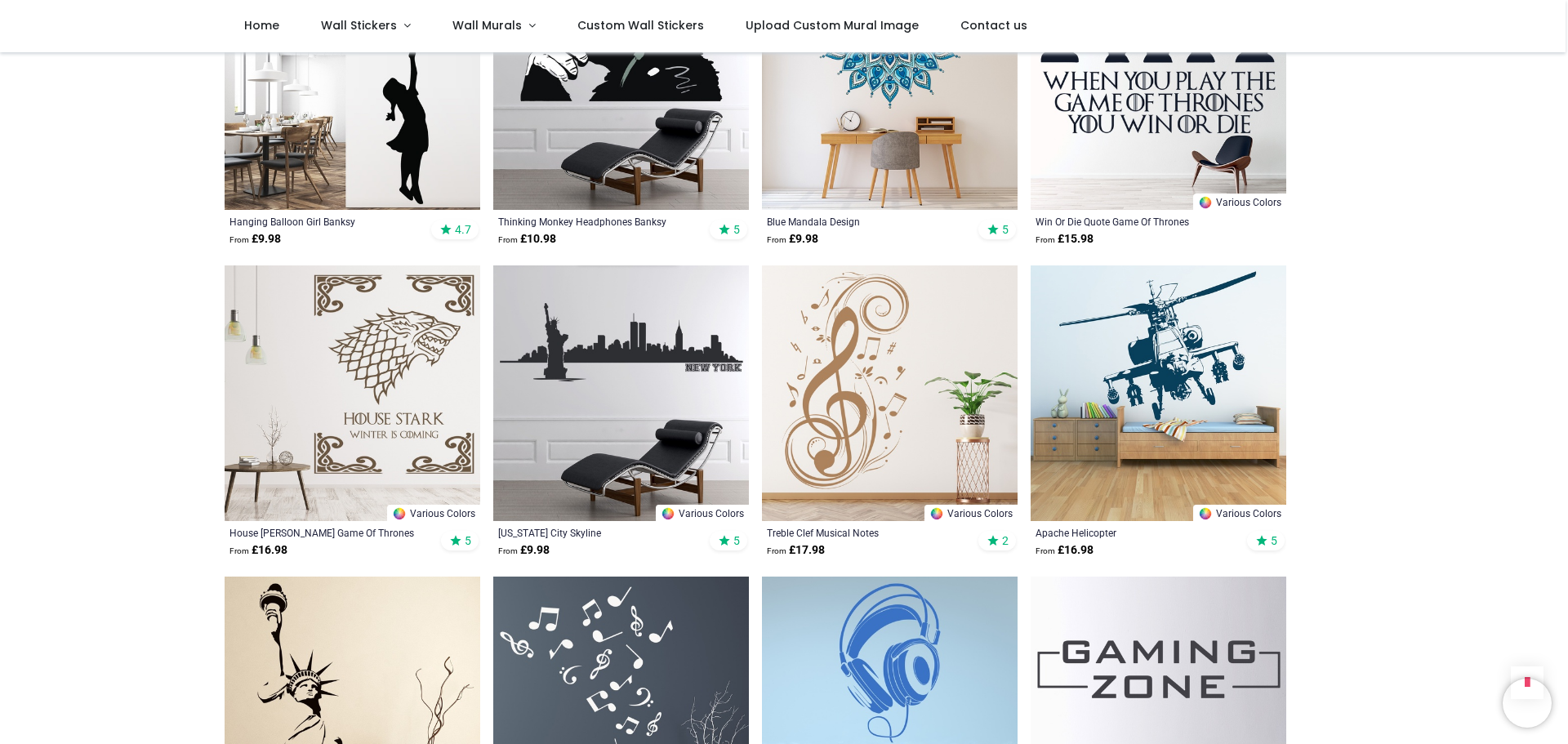
scroll to position [1335, 0]
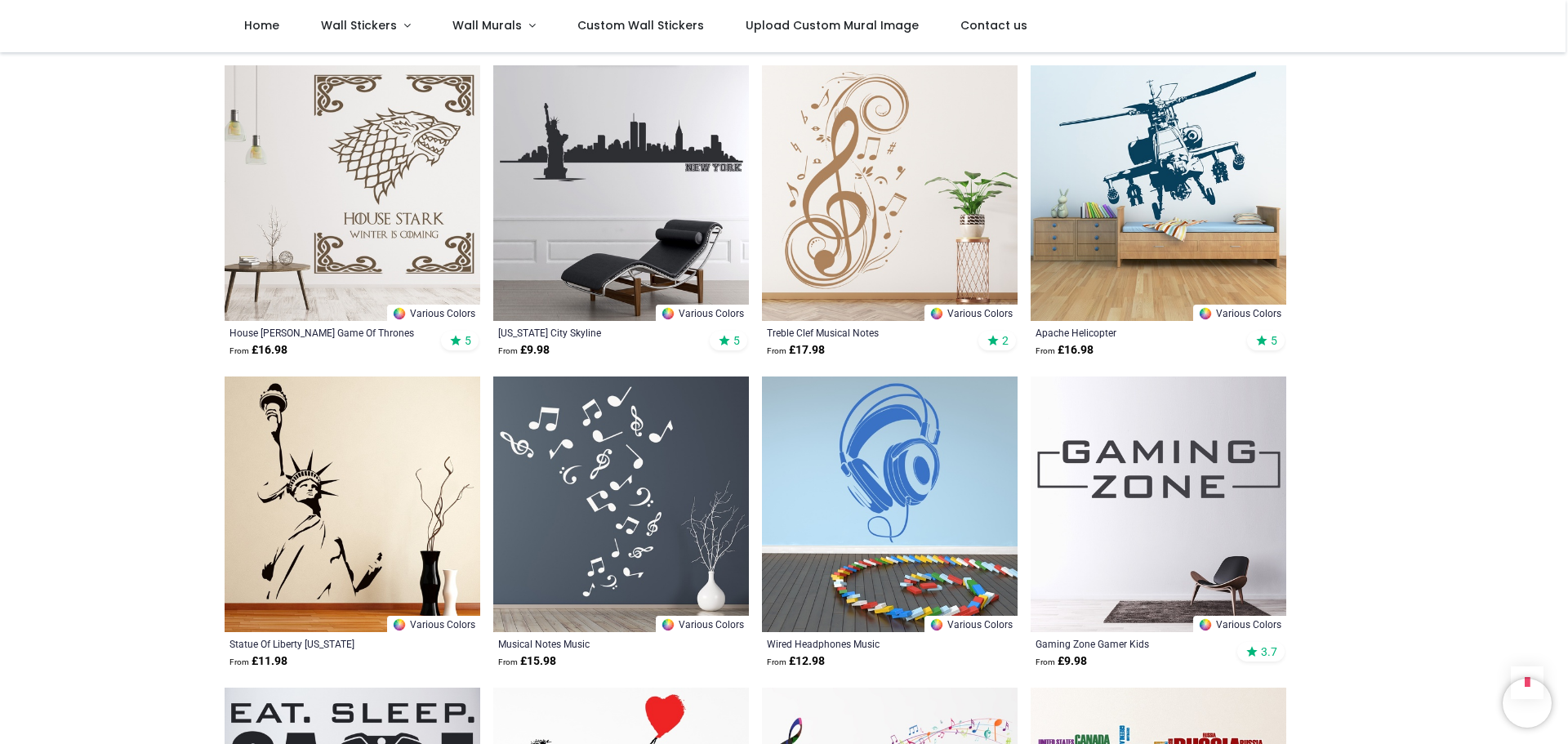
click at [603, 494] on img at bounding box center [621, 505] width 256 height 256
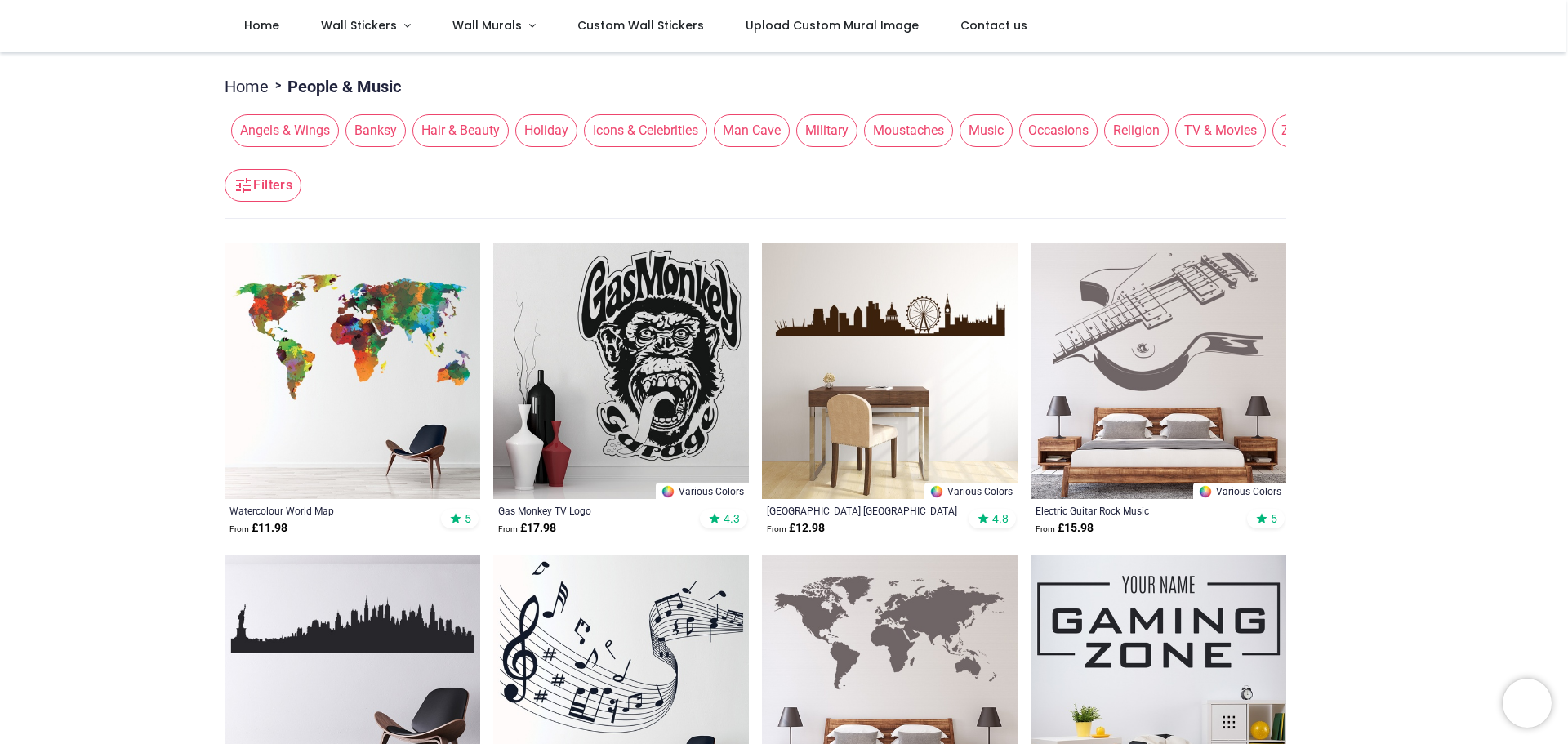
scroll to position [200, 0]
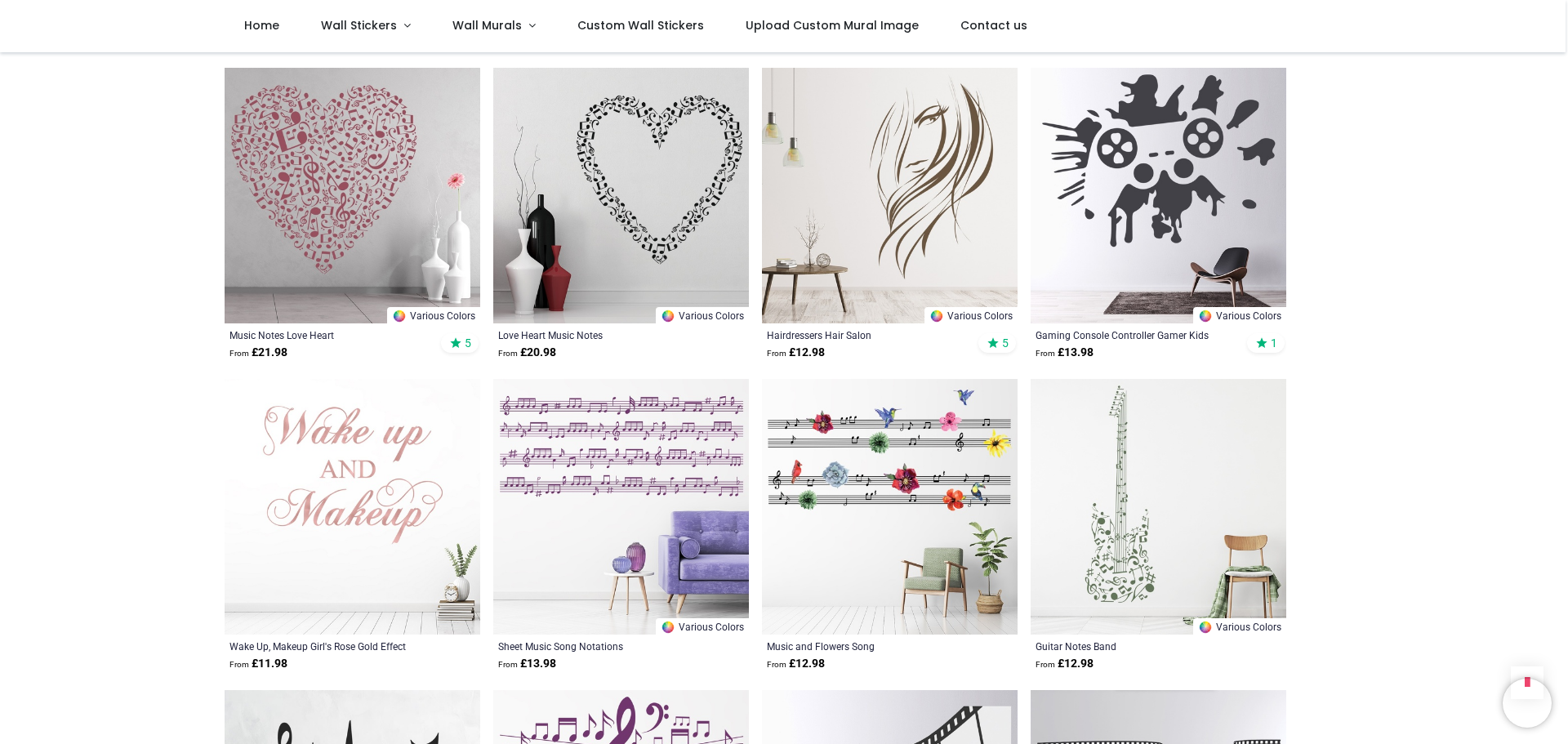
scroll to position [4060, 0]
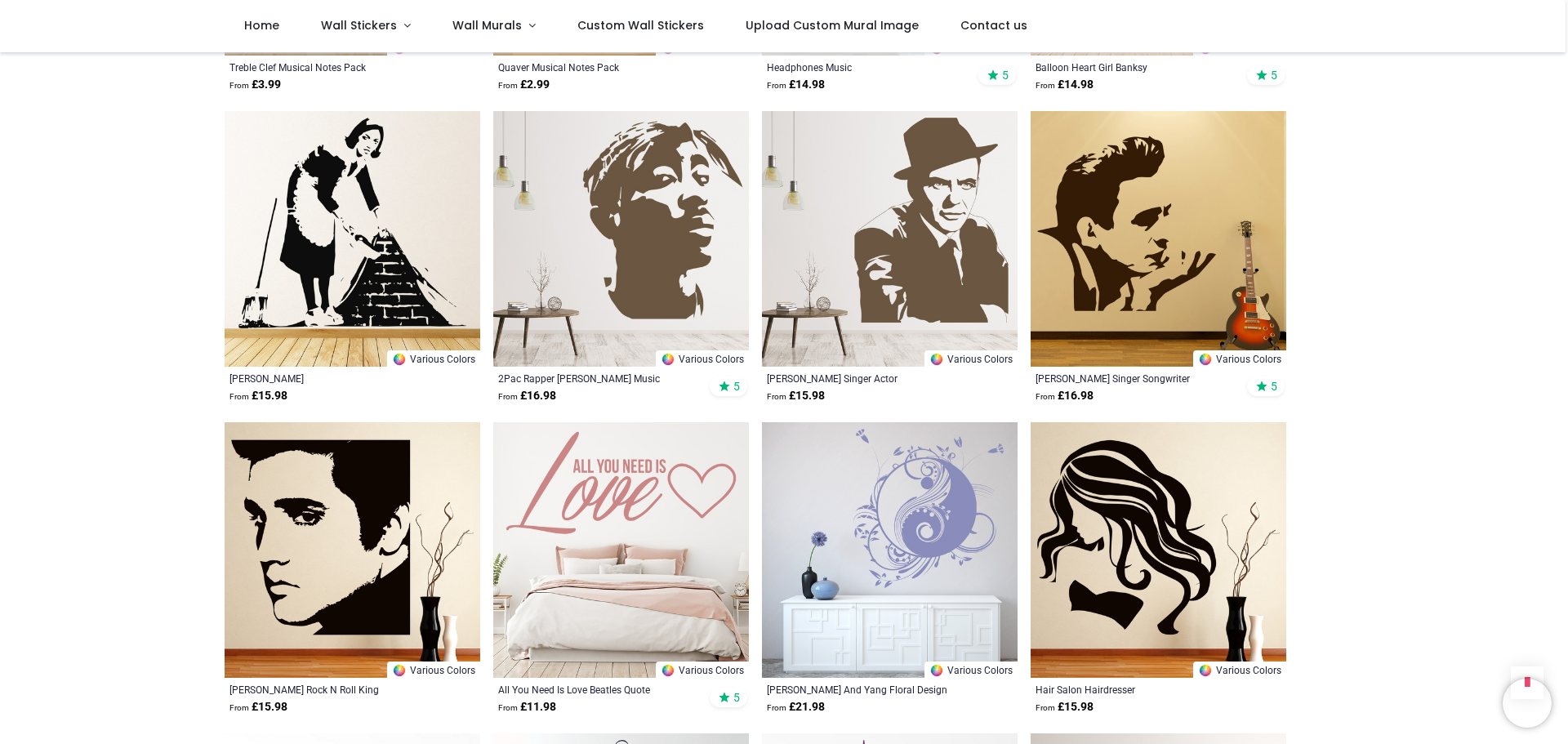
scroll to position [6147, 0]
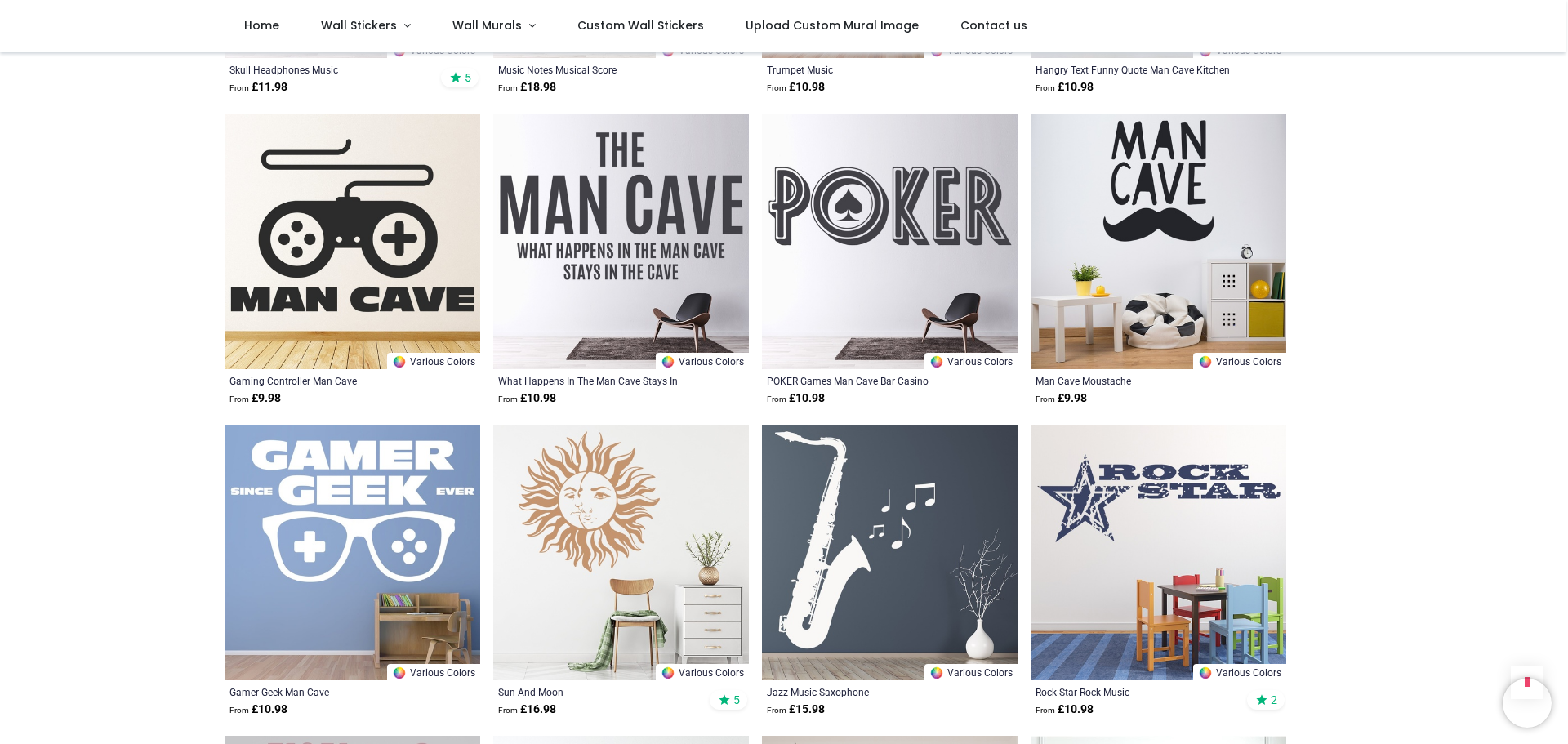
scroll to position [7514, 0]
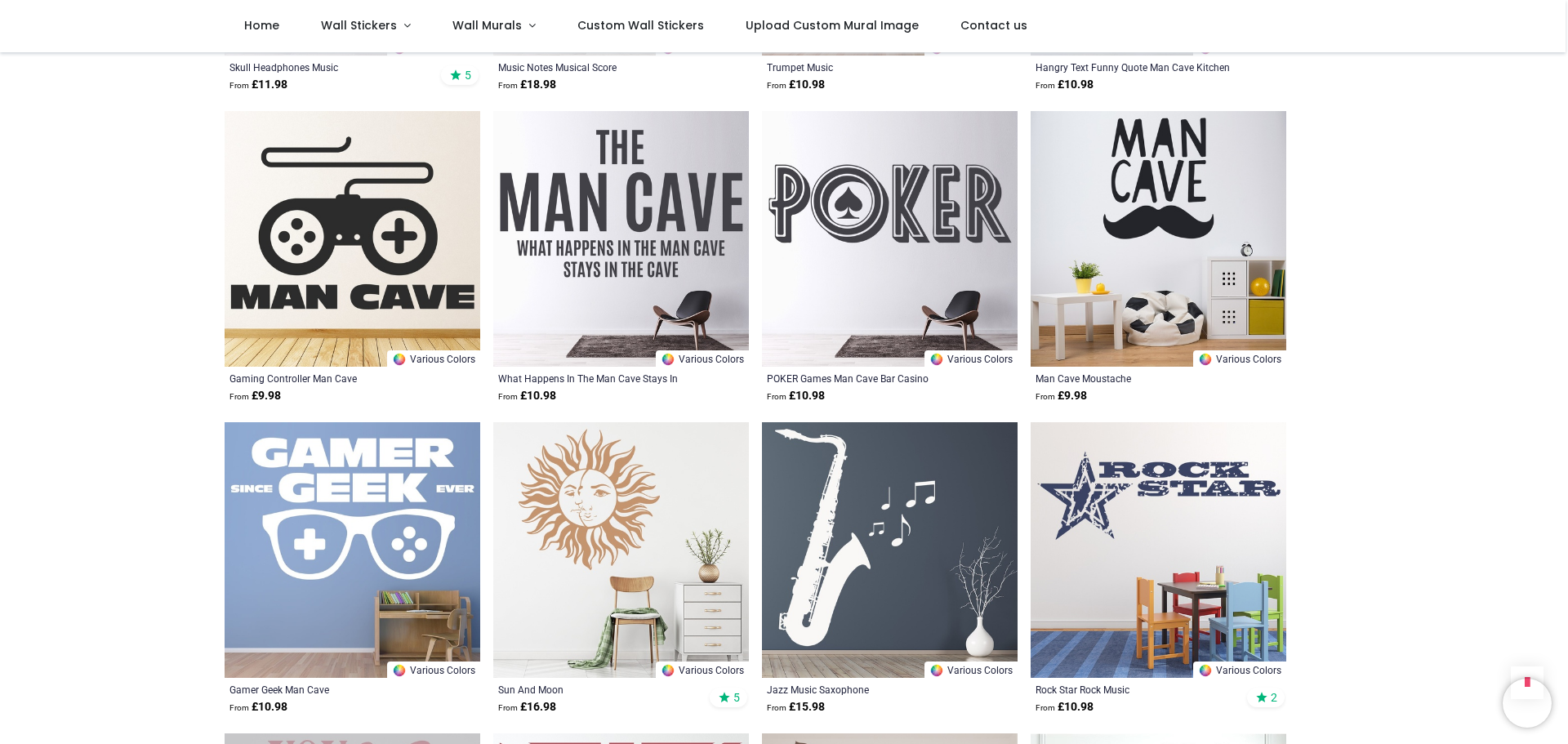
click at [869, 598] on img at bounding box center [890, 550] width 256 height 256
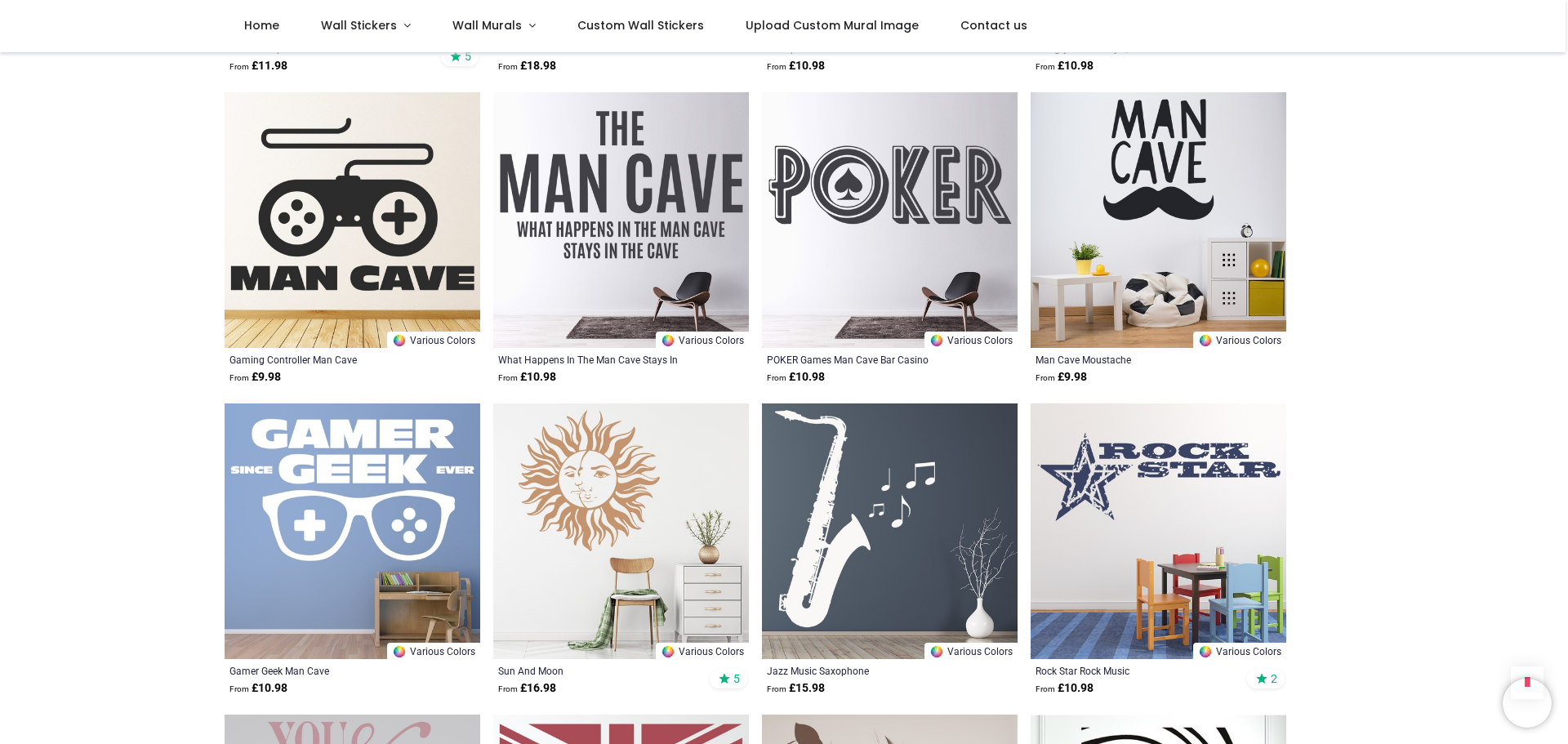
scroll to position [7620, 0]
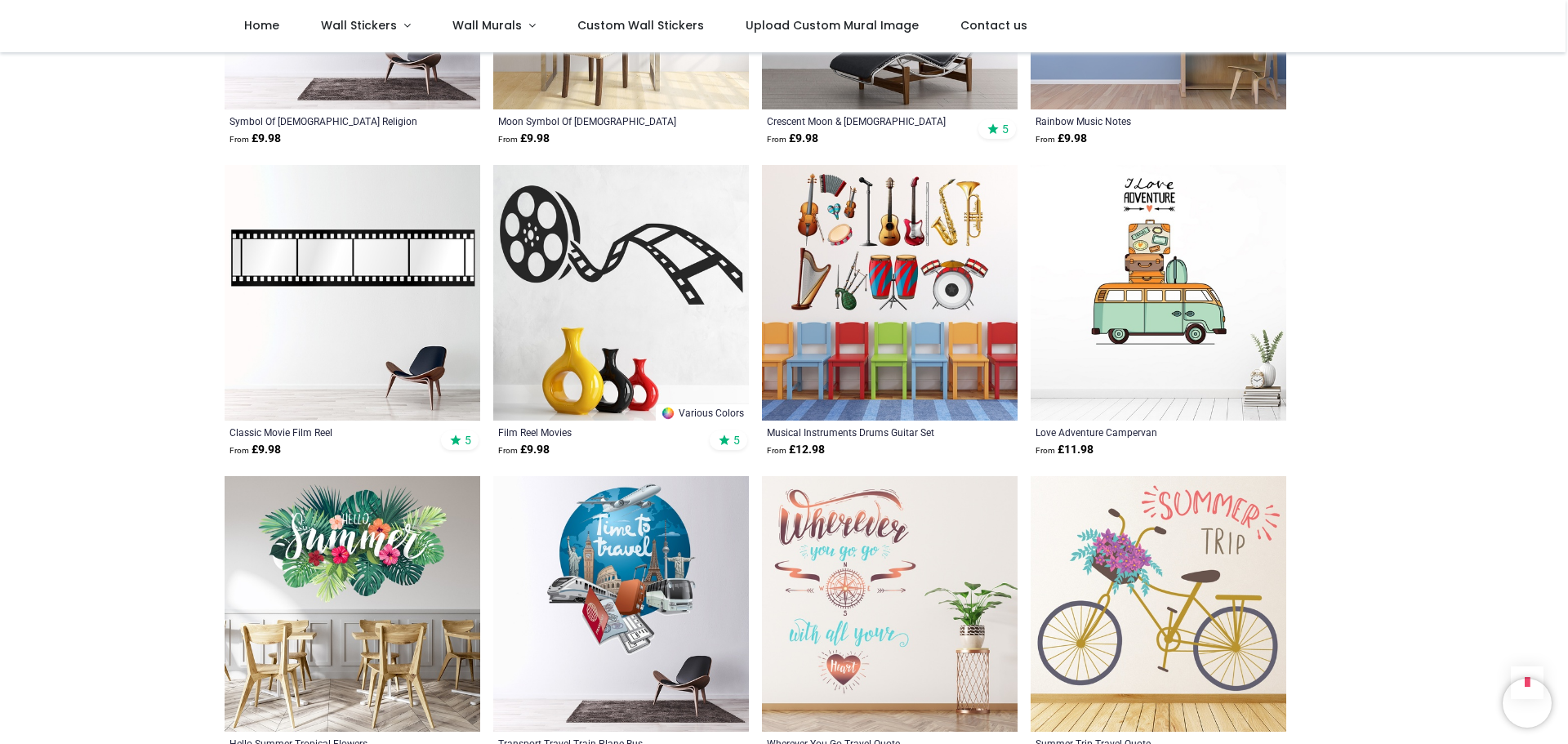
scroll to position [10503, 0]
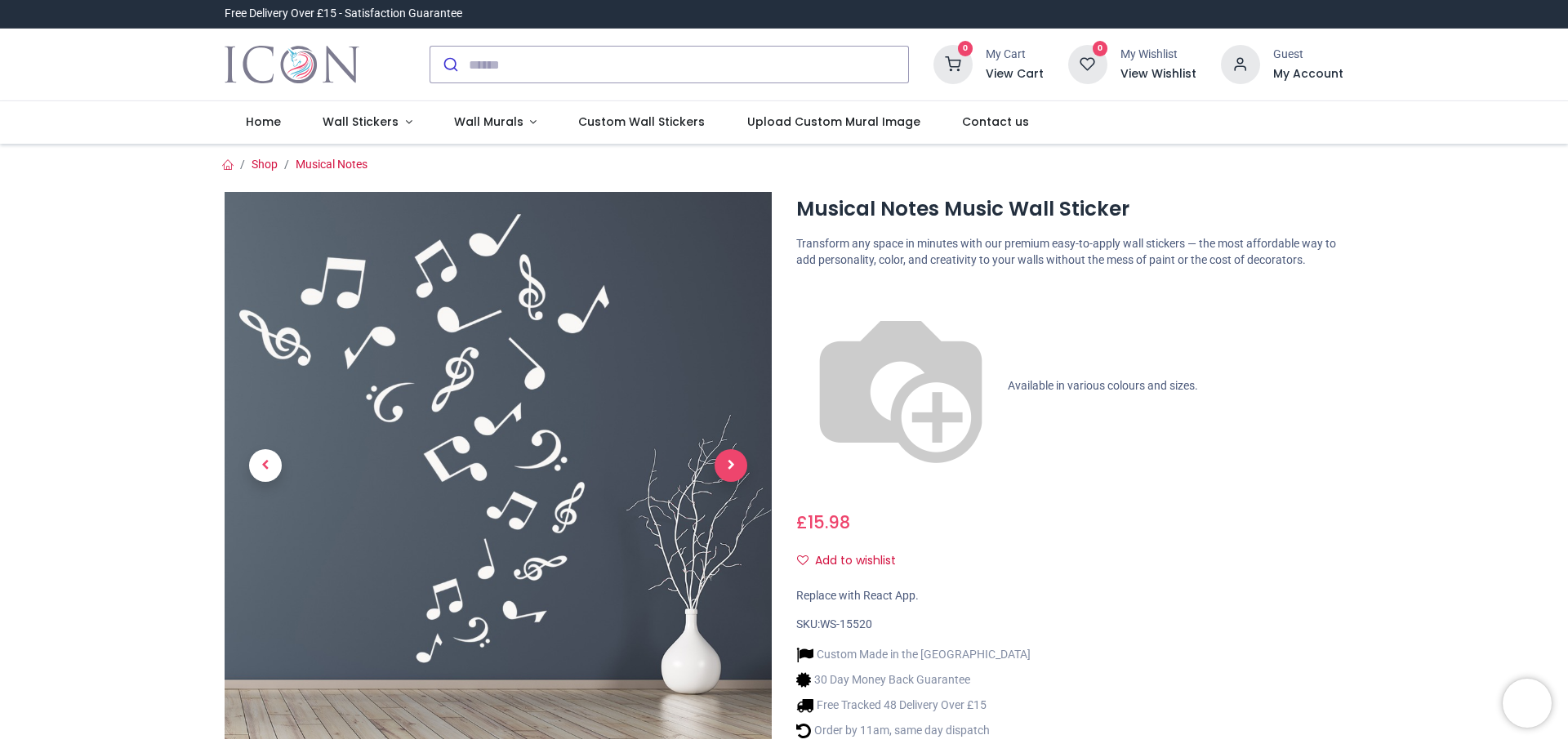
click at [724, 457] on span "Next" at bounding box center [731, 465] width 32 height 32
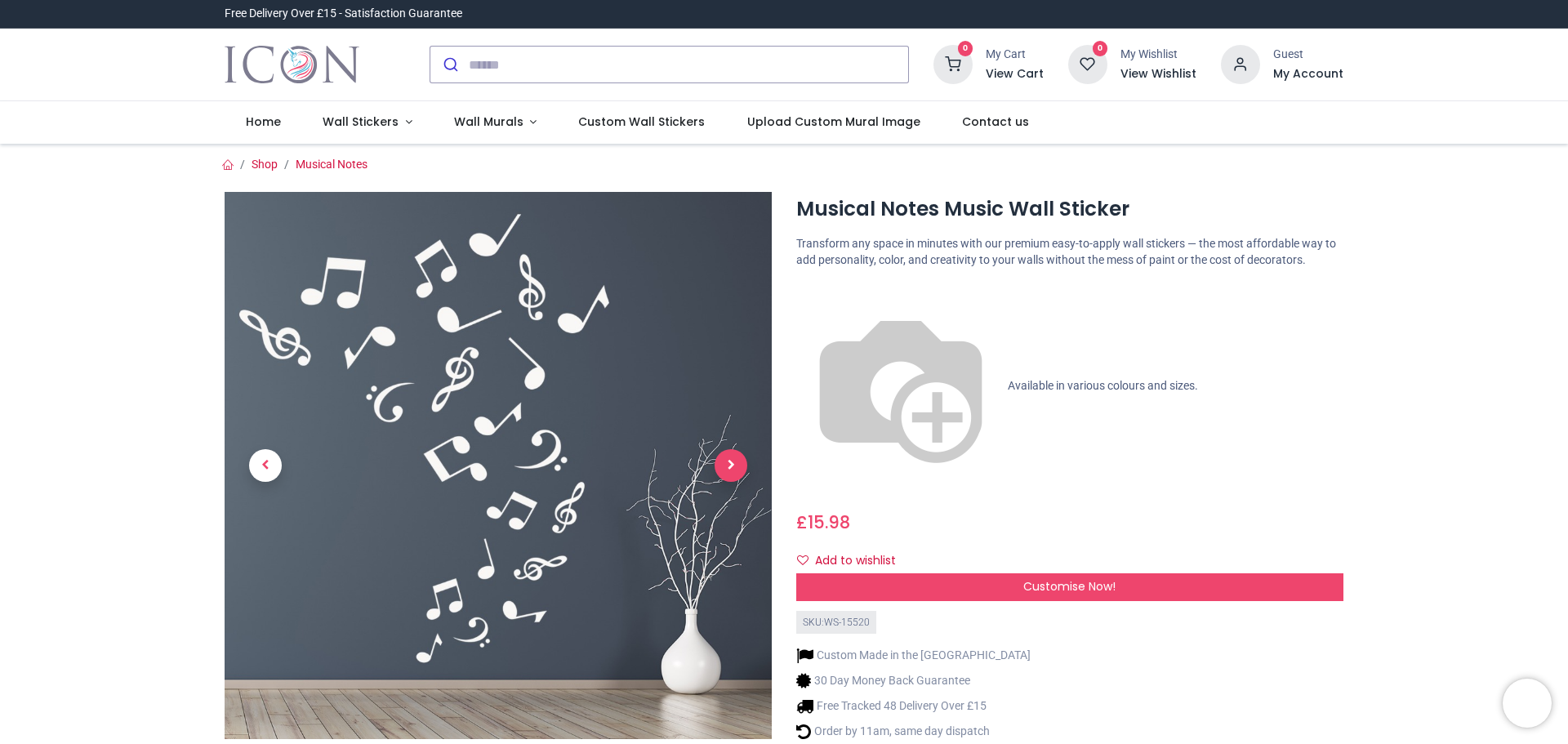
click at [725, 465] on span "Next" at bounding box center [731, 465] width 32 height 32
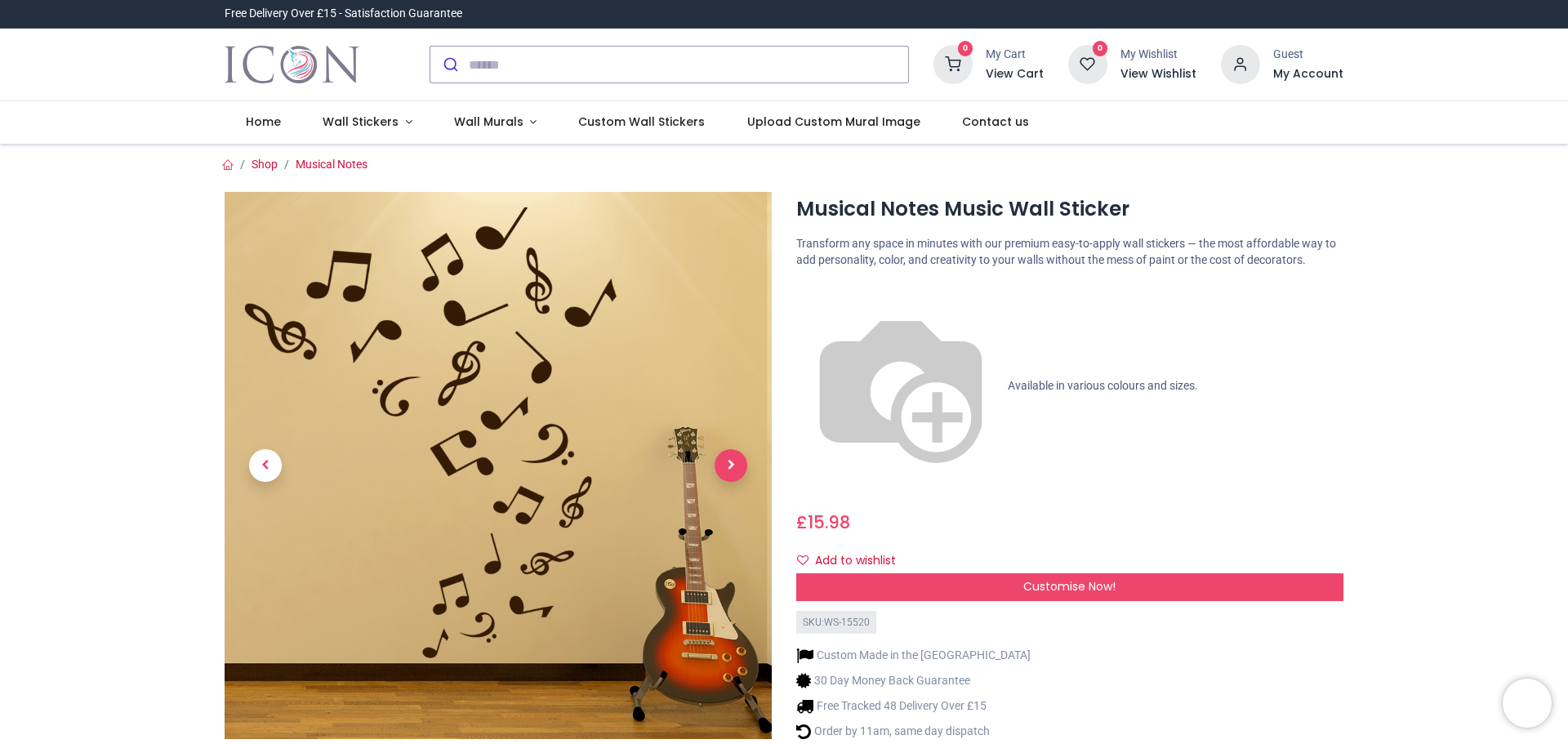
click at [731, 467] on span "Next" at bounding box center [731, 465] width 32 height 32
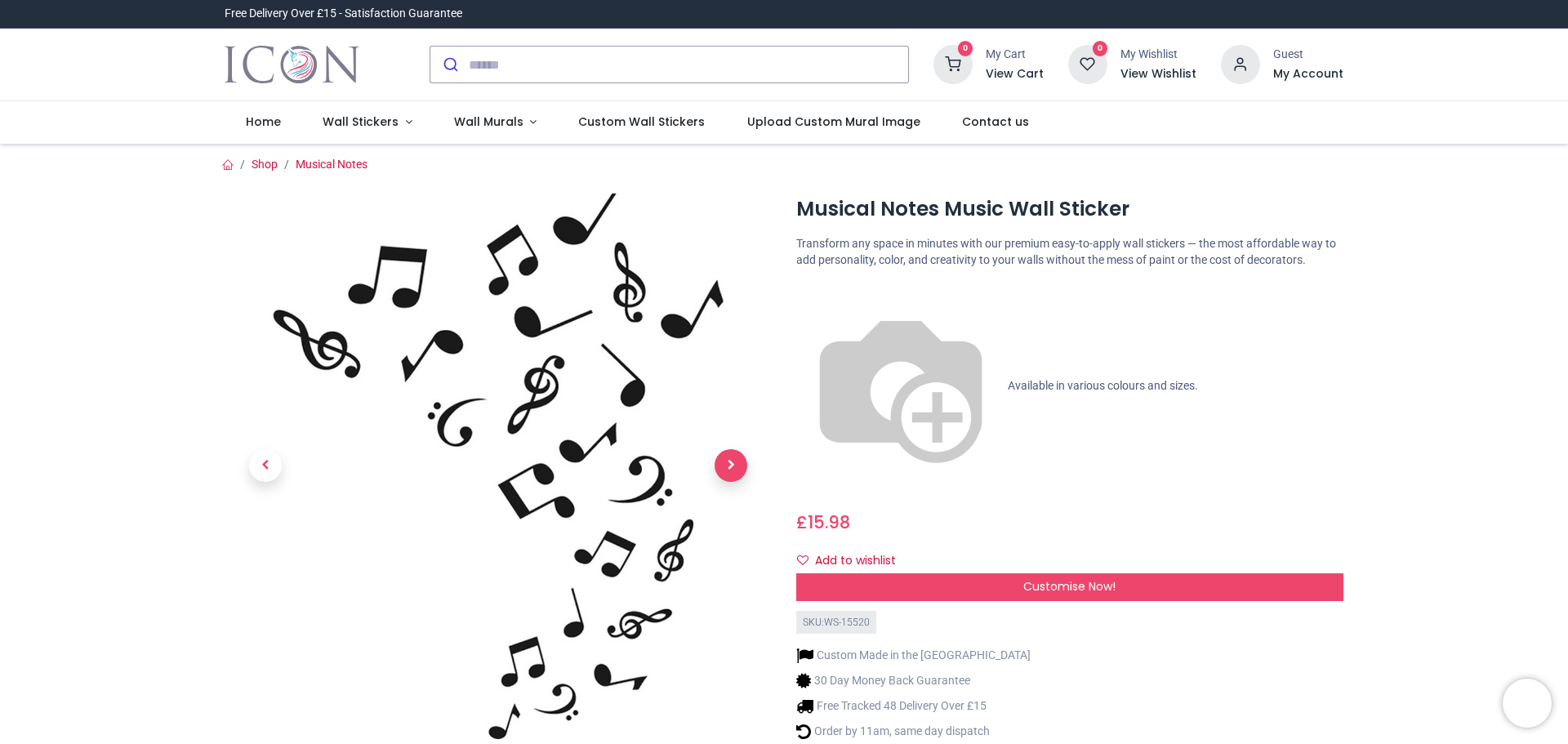
click at [738, 475] on span "Next" at bounding box center [731, 465] width 32 height 32
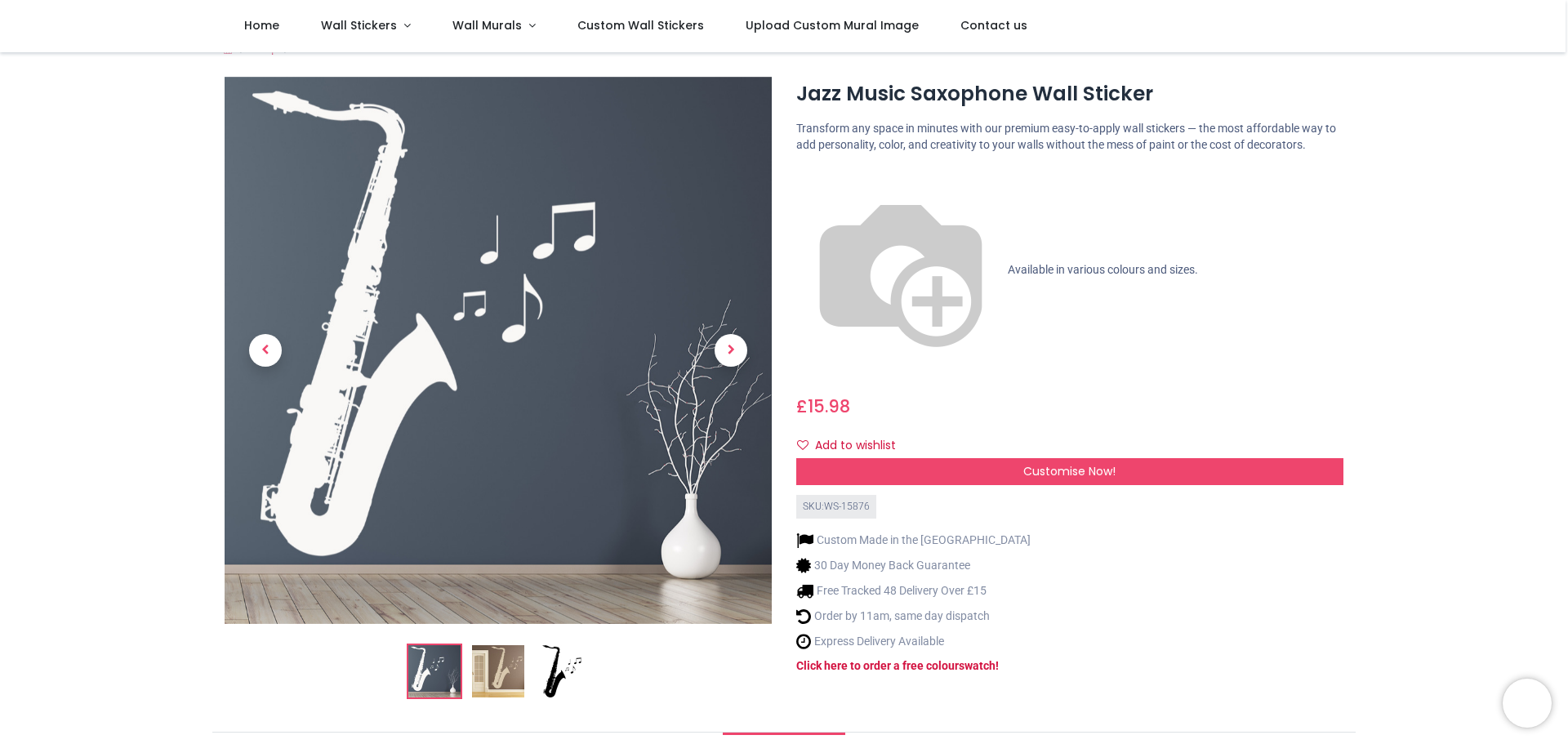
scroll to position [25, 0]
click at [554, 676] on img at bounding box center [562, 671] width 52 height 52
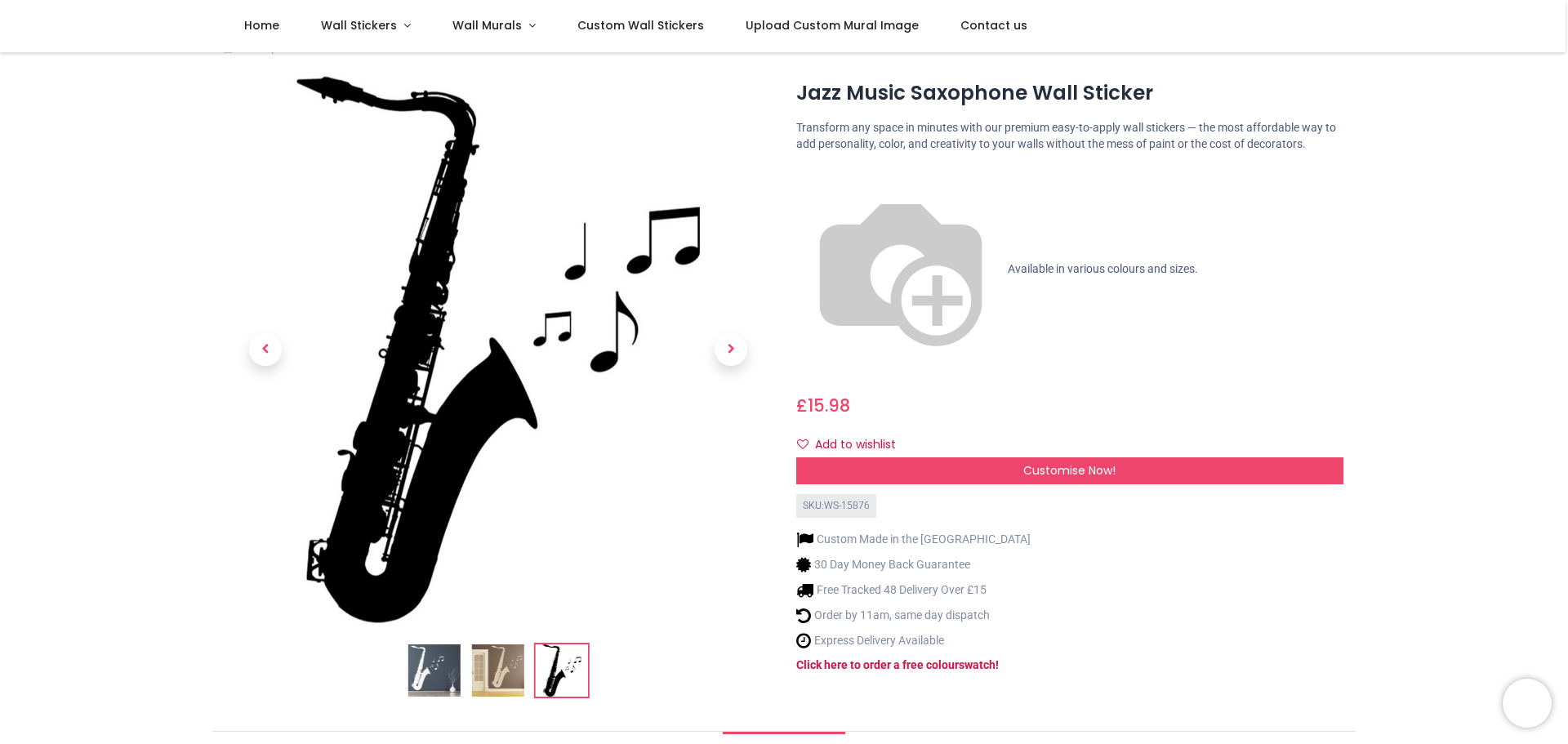
click at [507, 686] on img at bounding box center [498, 671] width 52 height 52
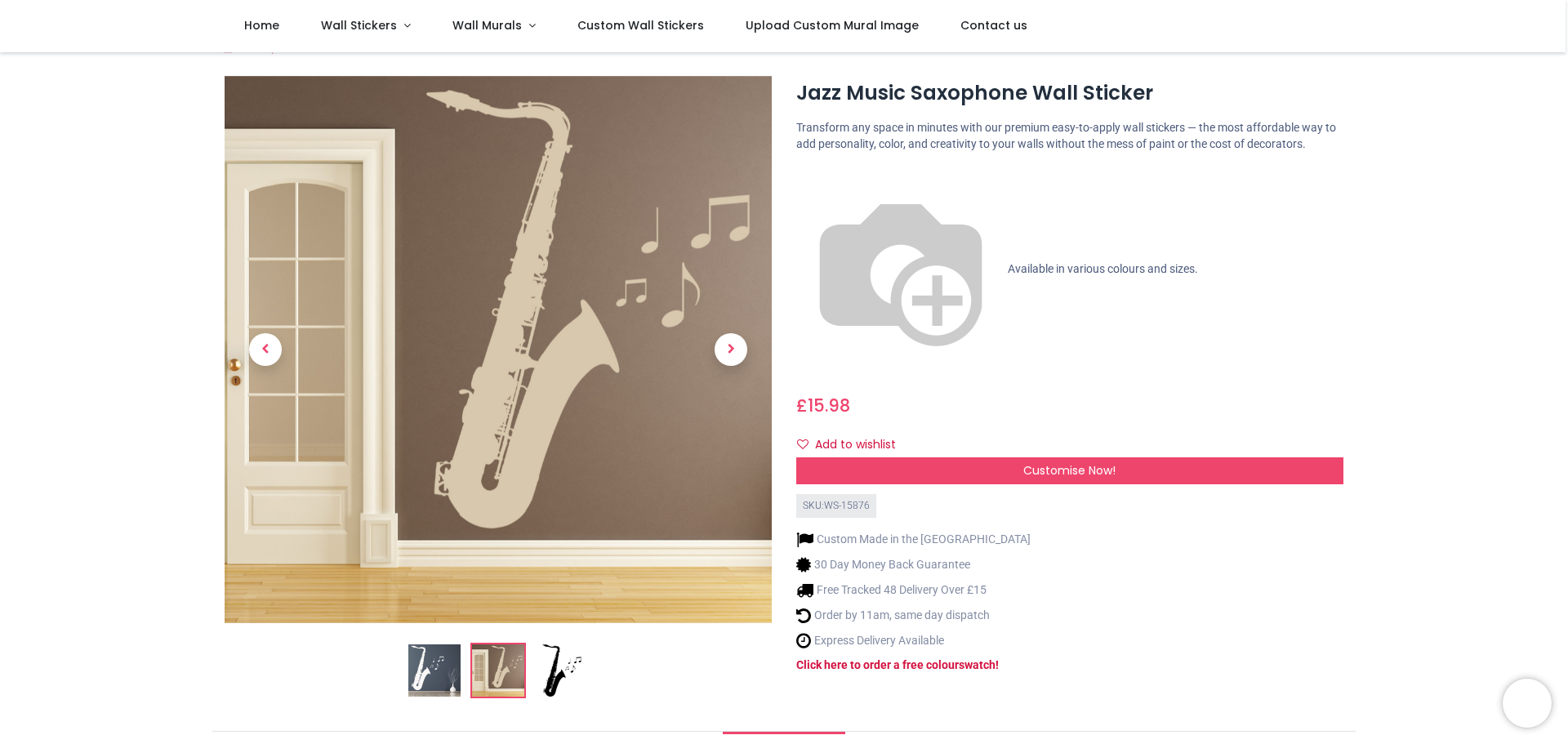
click at [428, 687] on img at bounding box center [434, 671] width 52 height 52
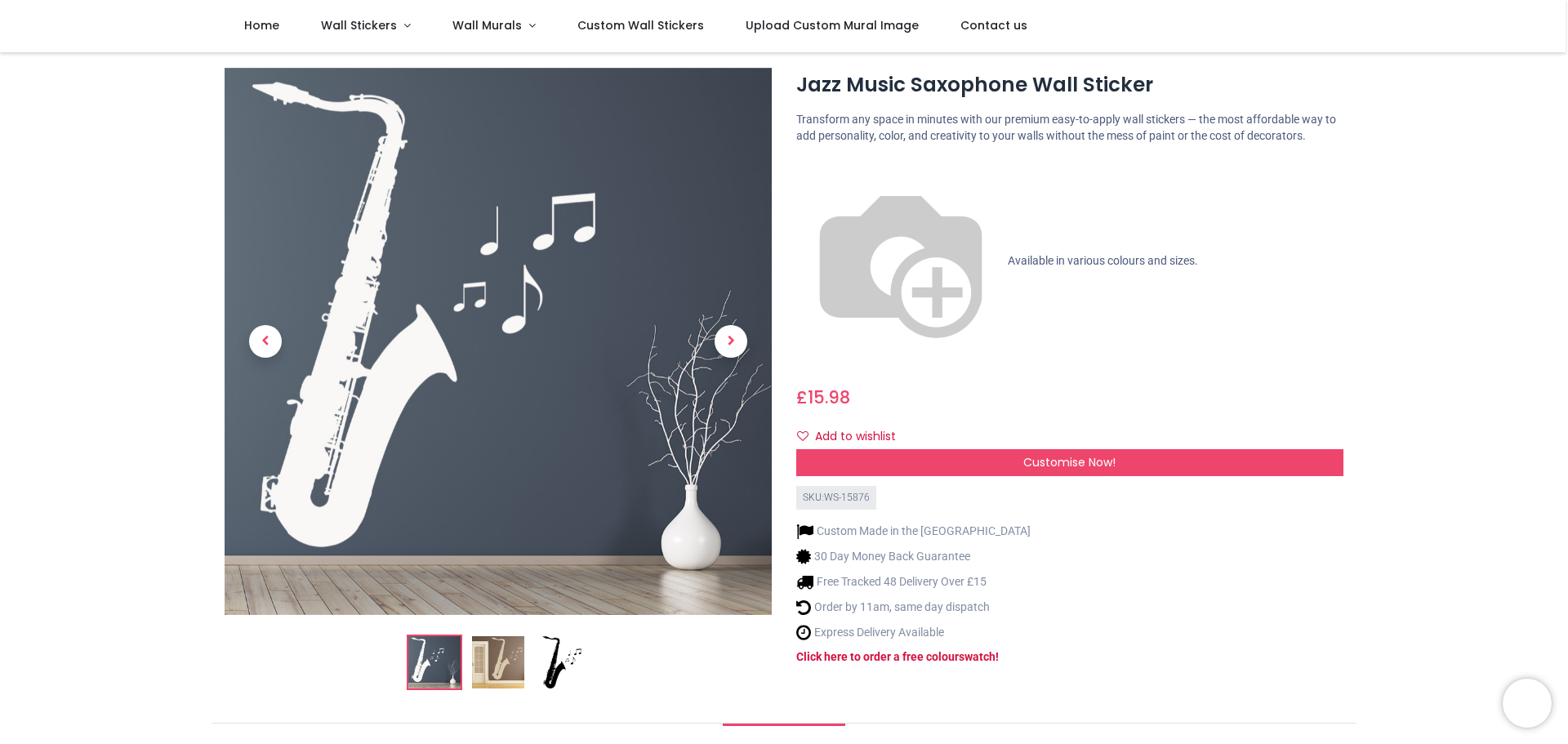
scroll to position [43, 0]
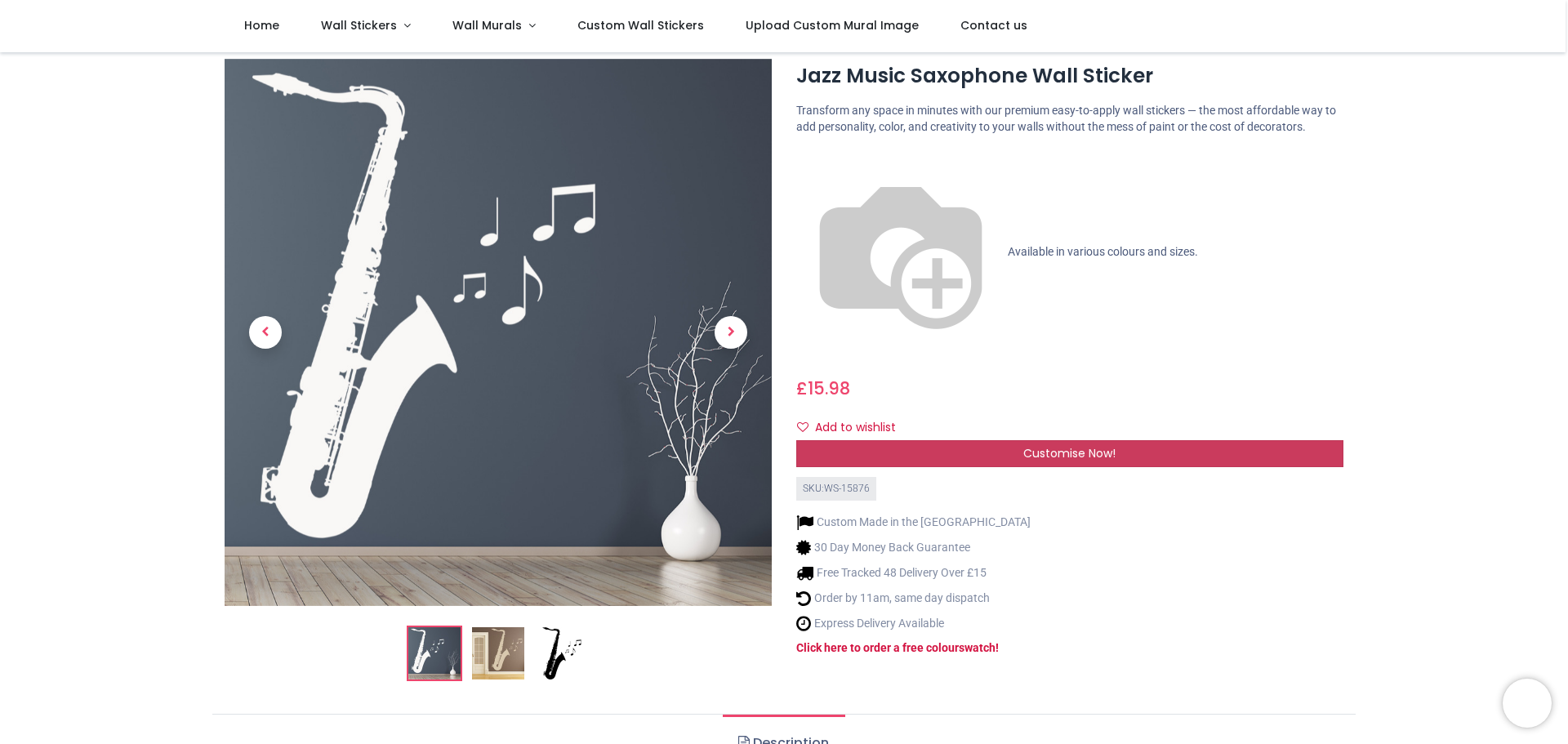
click at [1097, 445] on span "Customise Now!" at bounding box center [1069, 454] width 93 height 17
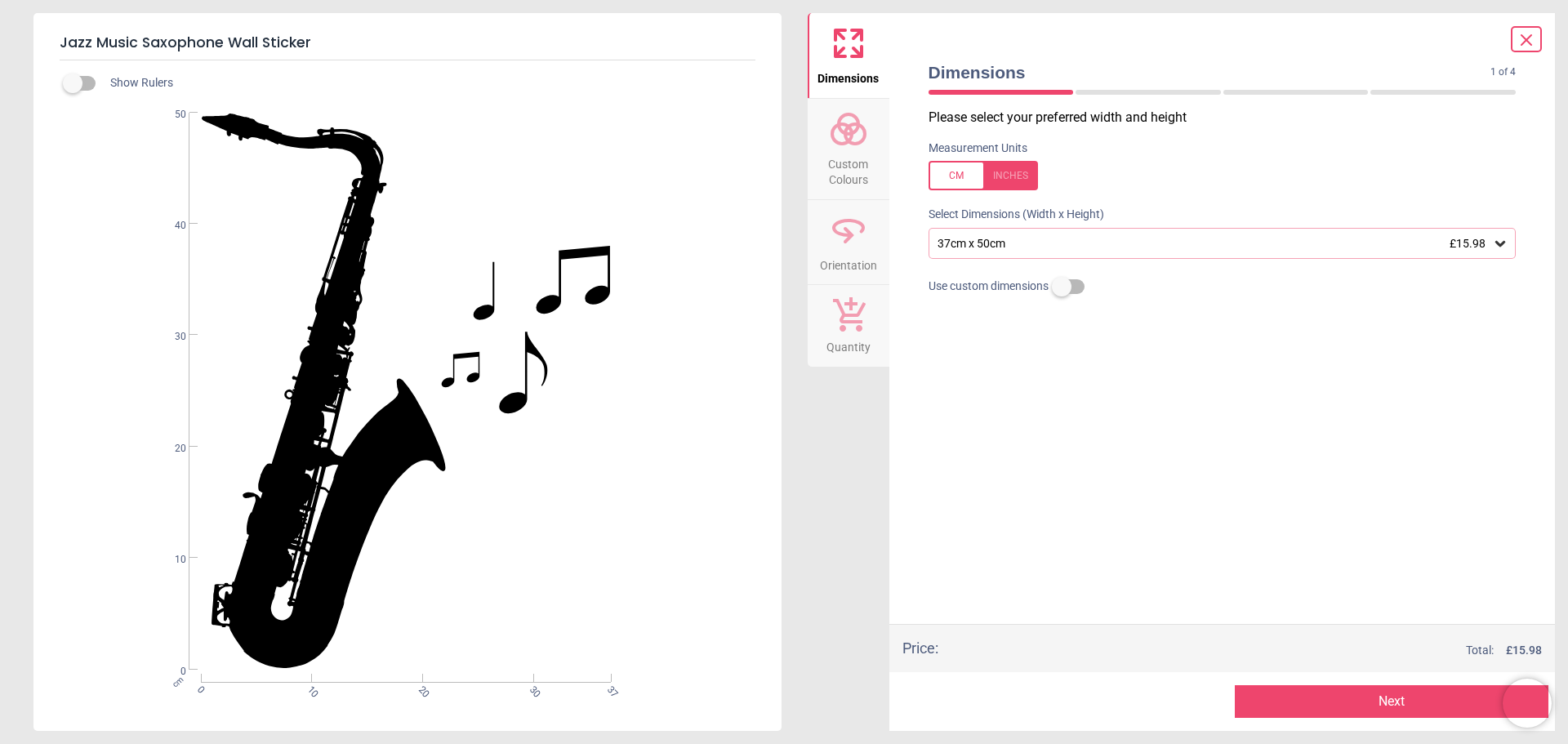
click at [1064, 232] on div "37cm x 50cm £15.98" at bounding box center [1222, 243] width 588 height 31
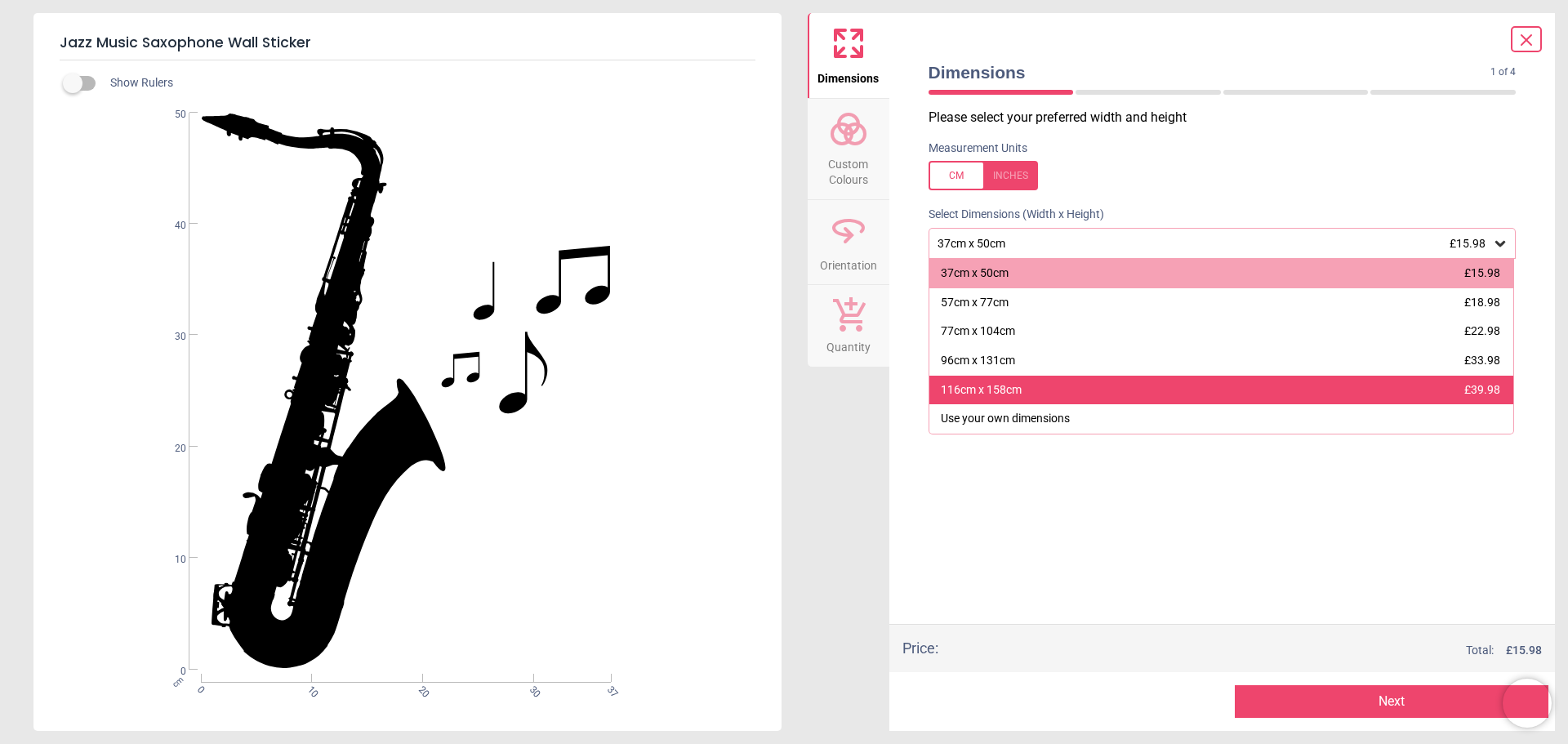
click at [1057, 391] on div "116cm x 158cm £39.98" at bounding box center [1221, 391] width 585 height 30
